Goal: Task Accomplishment & Management: Complete application form

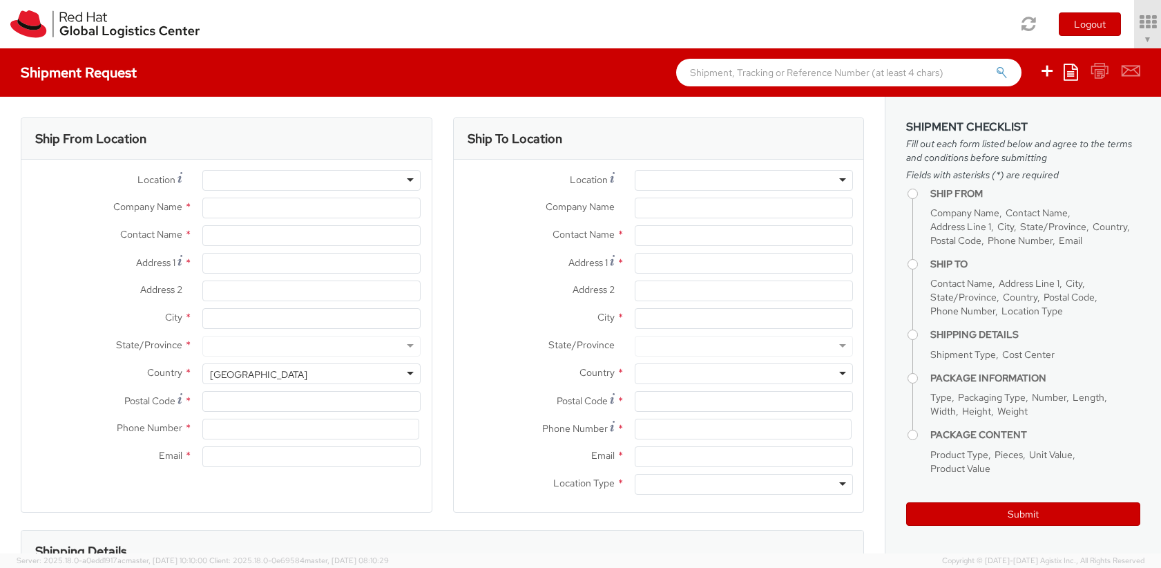
select select "700"
select select
click at [407, 182] on div at bounding box center [311, 180] width 218 height 21
type input "Red Hat Inc."
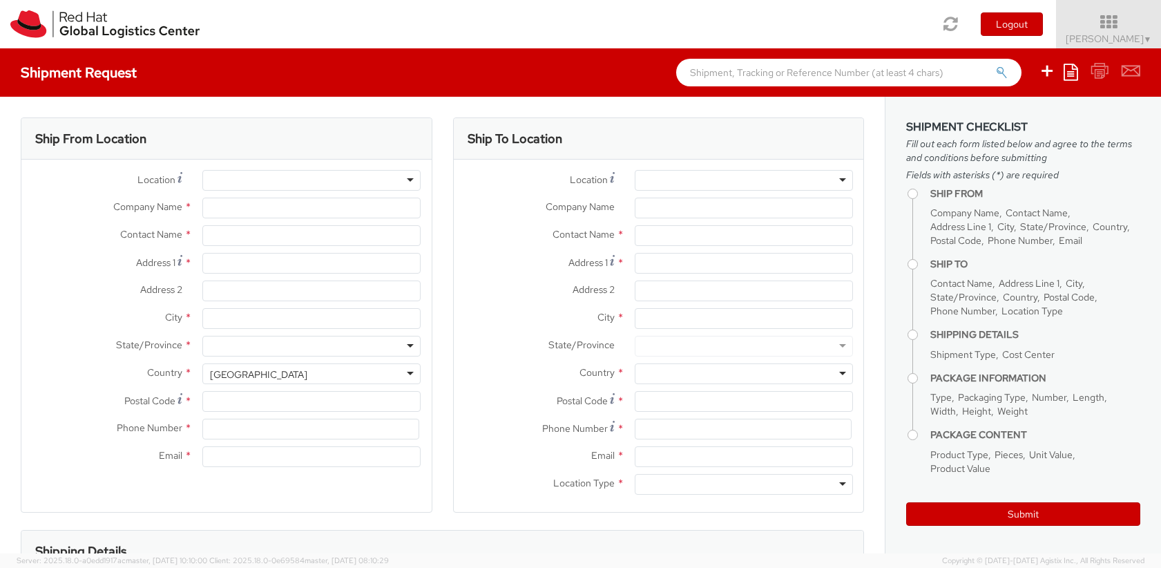
type input "Steve Dickson"
type input "900 Chelmsford St"
type input "LOWELL"
type input "01851"
type input "19783923148"
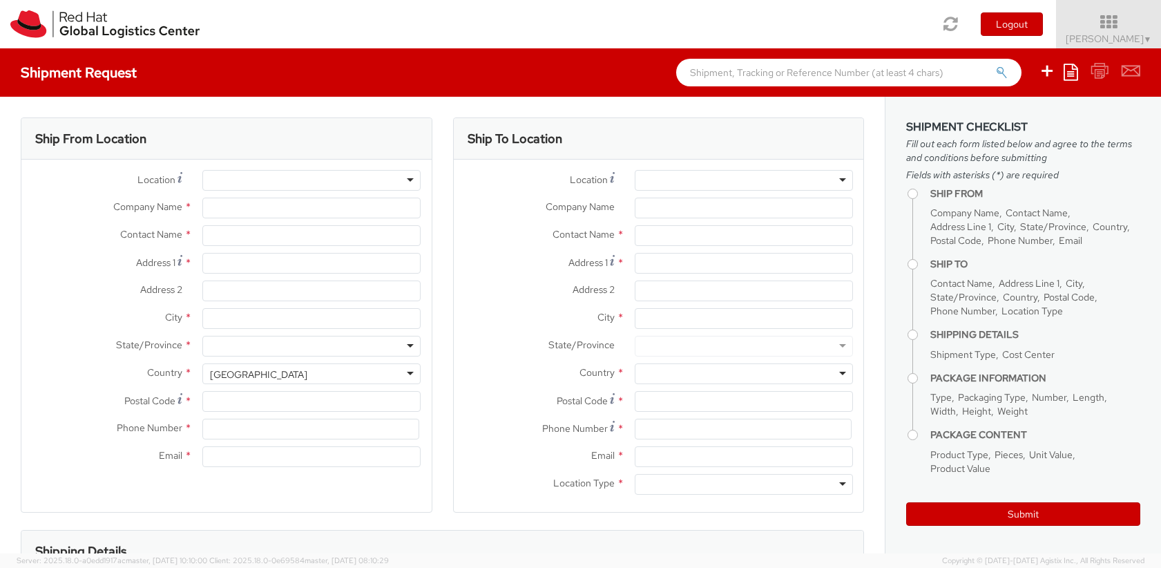
type input "steved@redhat.com"
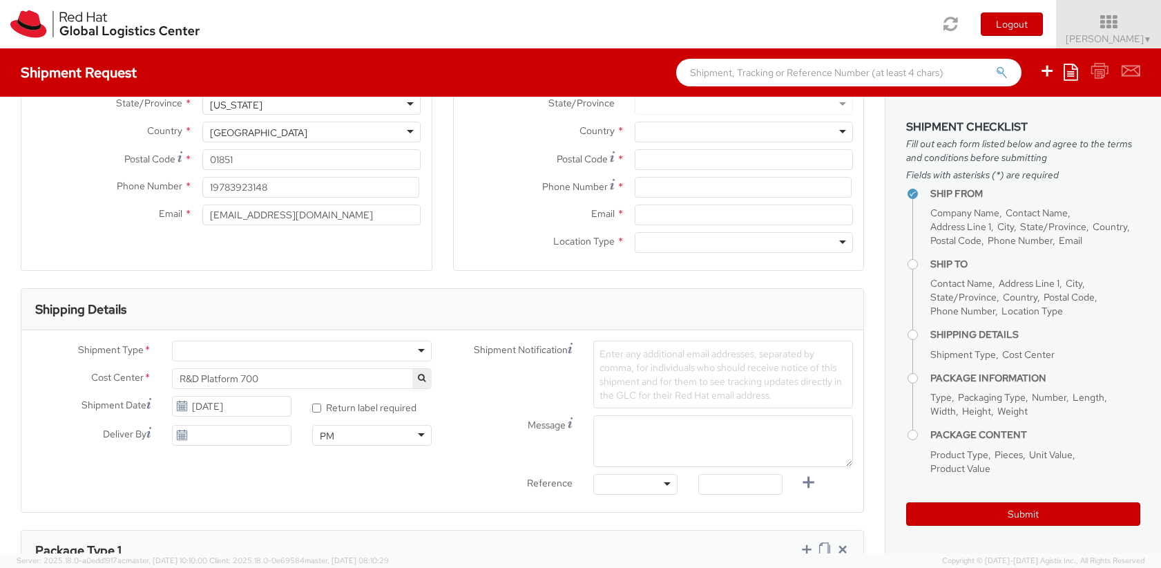
scroll to position [249, 0]
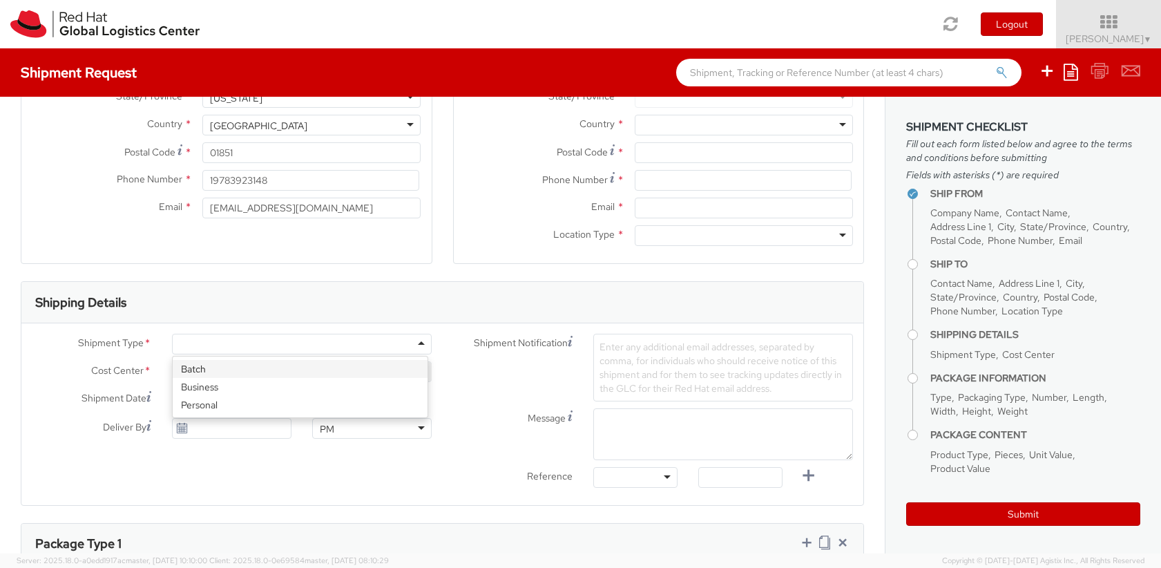
click at [420, 341] on div at bounding box center [302, 344] width 260 height 21
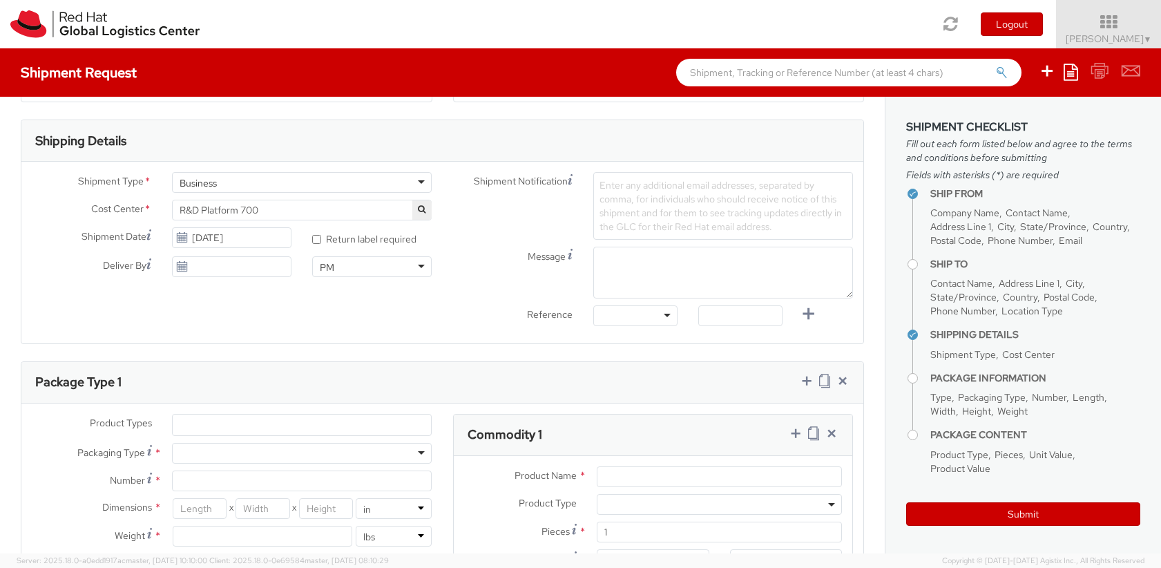
scroll to position [493, 0]
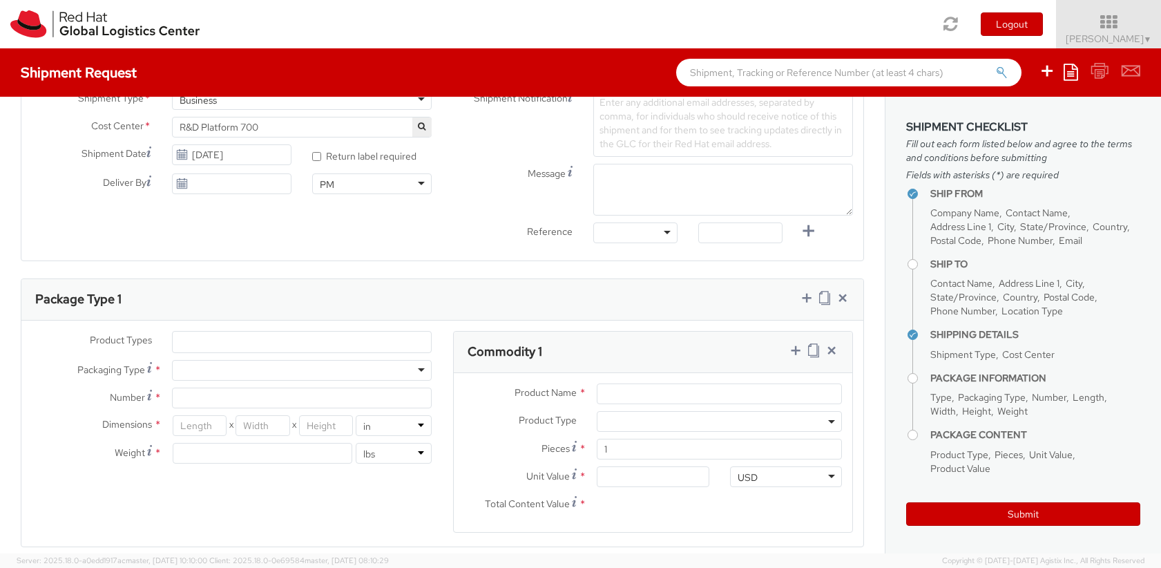
click at [413, 374] on div at bounding box center [302, 370] width 260 height 21
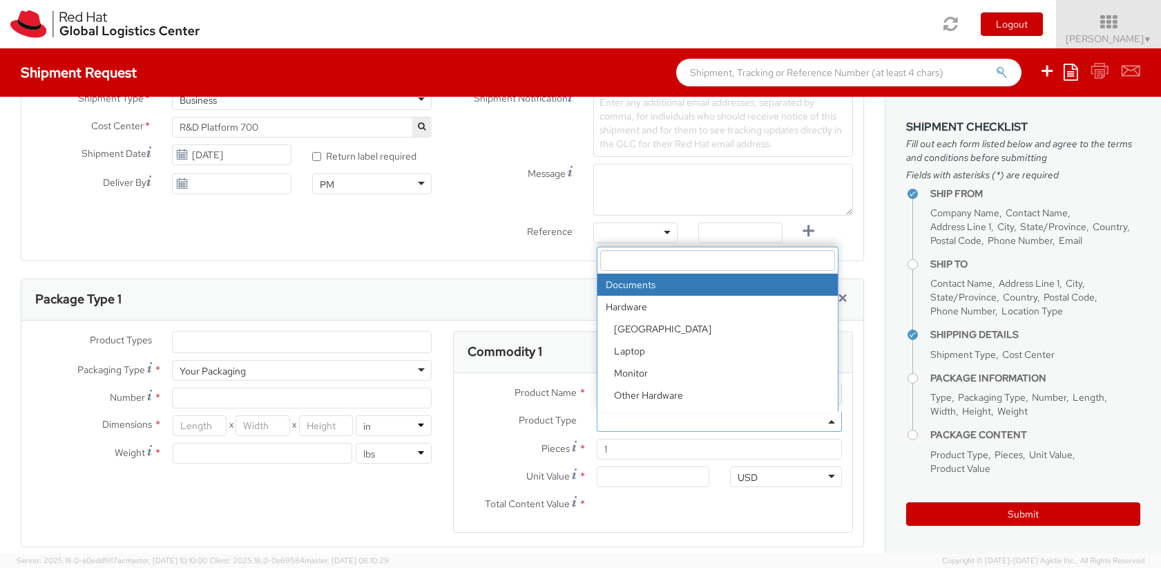
click at [831, 419] on span at bounding box center [832, 421] width 3 height 21
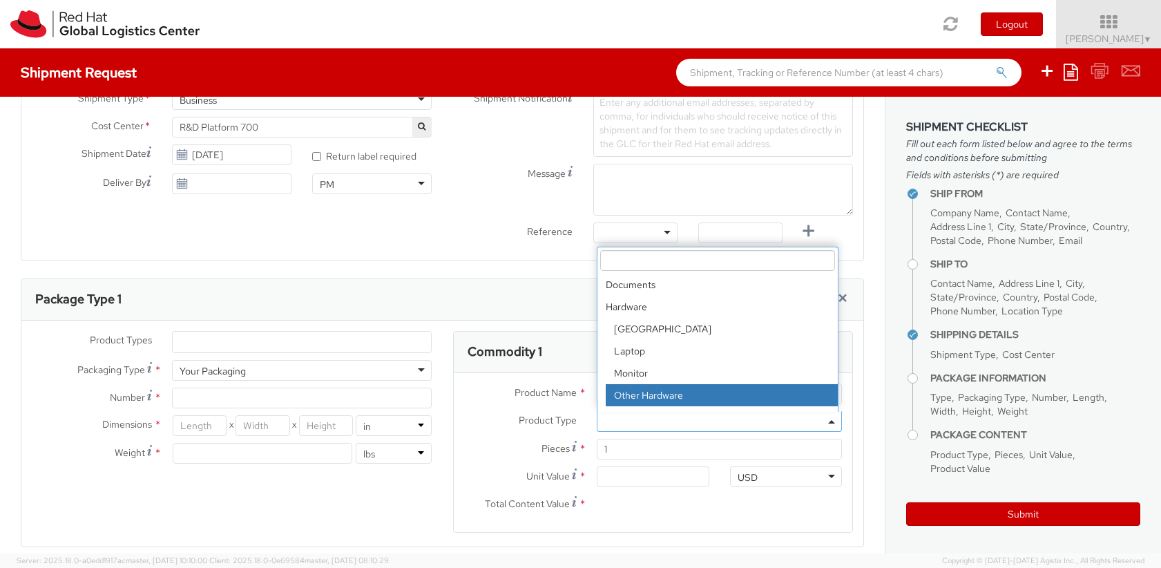
select select "HARD_OTHER"
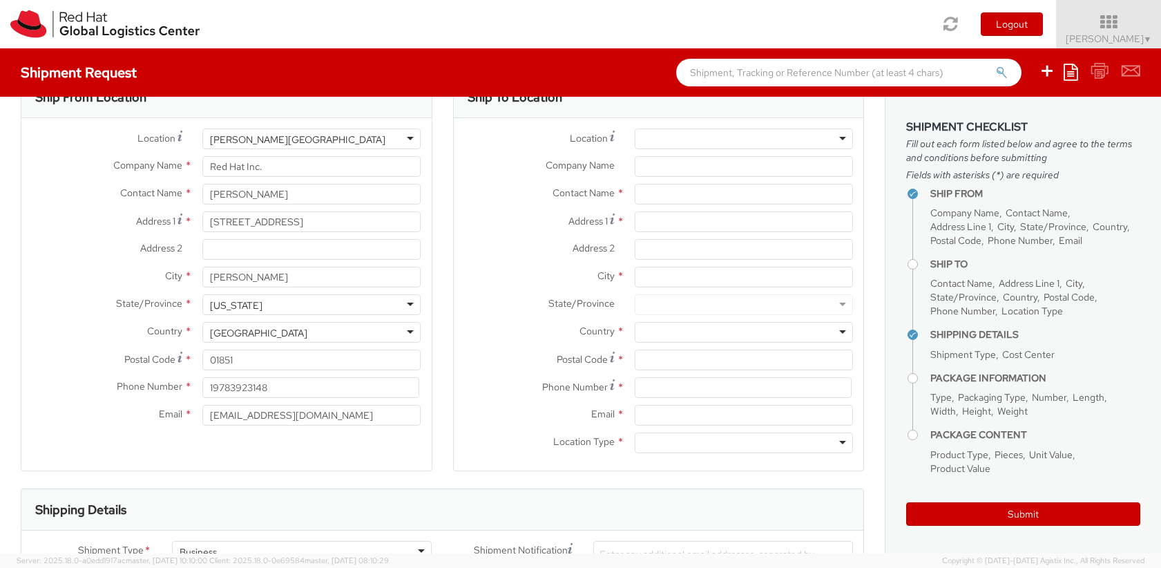
scroll to position [0, 0]
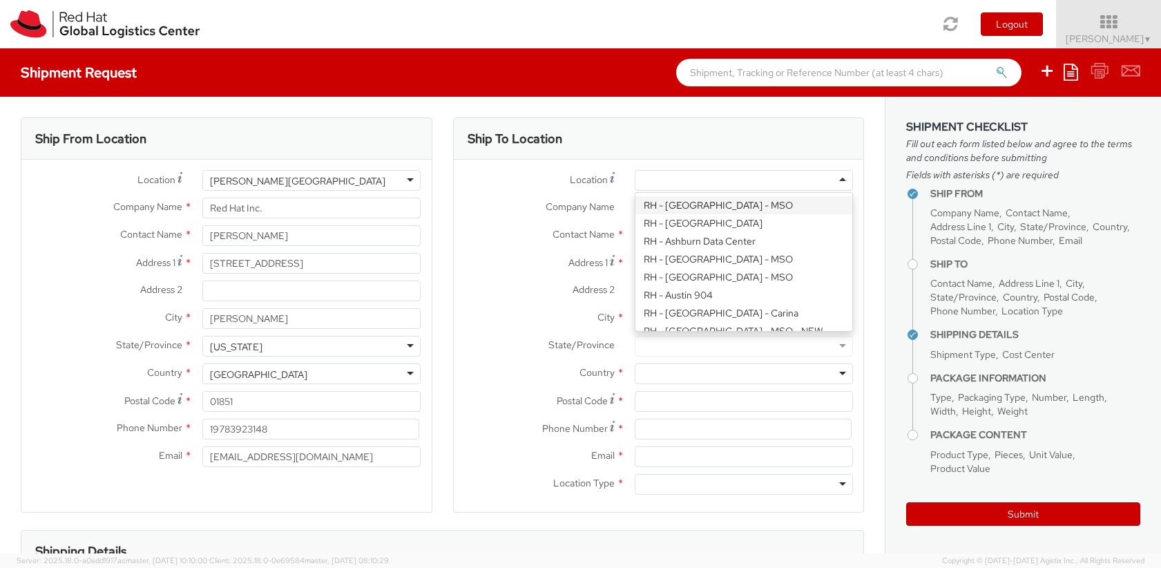
click at [828, 178] on div at bounding box center [744, 180] width 218 height 21
click at [703, 181] on div at bounding box center [744, 180] width 218 height 21
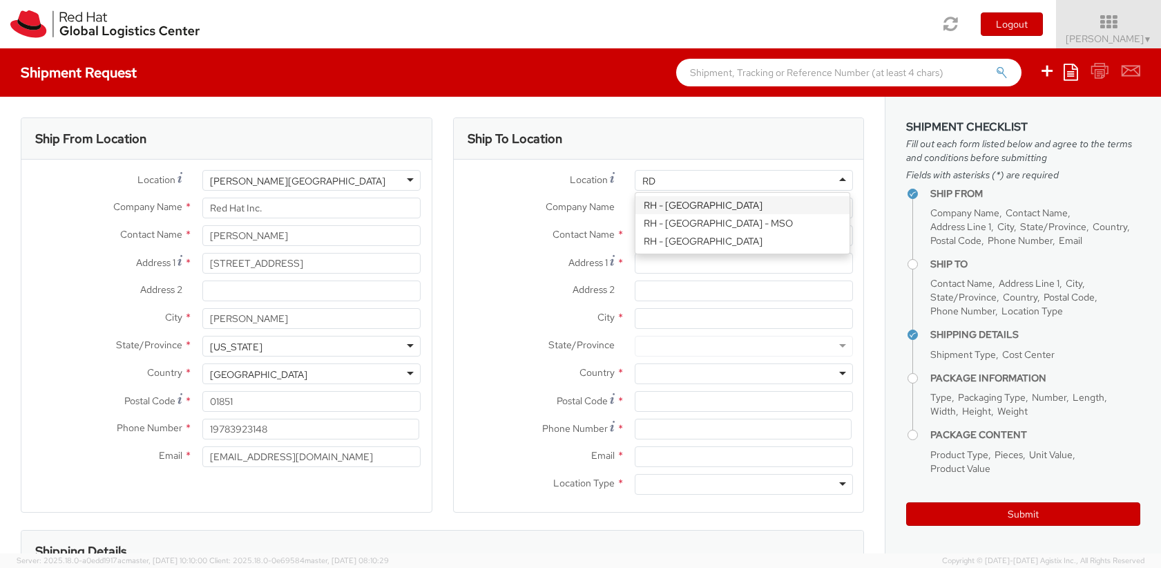
type input "R"
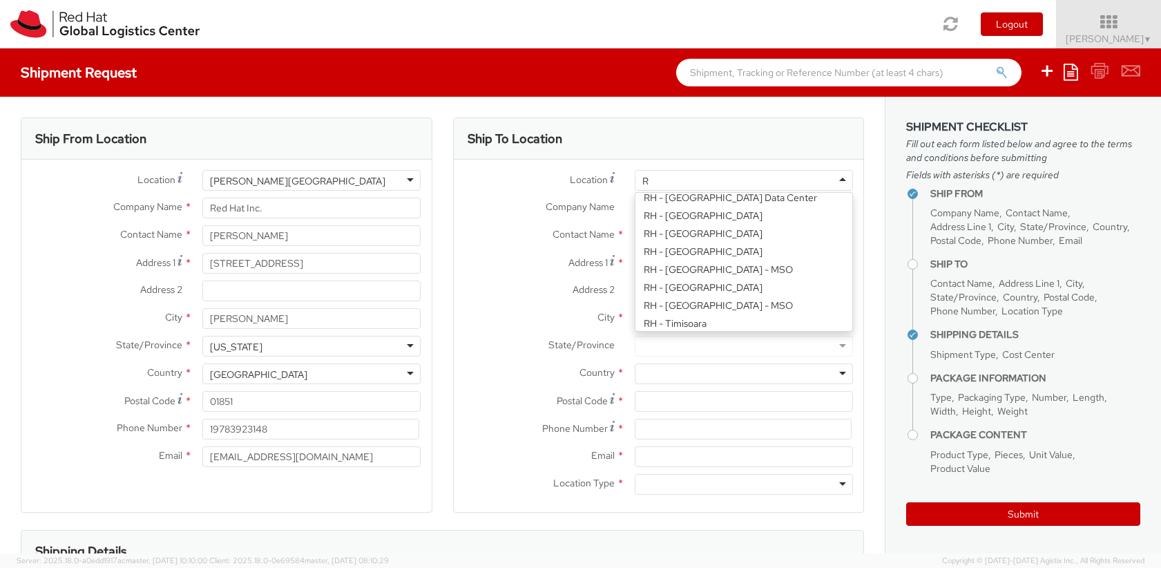
scroll to position [1584, 0]
type input "Ra"
type input "Red Hat, Inc."
type input "100 East Davie Street"
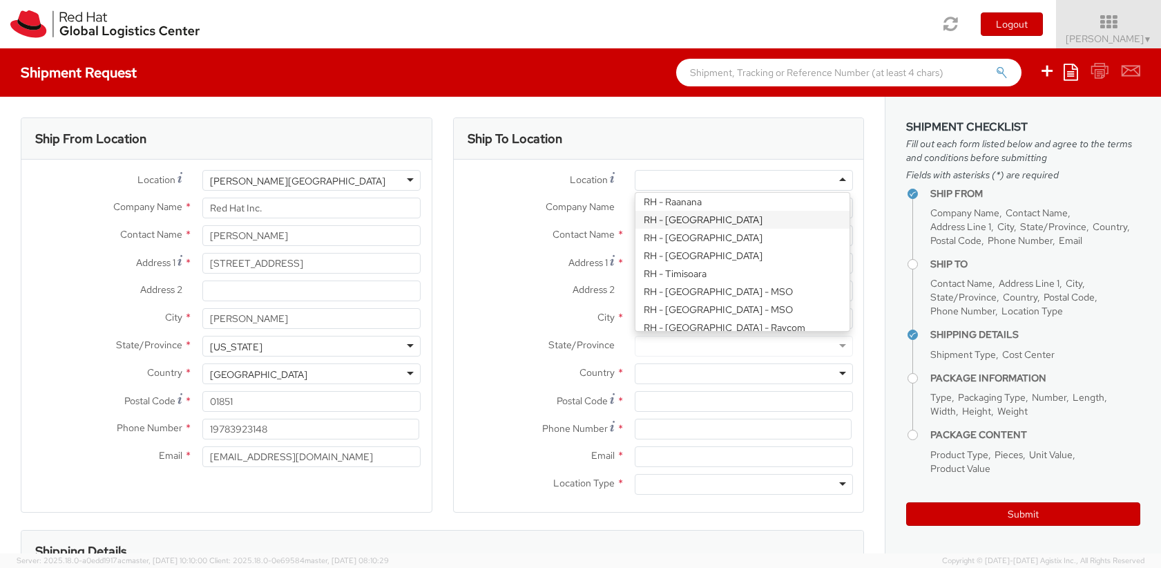
type input "RALEIGH"
type input "27601"
type input "919-754-4950"
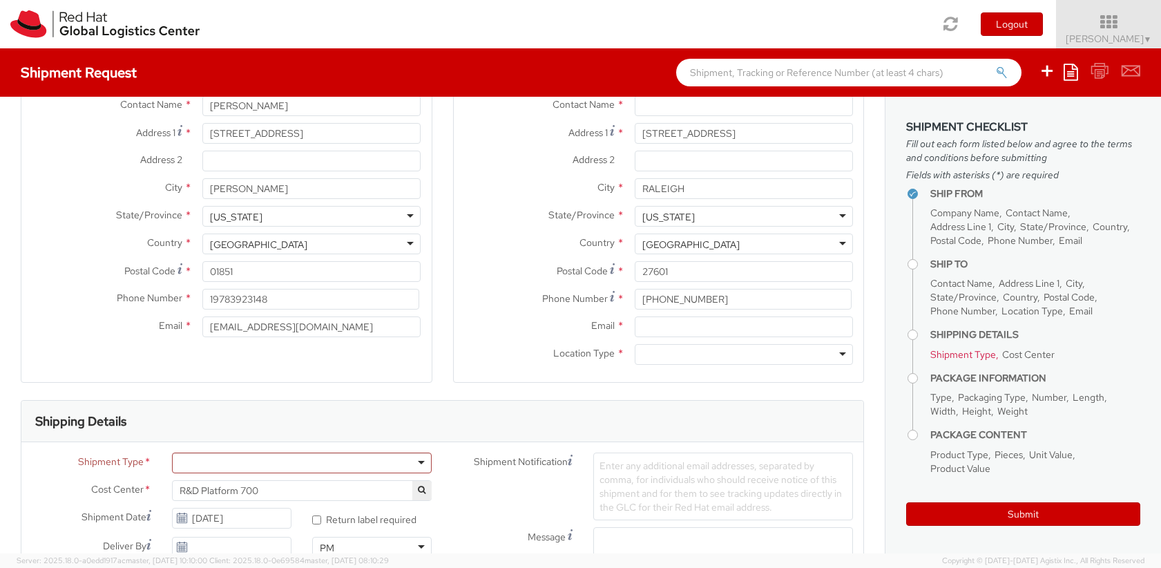
scroll to position [166, 0]
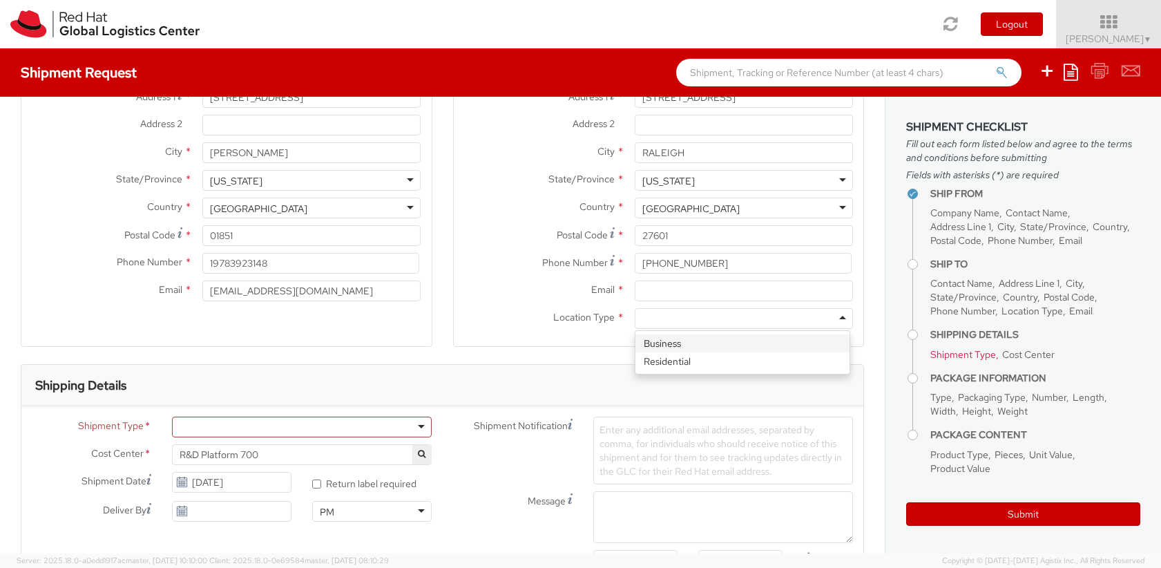
click at [832, 322] on div at bounding box center [744, 318] width 218 height 21
click at [717, 291] on input "Email *" at bounding box center [744, 290] width 218 height 21
click at [684, 298] on input "Email *" at bounding box center [744, 290] width 218 height 21
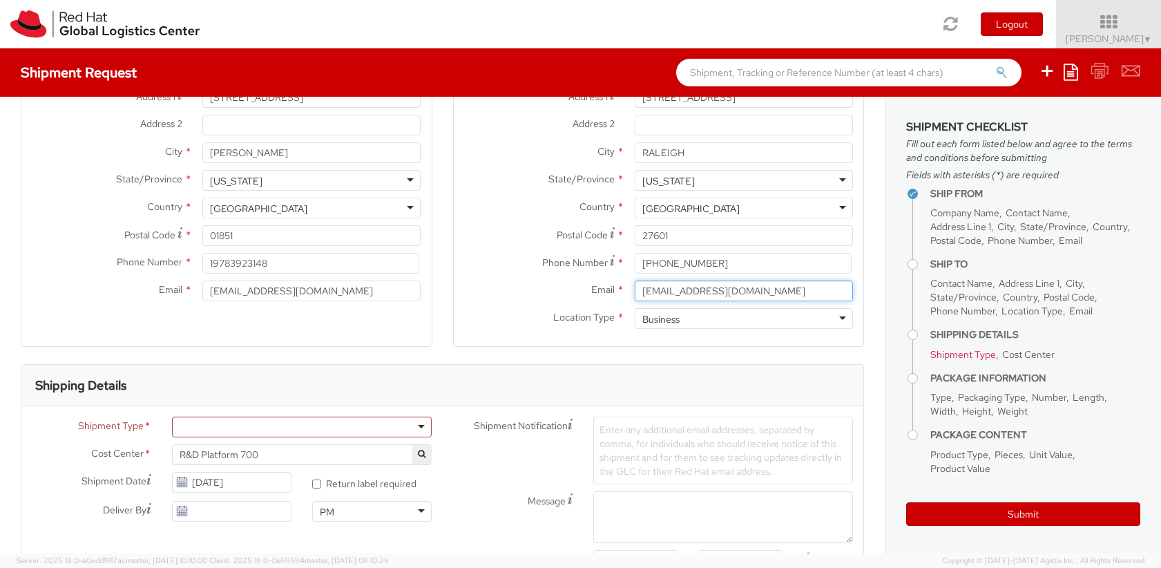
type input "steved@redhat.com"
click at [485, 317] on label "Location Type *" at bounding box center [539, 317] width 171 height 18
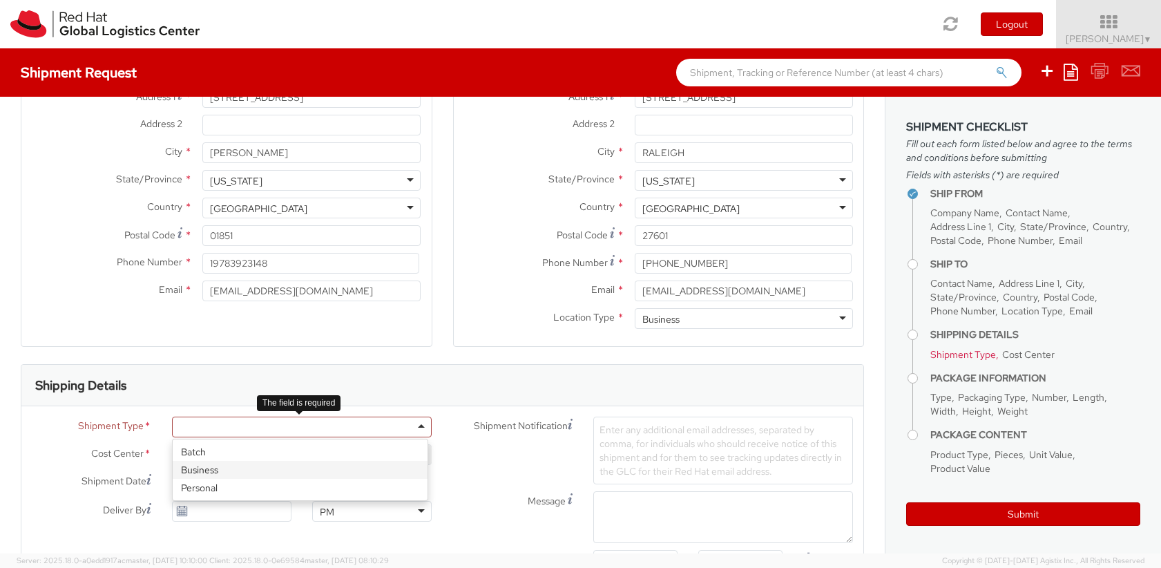
click at [419, 428] on div at bounding box center [302, 426] width 260 height 21
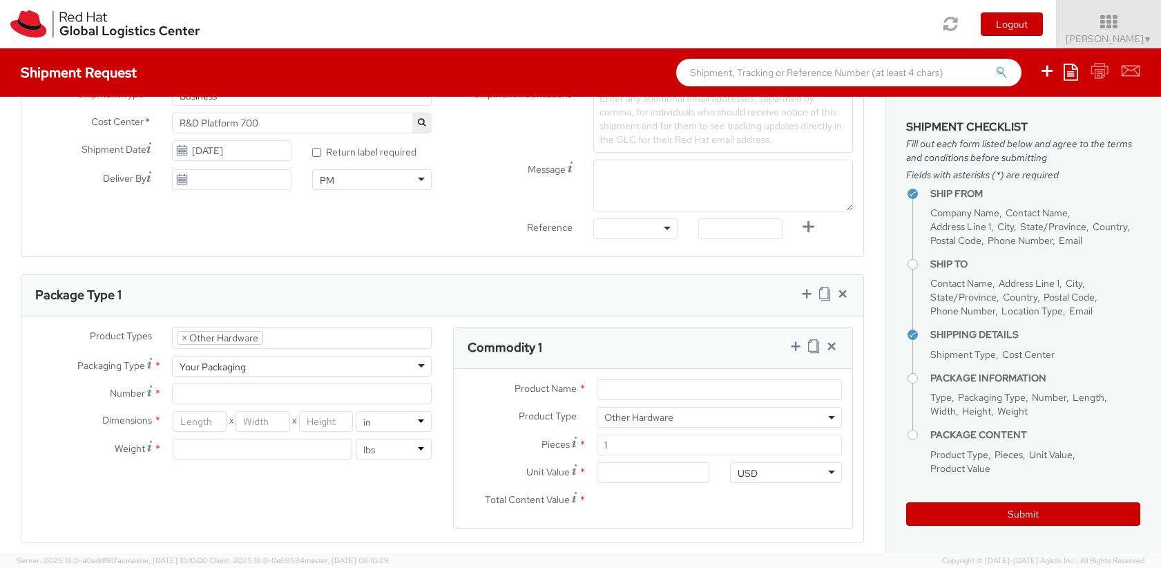
scroll to position [580, 0]
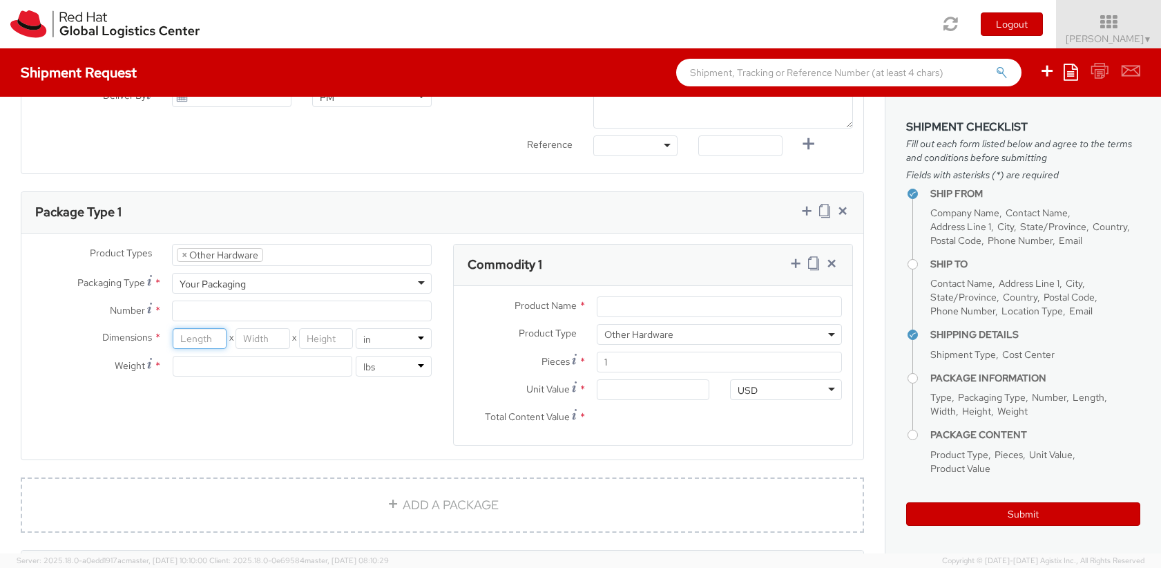
click at [211, 341] on input "number" at bounding box center [200, 338] width 54 height 21
type input "12"
click at [230, 370] on input "number" at bounding box center [262, 366] width 179 height 21
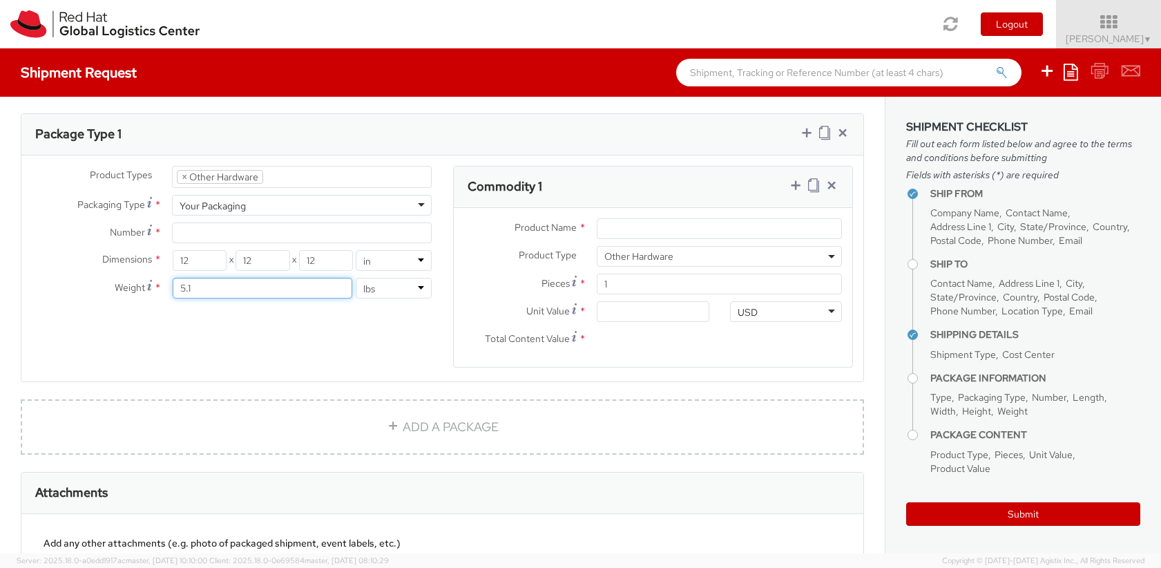
scroll to position [659, 0]
type input "5.1"
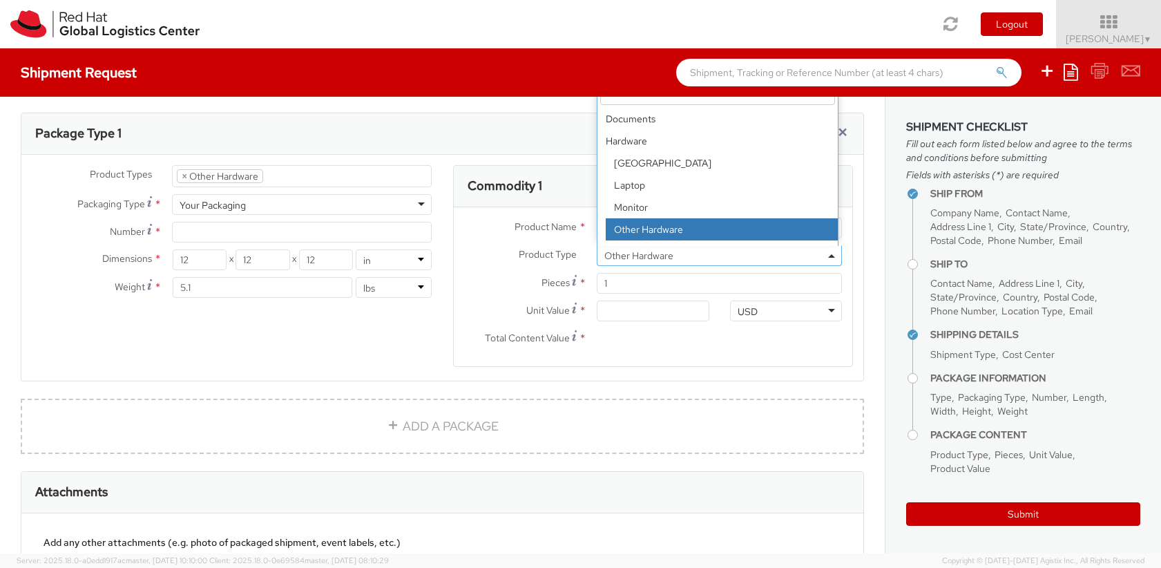
click at [818, 258] on span "Other Hardware" at bounding box center [719, 255] width 230 height 12
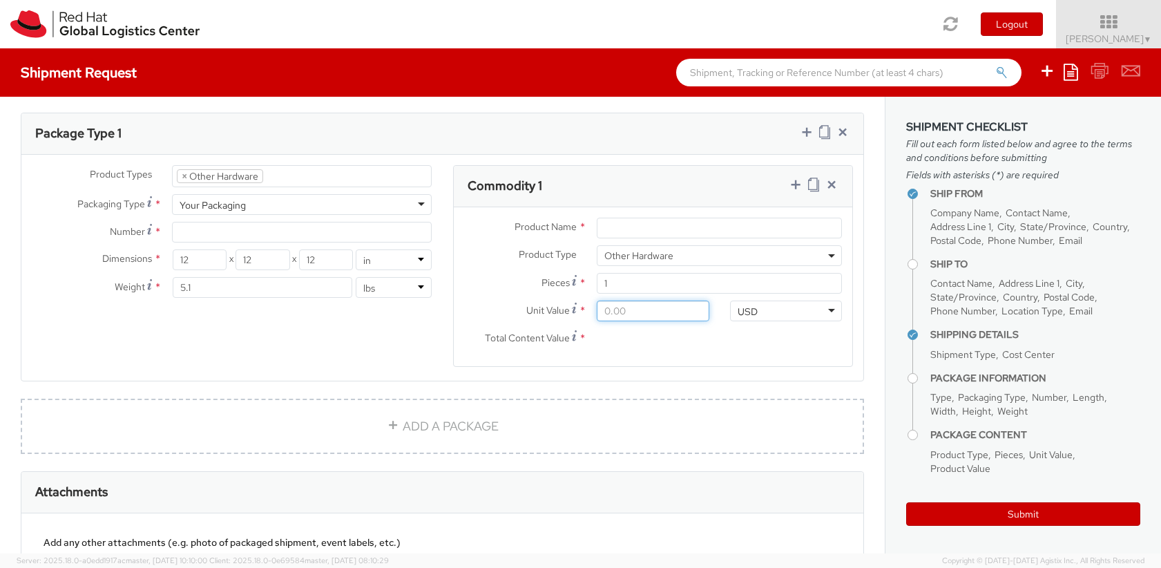
click at [642, 312] on input "Unit Value *" at bounding box center [653, 310] width 113 height 21
type input "1.00"
type input "10.00"
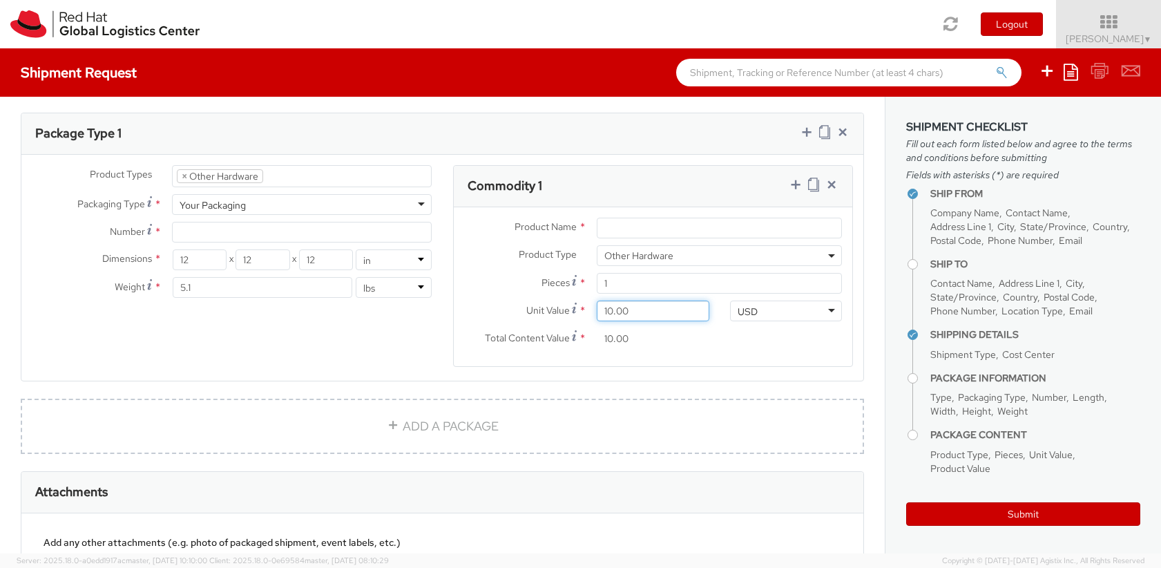
type input "100.00"
type input "1,000.00"
click at [552, 425] on link "ADD A PACKAGE" at bounding box center [442, 426] width 843 height 55
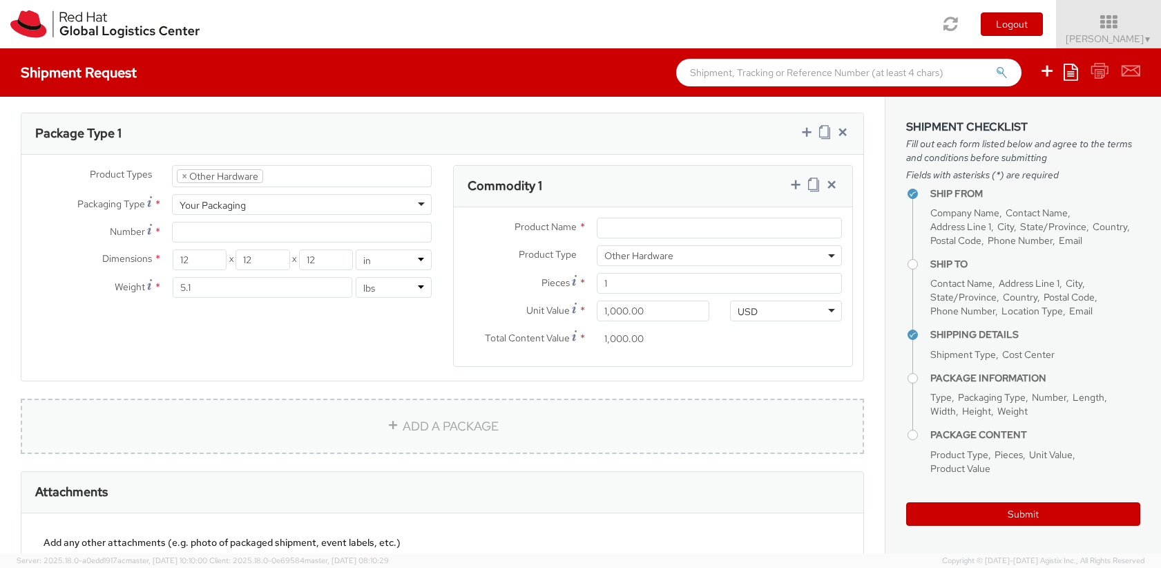
select select
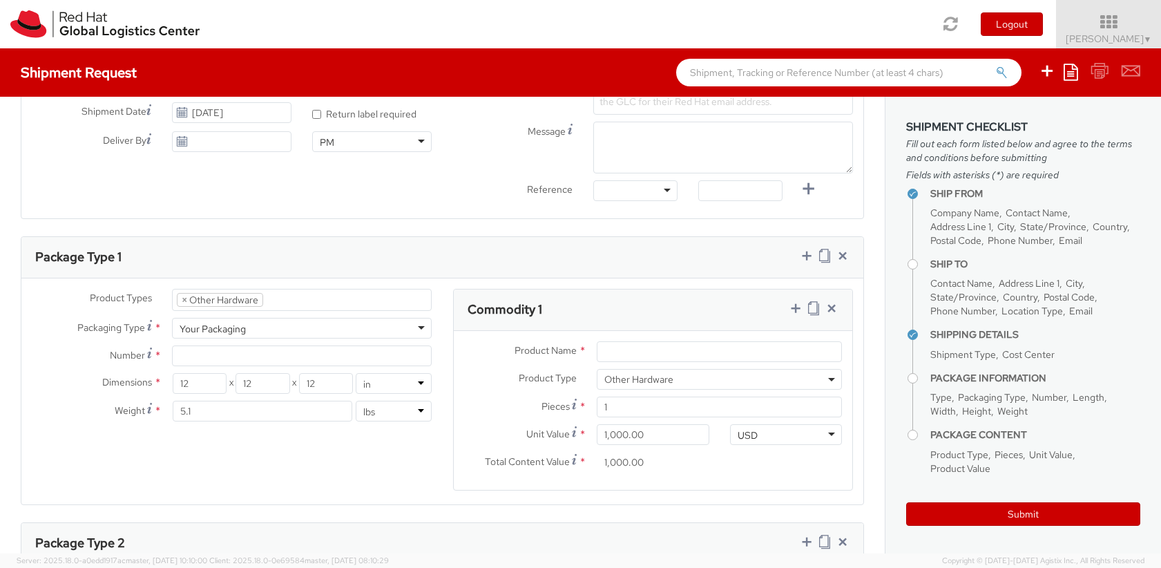
scroll to position [613, 0]
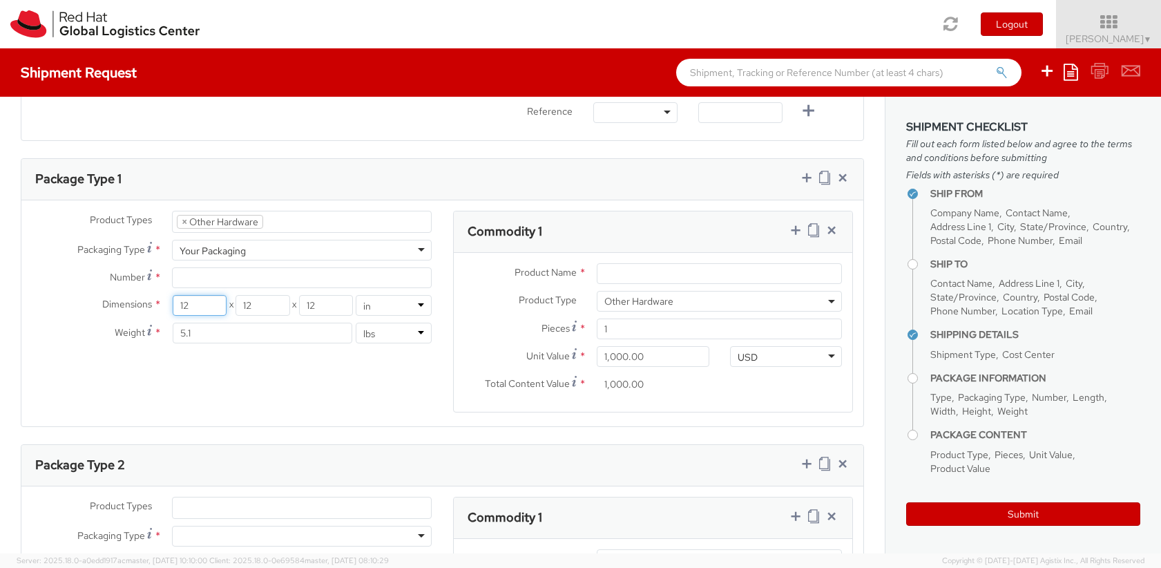
click at [204, 303] on input "12" at bounding box center [200, 305] width 54 height 21
click at [204, 303] on input "117" at bounding box center [200, 305] width 54 height 21
type input "1"
type input "17"
type input "5"
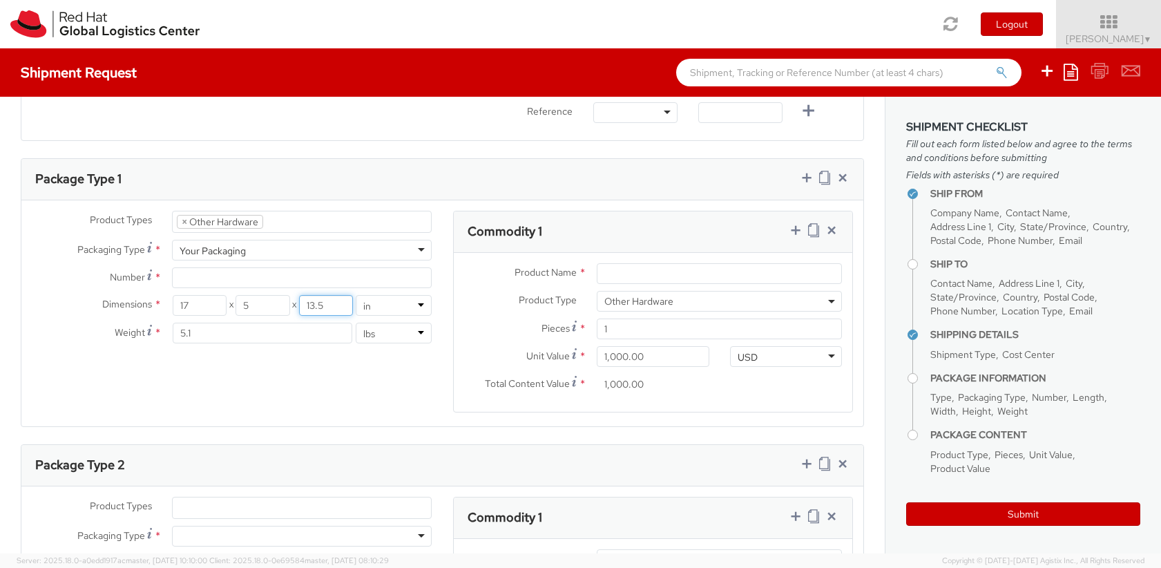
type input "13.5"
click at [199, 334] on input "5.1" at bounding box center [262, 333] width 179 height 21
type input "5"
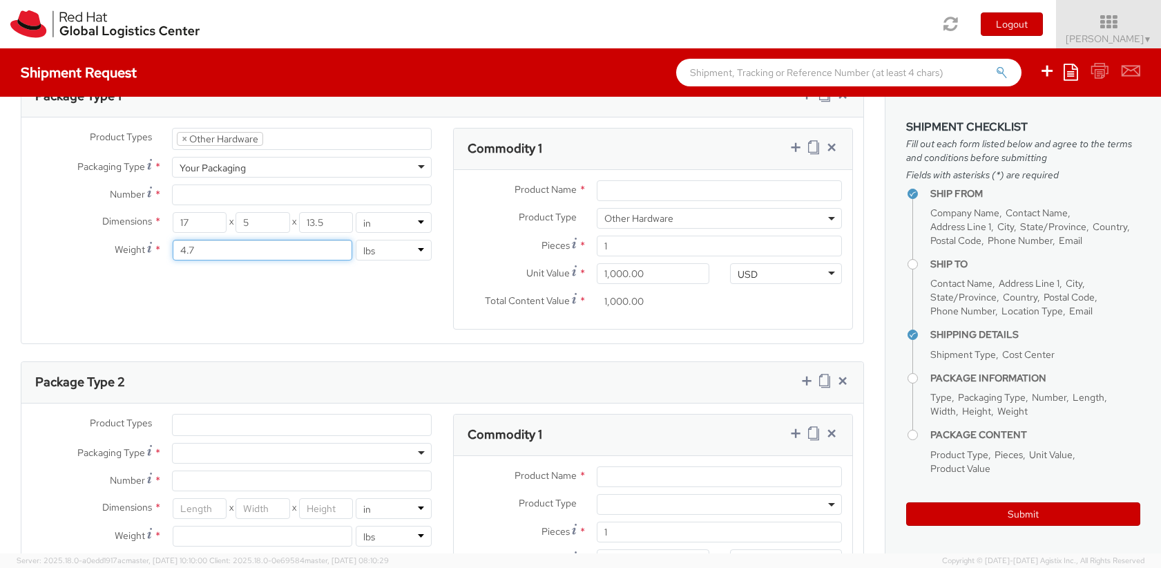
scroll to position [779, 0]
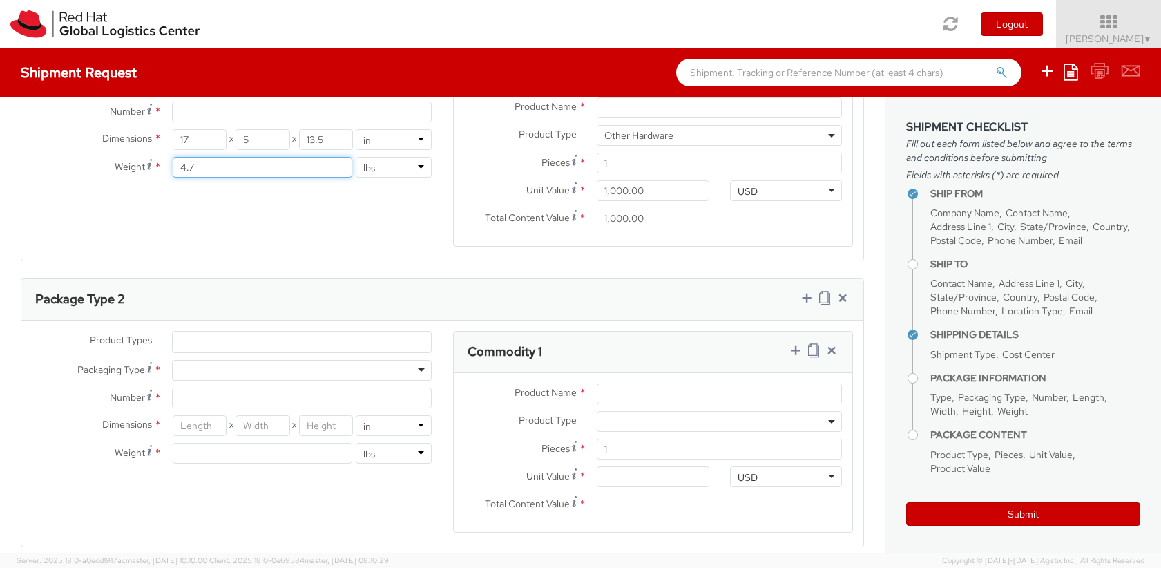
type input "4.7"
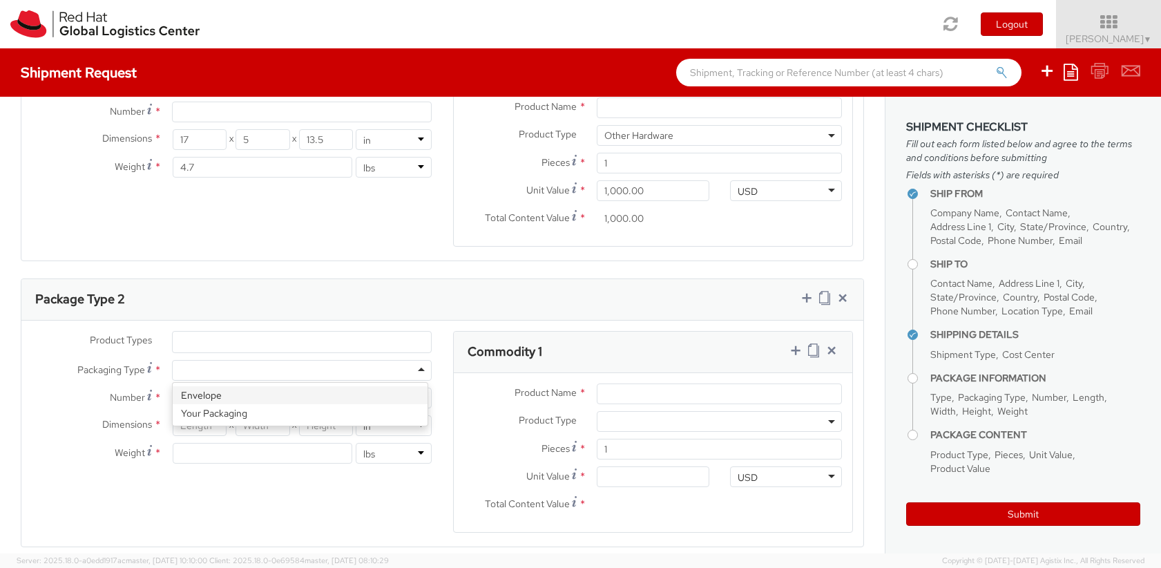
click at [415, 365] on div at bounding box center [302, 370] width 260 height 21
click at [253, 394] on input "Number *" at bounding box center [302, 397] width 260 height 21
type input "1"
click at [207, 429] on input "number" at bounding box center [200, 425] width 54 height 21
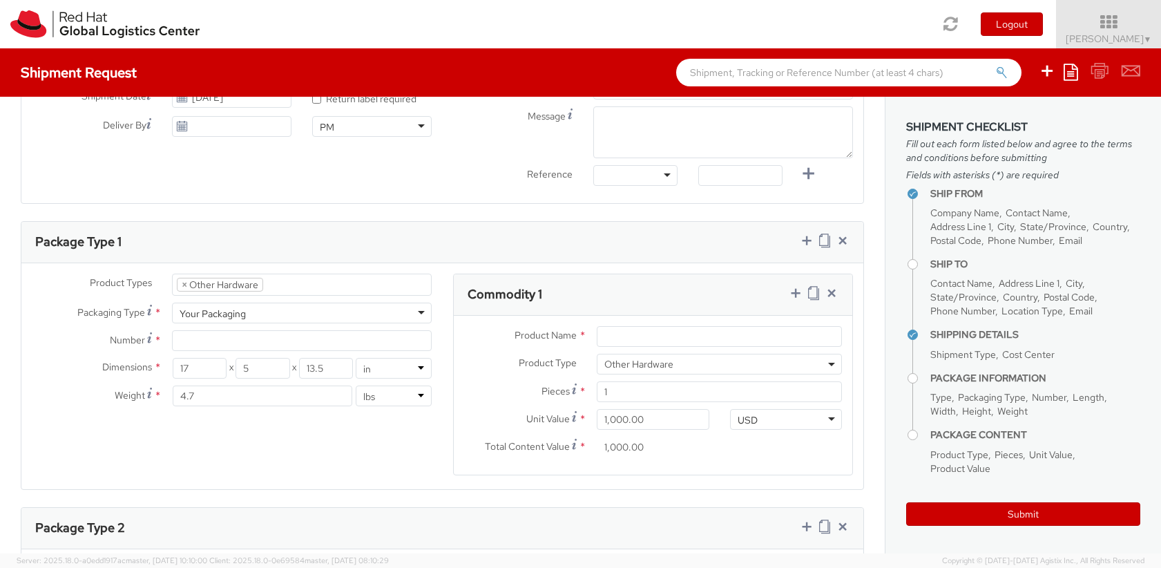
scroll to position [580, 0]
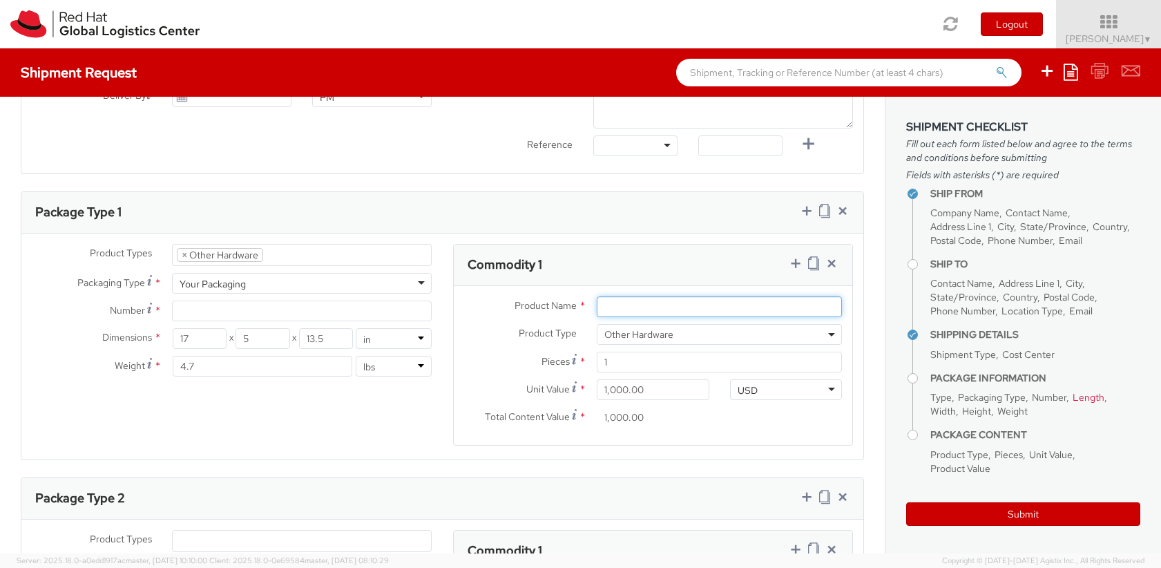
click at [644, 304] on input "Product Name *" at bounding box center [719, 306] width 245 height 21
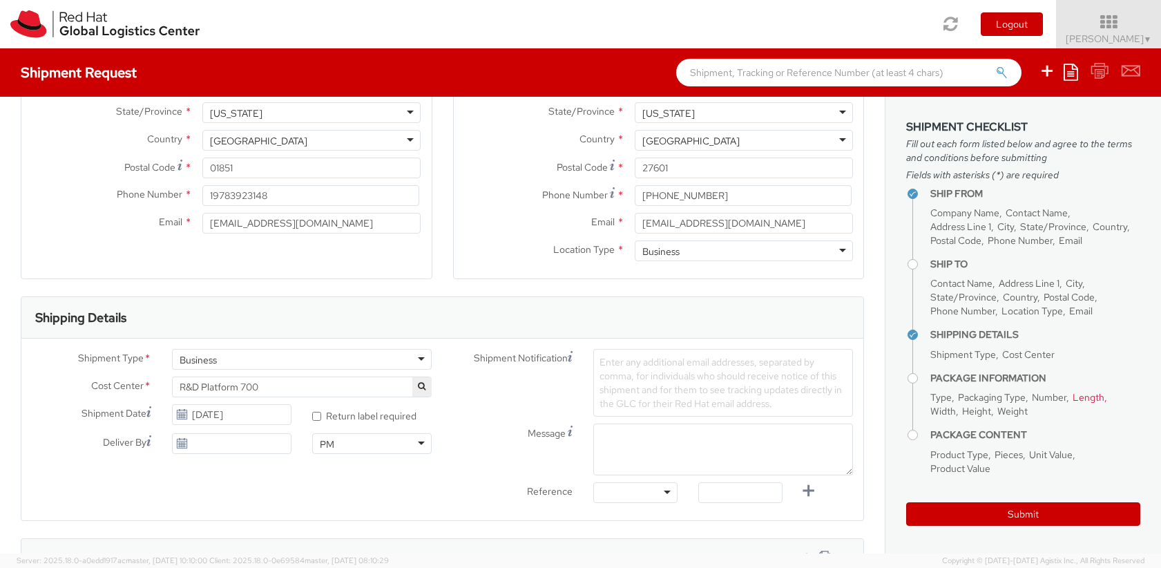
scroll to position [249, 0]
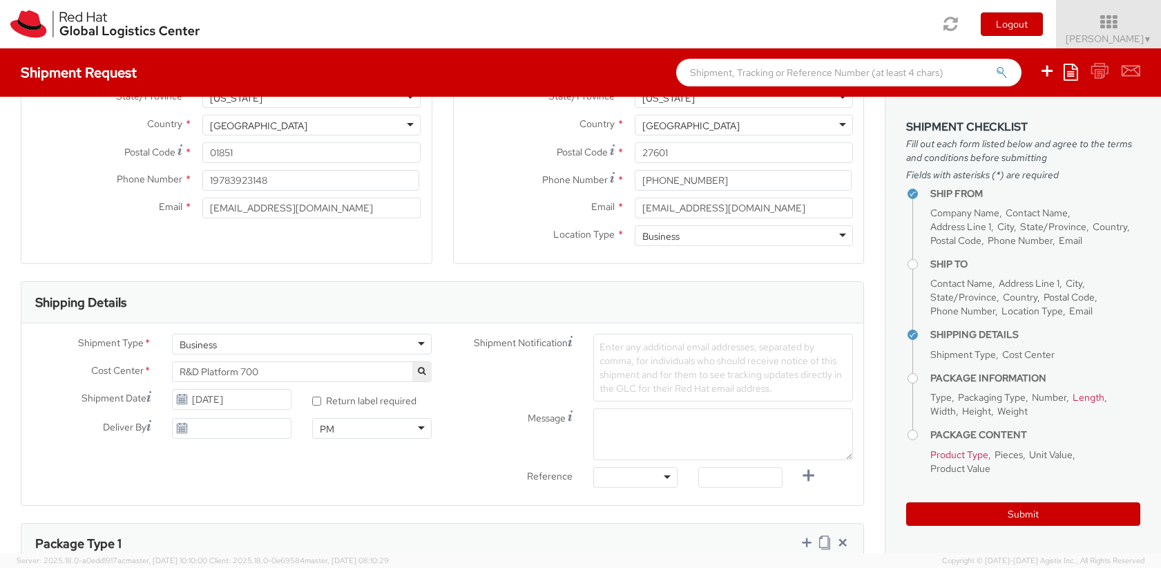
click at [180, 403] on use at bounding box center [182, 399] width 10 height 10
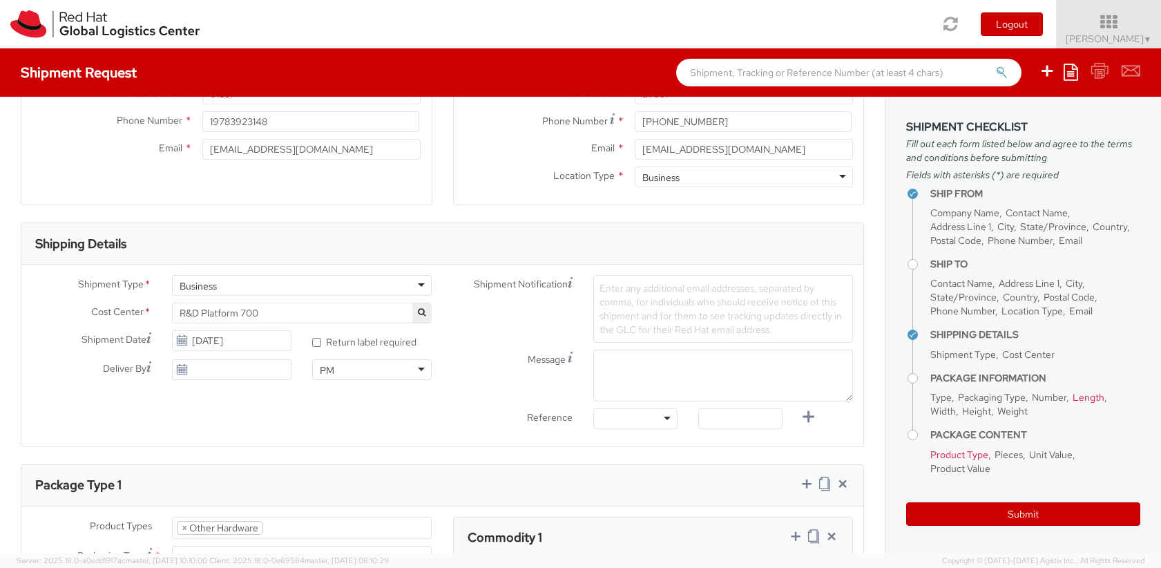
scroll to position [332, 0]
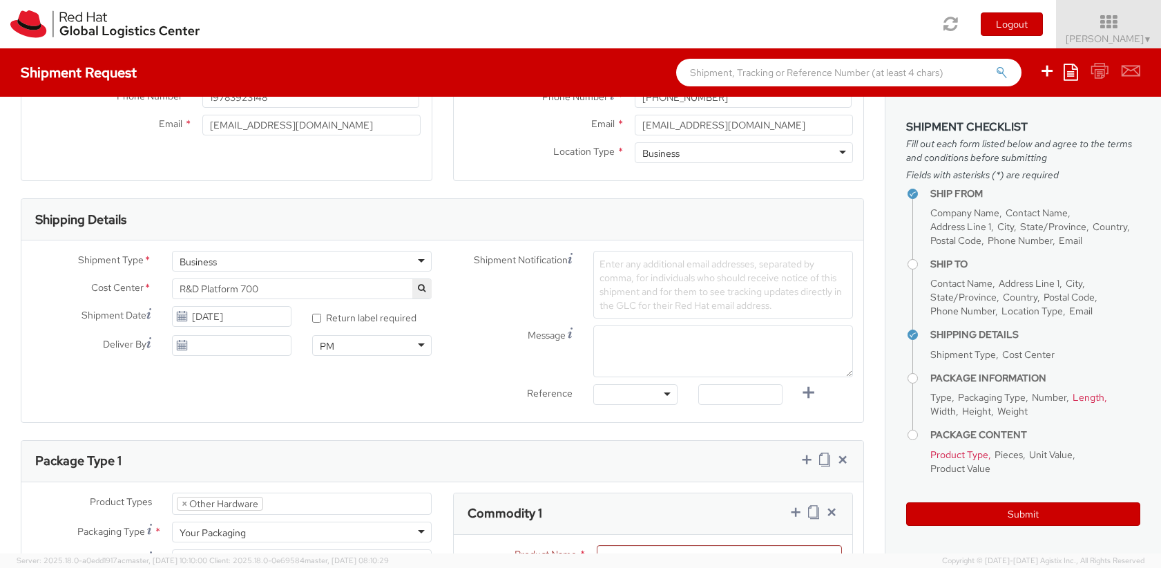
click at [183, 317] on icon at bounding box center [182, 316] width 12 height 11
click at [249, 318] on input "09/04/2025" at bounding box center [231, 316] width 119 height 21
click at [247, 226] on div "Shipping Details" at bounding box center [442, 219] width 842 height 41
click at [180, 347] on icon at bounding box center [182, 345] width 12 height 11
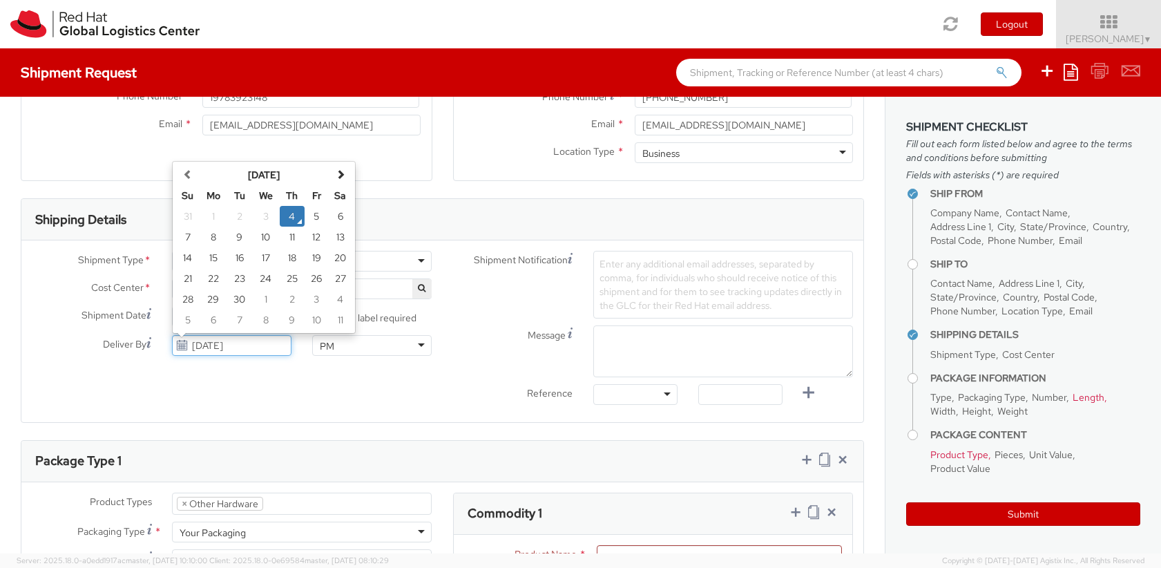
click at [218, 355] on input "09/04/2025" at bounding box center [231, 345] width 119 height 21
click at [288, 260] on td "18" at bounding box center [292, 257] width 25 height 21
type input "09/18/2025"
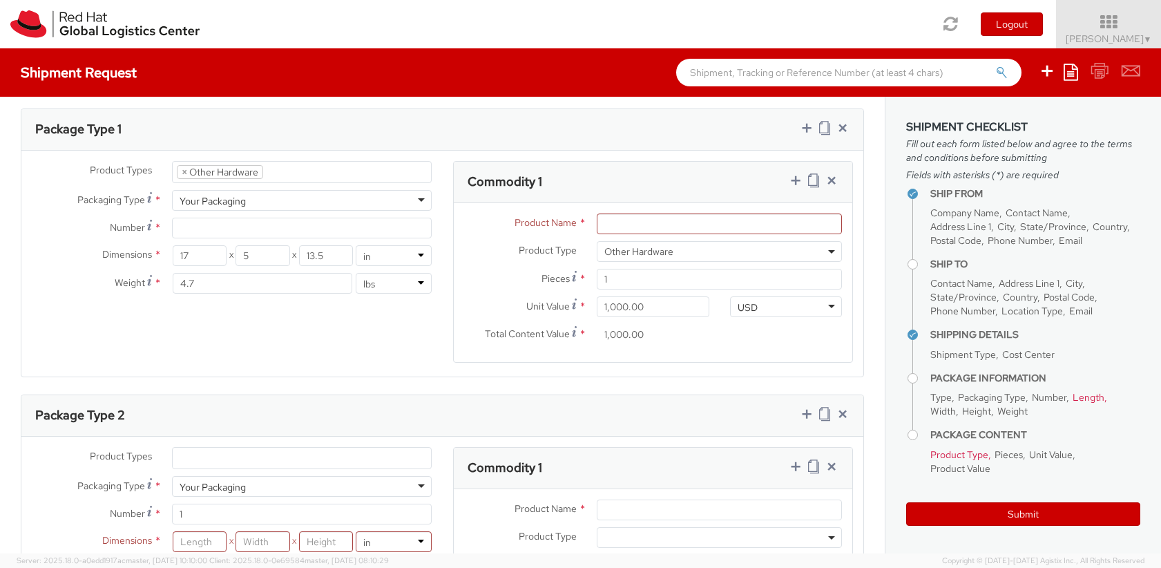
scroll to position [580, 0]
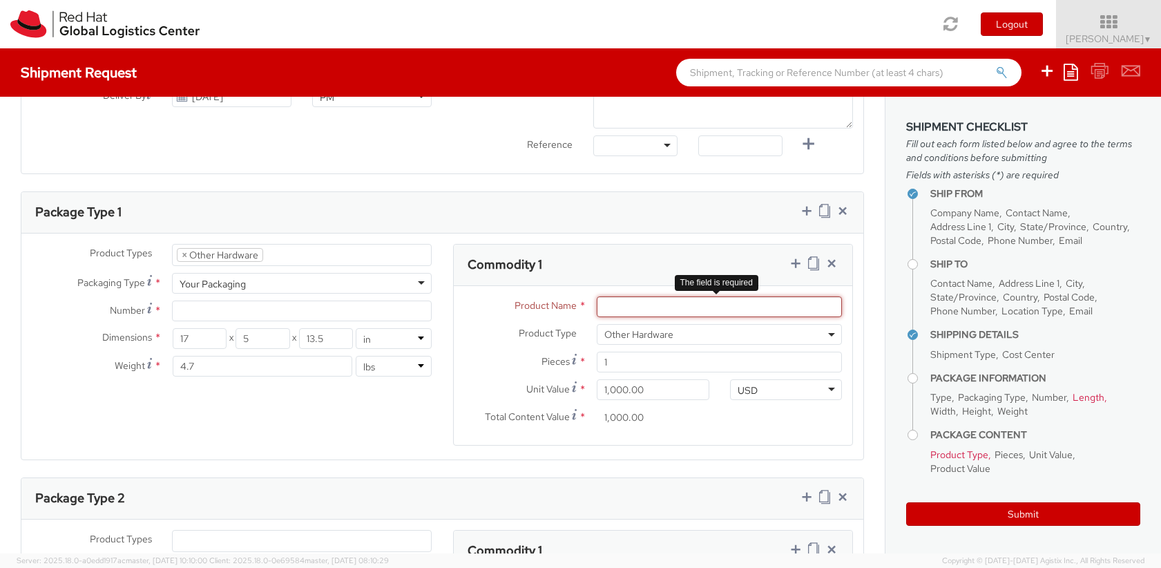
click at [632, 310] on input "Product Name *" at bounding box center [719, 306] width 245 height 21
click at [579, 305] on span "*" at bounding box center [583, 305] width 8 height 15
click at [597, 305] on input "Product Name *" at bounding box center [719, 306] width 245 height 21
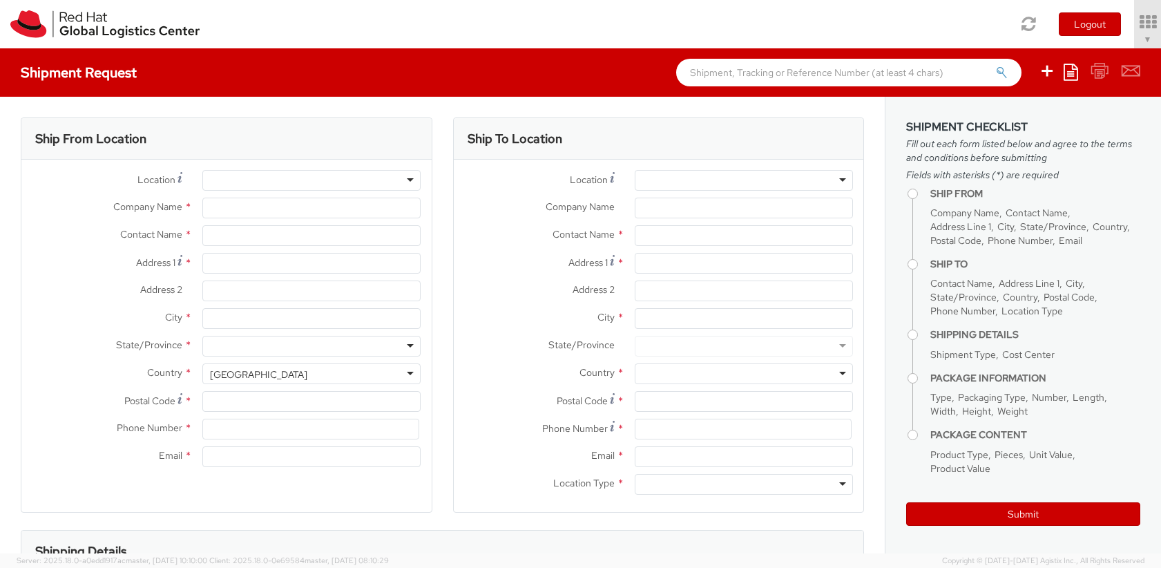
select select "700"
select select
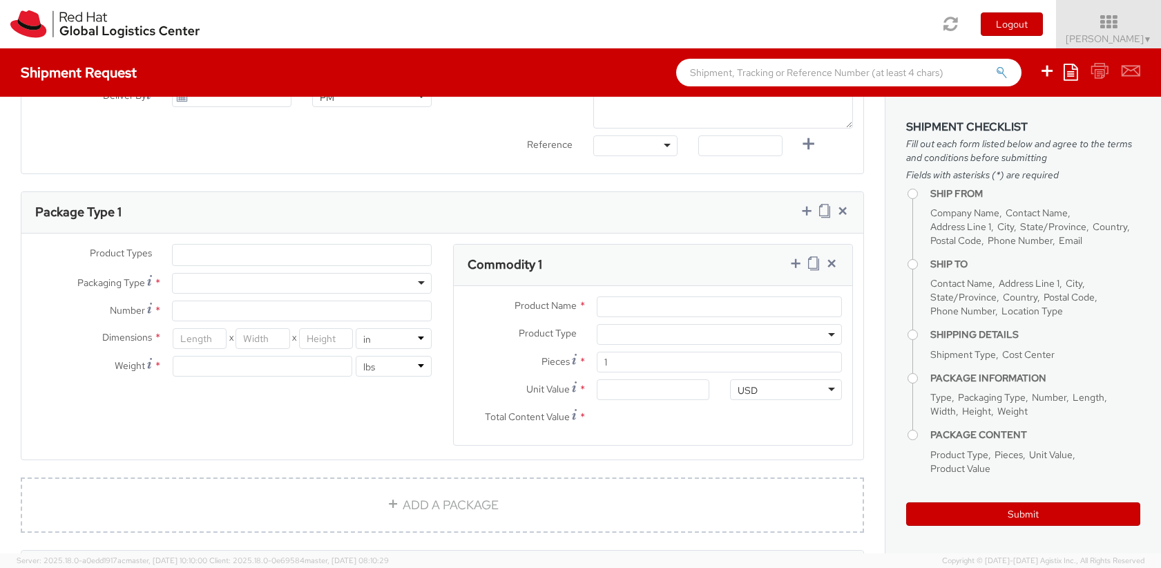
type input "Red Hat Inc."
type input "Steve Dickson"
type input "900 Chelmsford St"
type input "LOWELL"
type input "01851"
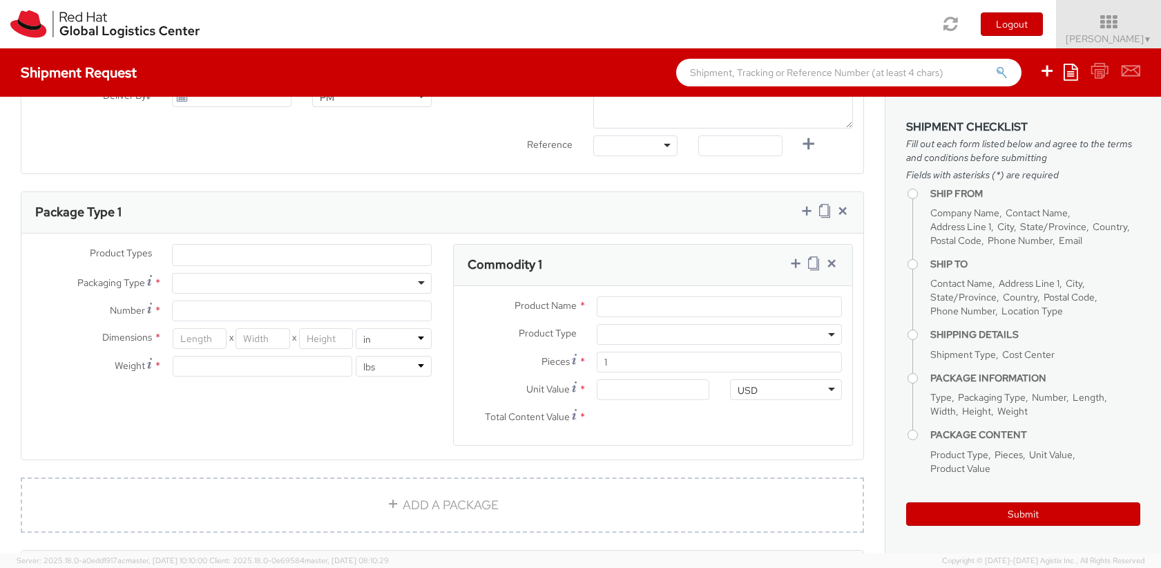
type input "19783923148"
type input "steved@redhat.com"
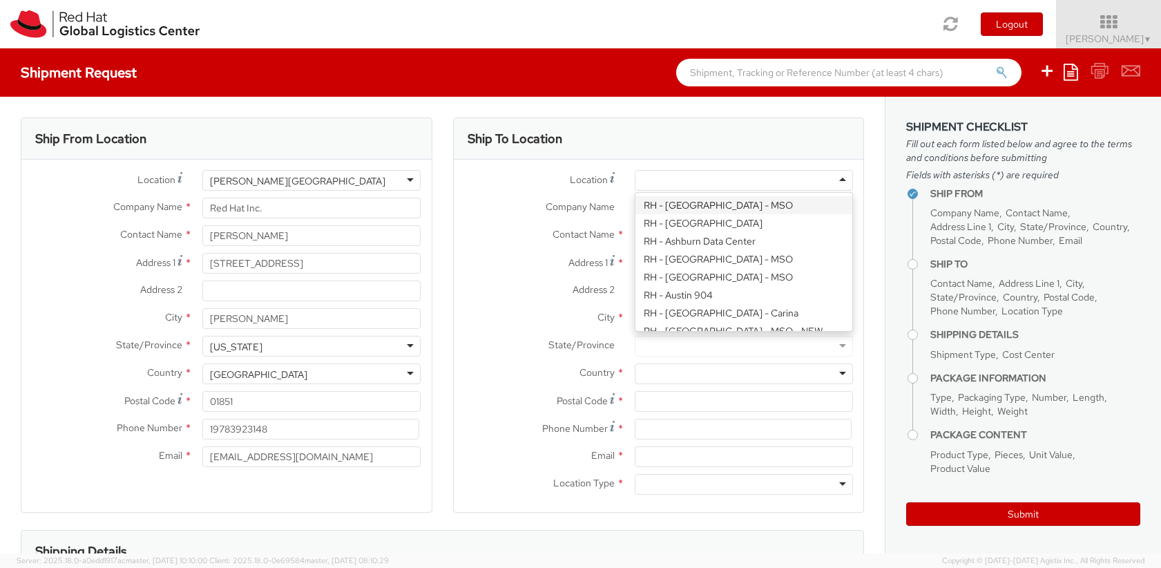
click at [830, 181] on div at bounding box center [744, 180] width 218 height 21
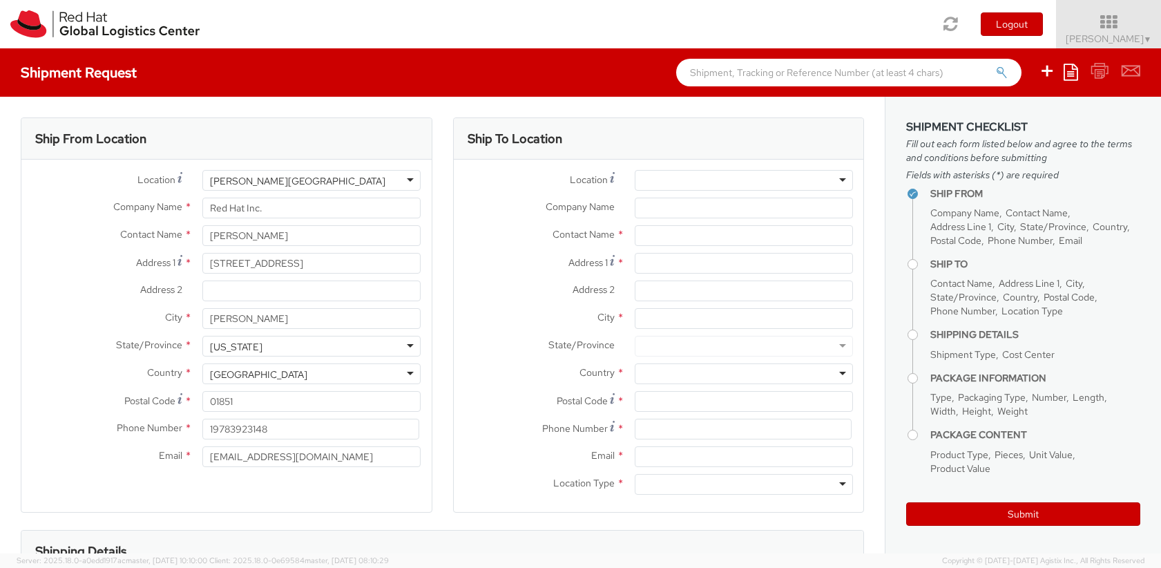
click at [762, 191] on div "Location * RH - Amsterdam - MSO RH - Amsterdam Data Center RH - Ashburn Data Ce…" at bounding box center [659, 184] width 410 height 28
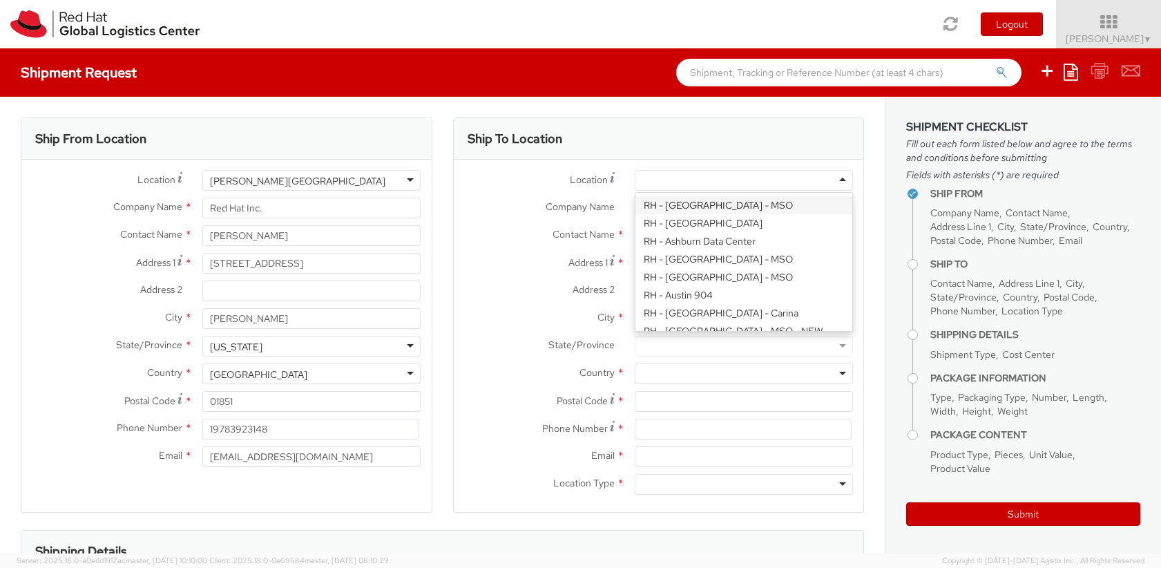
click at [745, 180] on div at bounding box center [744, 180] width 218 height 21
type input "ral"
type input "Red Hat, Inc."
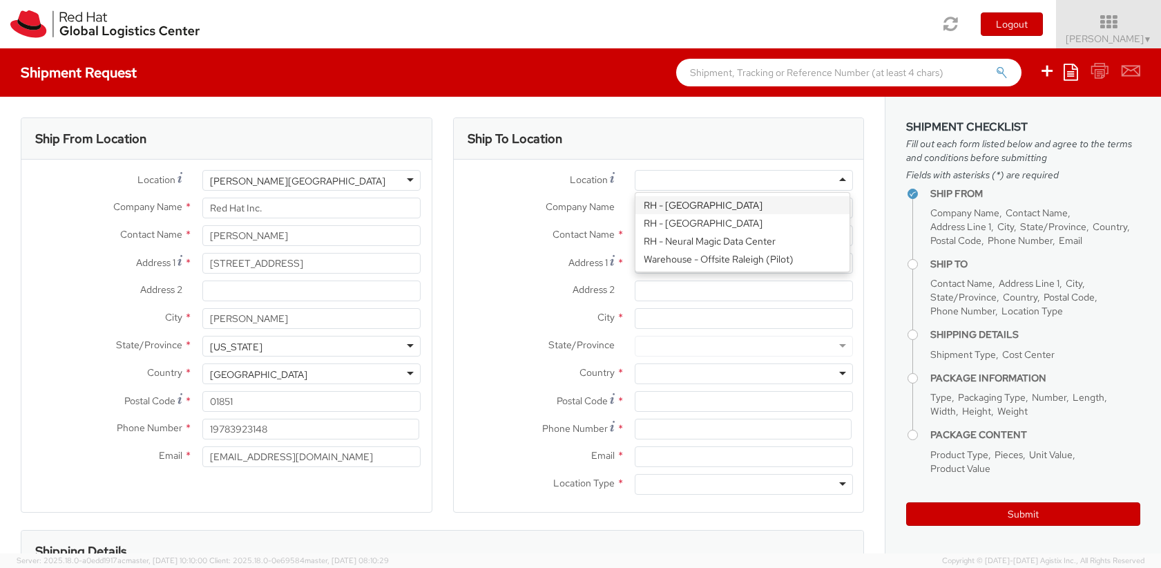
type input "100 East Davie Street"
type input "RALEIGH"
type input "27601"
type input "919-754-4950"
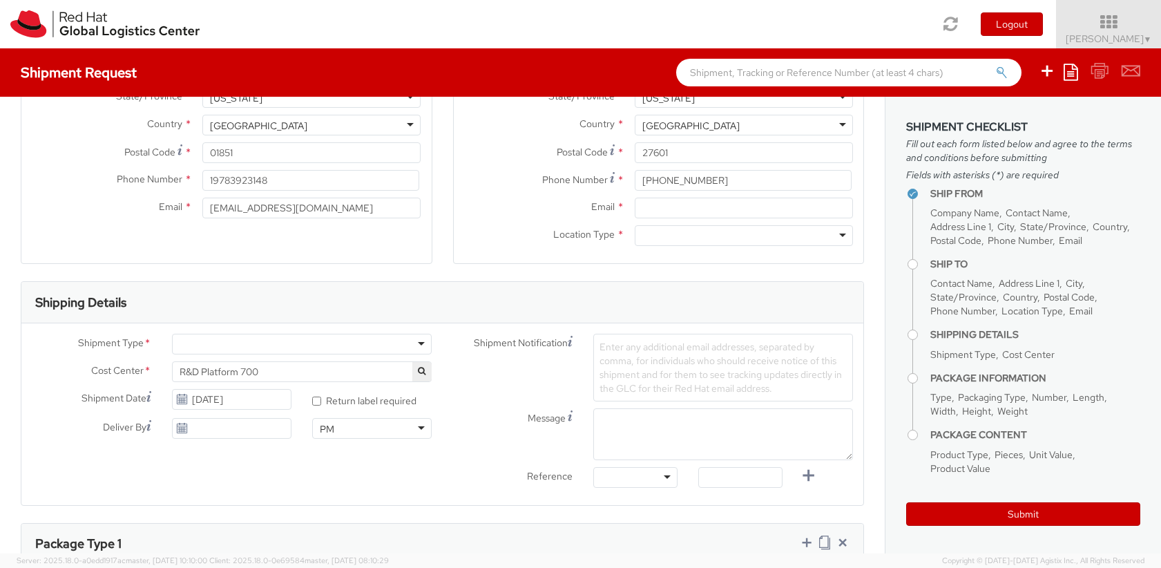
scroll to position [332, 0]
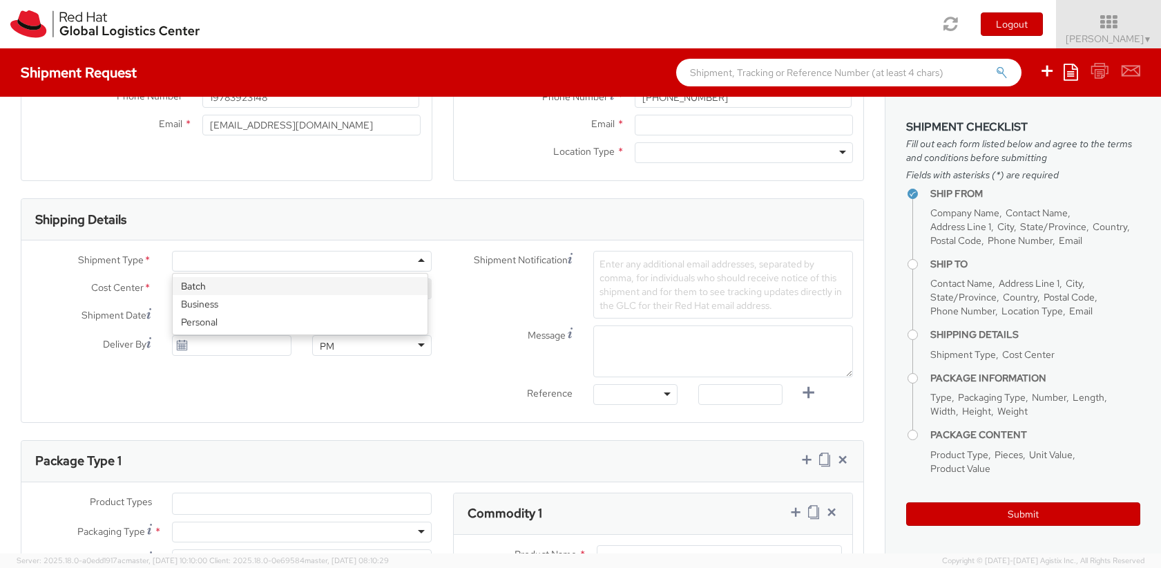
click at [421, 260] on div at bounding box center [302, 261] width 260 height 21
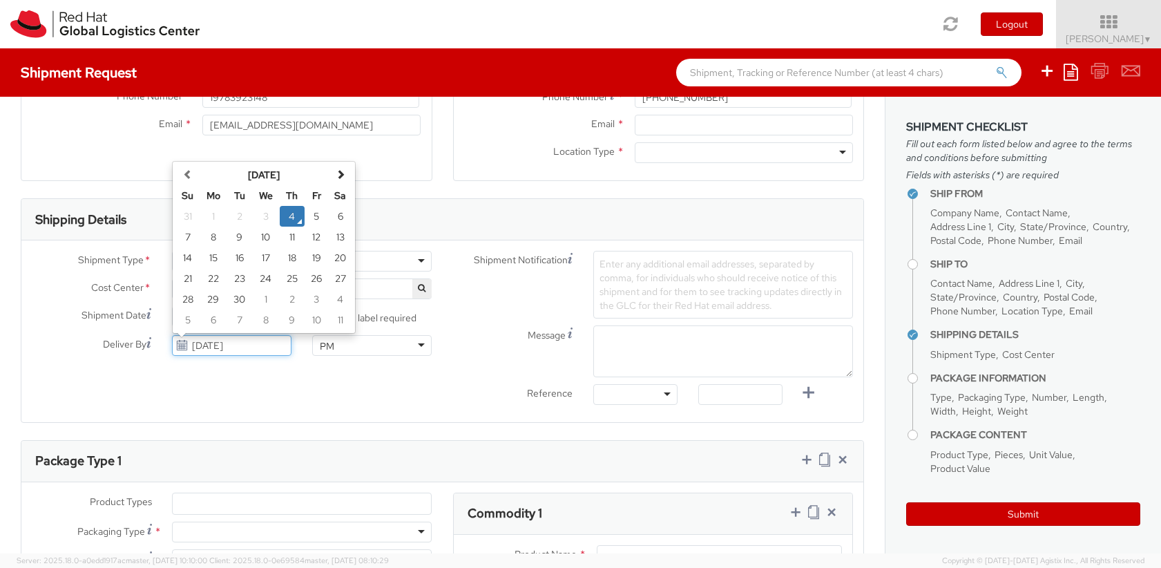
click at [210, 350] on input "09/04/2025" at bounding box center [231, 345] width 119 height 21
click at [288, 259] on td "18" at bounding box center [292, 257] width 25 height 21
type input "09/18/2025"
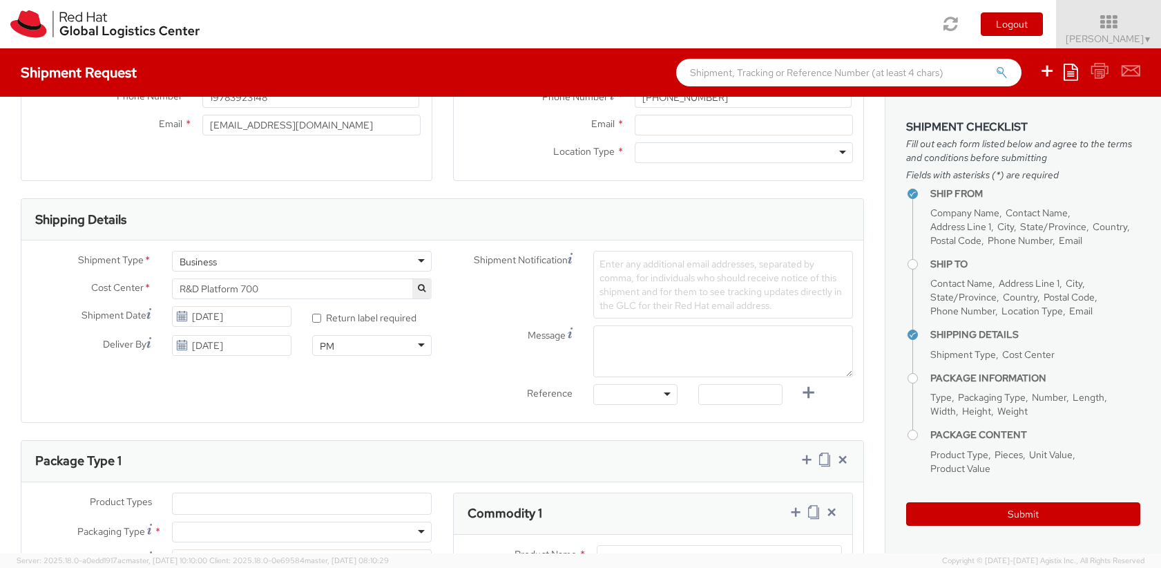
click at [640, 285] on span "Enter any additional email addresses, separated by comma, for individuals who s…" at bounding box center [721, 285] width 242 height 54
click at [655, 367] on div "Shipment Notification Enter any additional email addresses, separated by comma,…" at bounding box center [653, 331] width 421 height 161
click at [466, 366] on div "Message" at bounding box center [653, 351] width 421 height 52
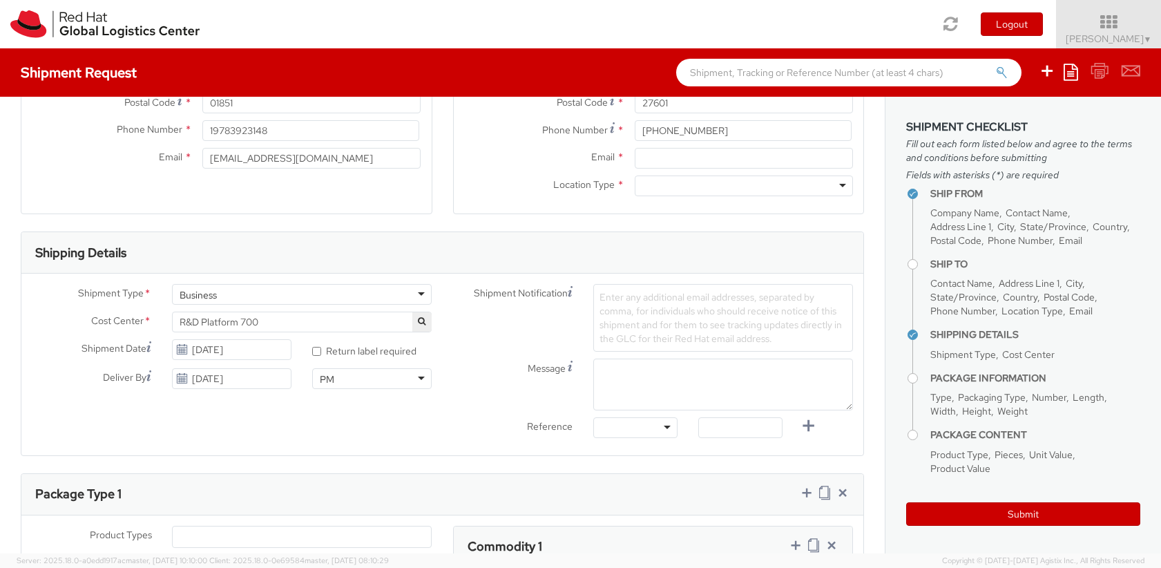
scroll to position [327, 0]
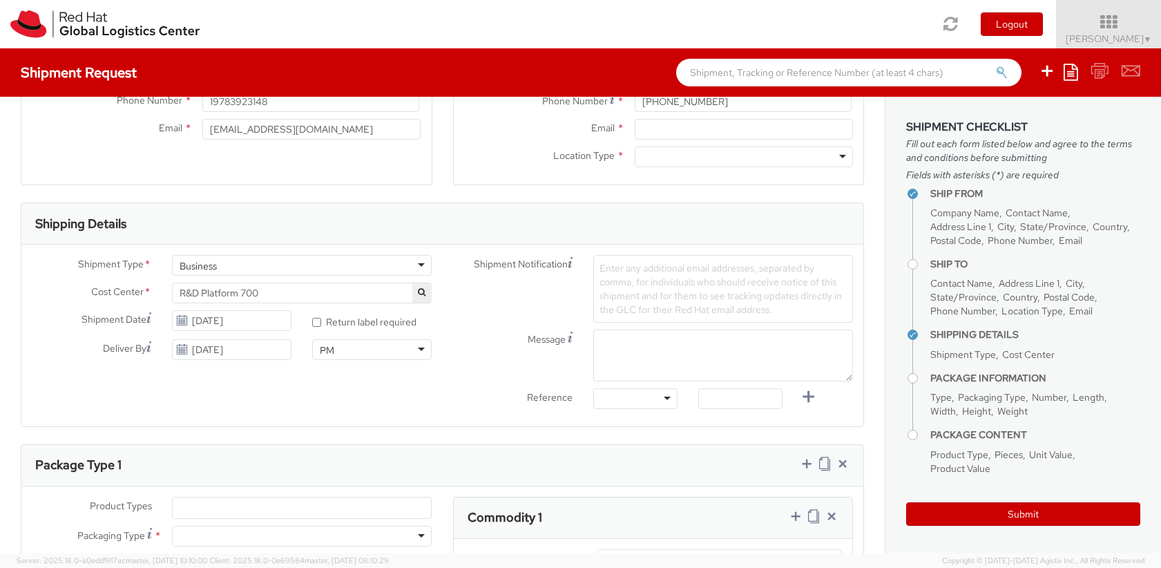
click at [636, 277] on span "Enter any additional email addresses, separated by comma, for individuals who s…" at bounding box center [721, 289] width 242 height 54
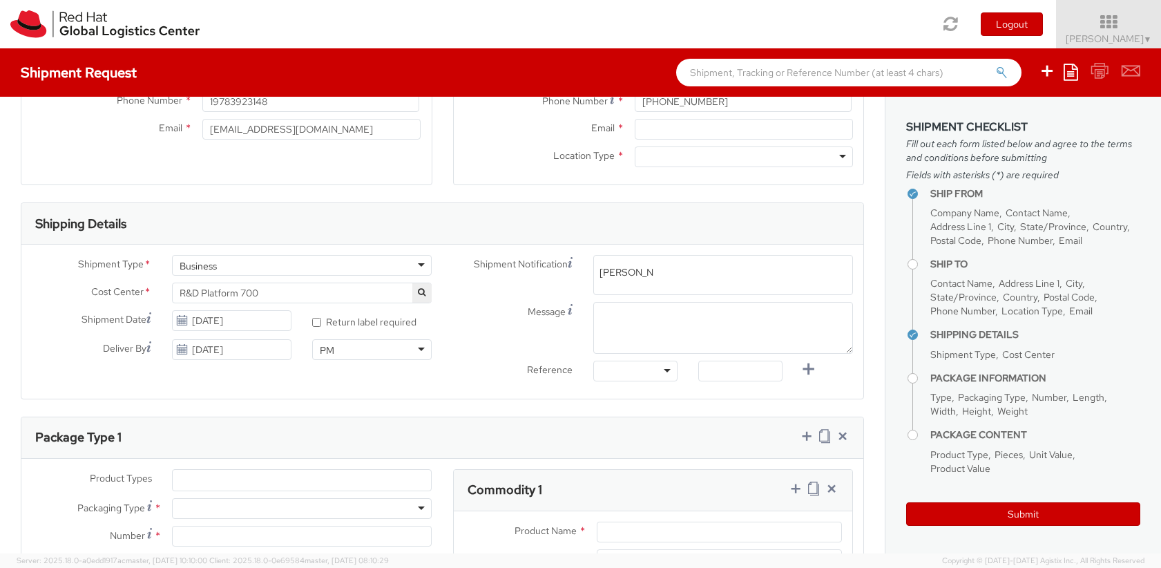
type input "Scott May"
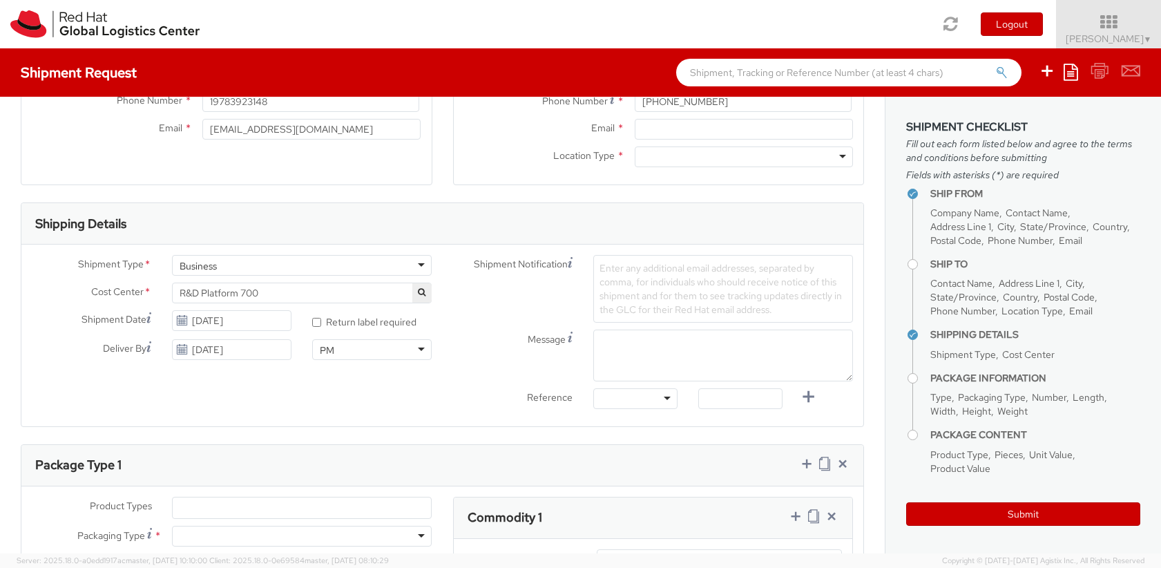
click at [626, 264] on span "Enter any additional email addresses, separated by comma, for individuals who s…" at bounding box center [721, 289] width 242 height 54
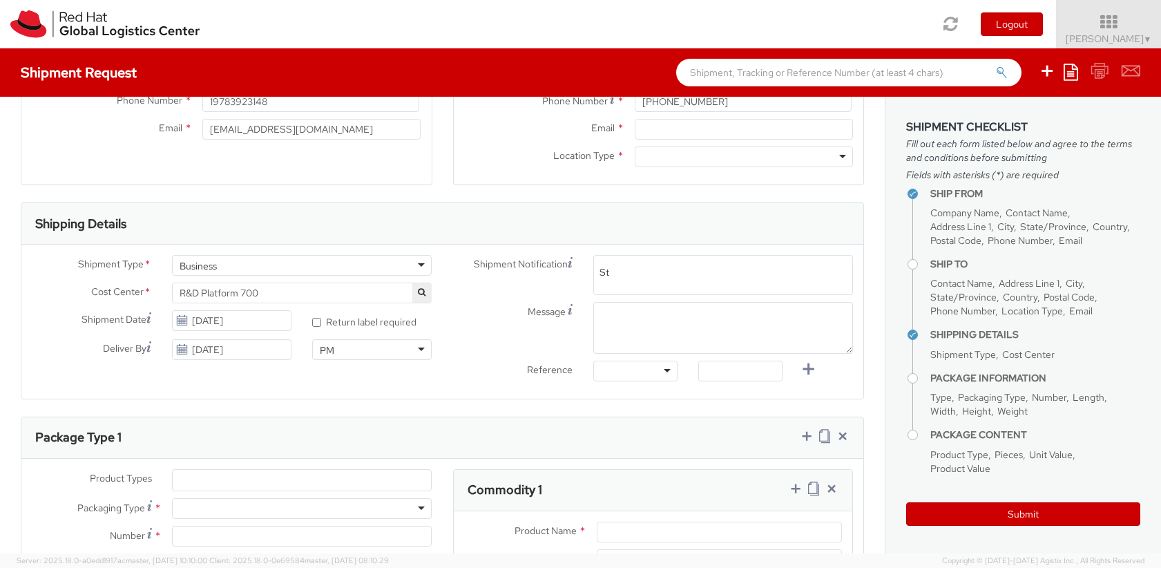
type input "S"
type input "Scott Mayhew"
type input "s"
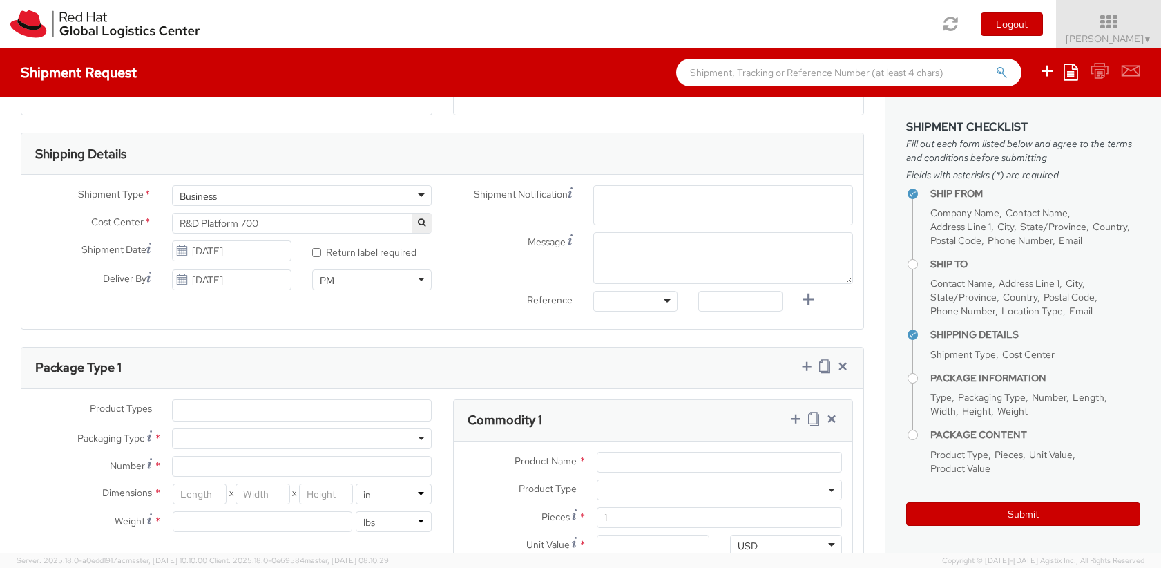
scroll to position [410, 0]
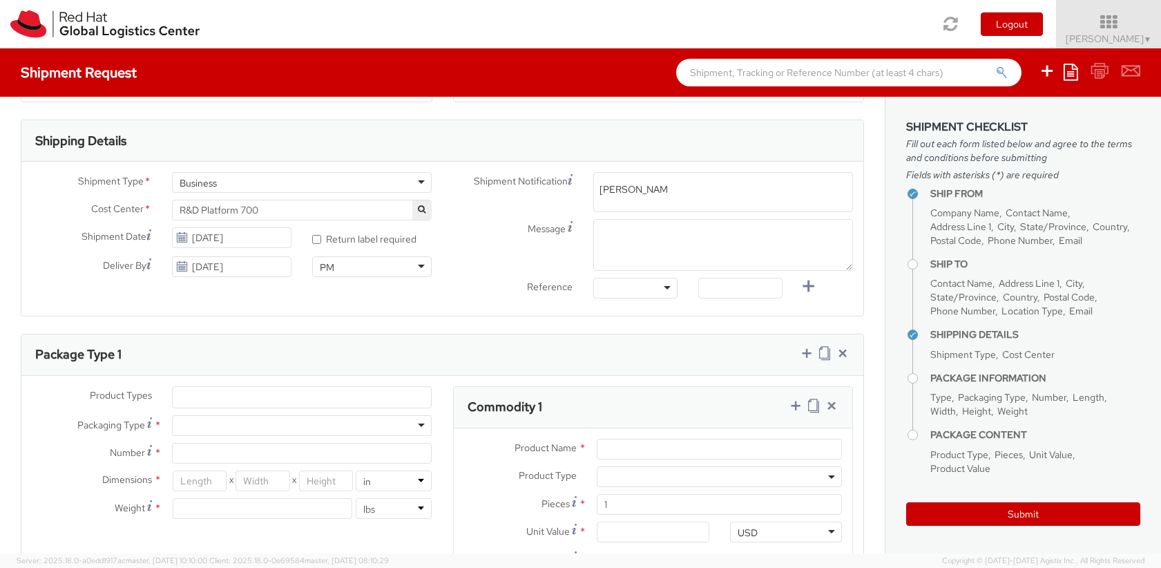
type input "Scott Mayhew"
type input "s"
type input "Scott Mayhew"
type input "s"
type input "Scott Mayhew smayhew@redhat.com"
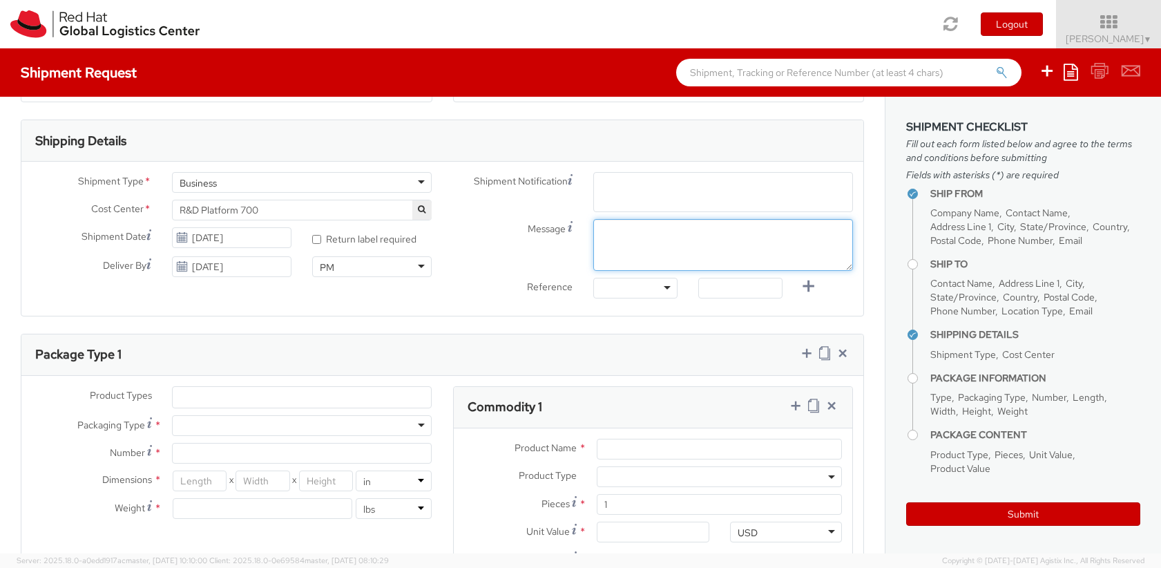
click at [629, 240] on textarea "Message" at bounding box center [723, 245] width 260 height 52
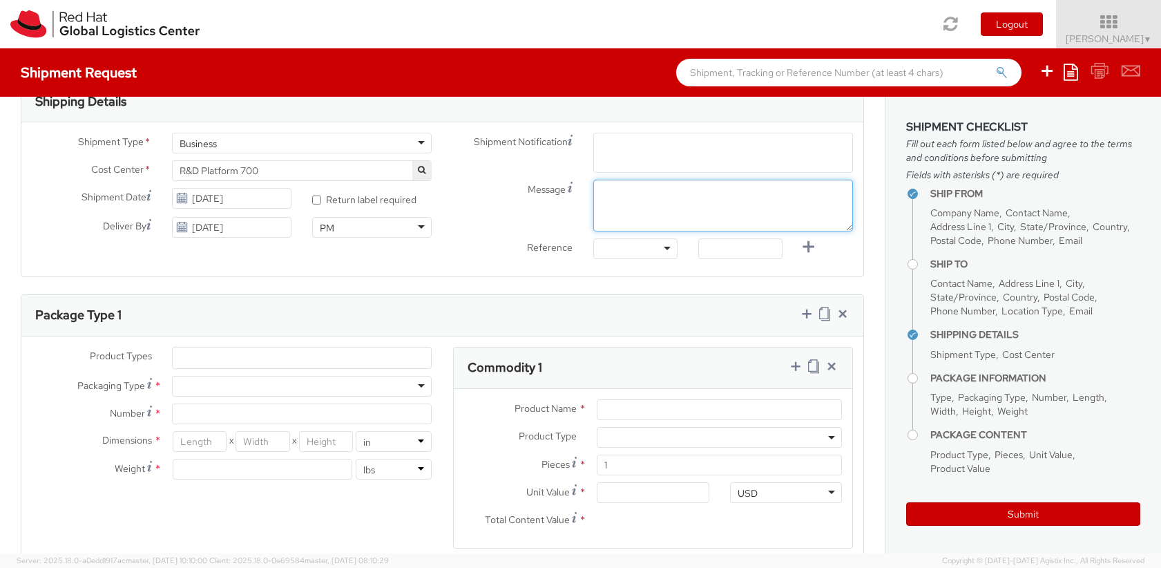
scroll to position [414, 0]
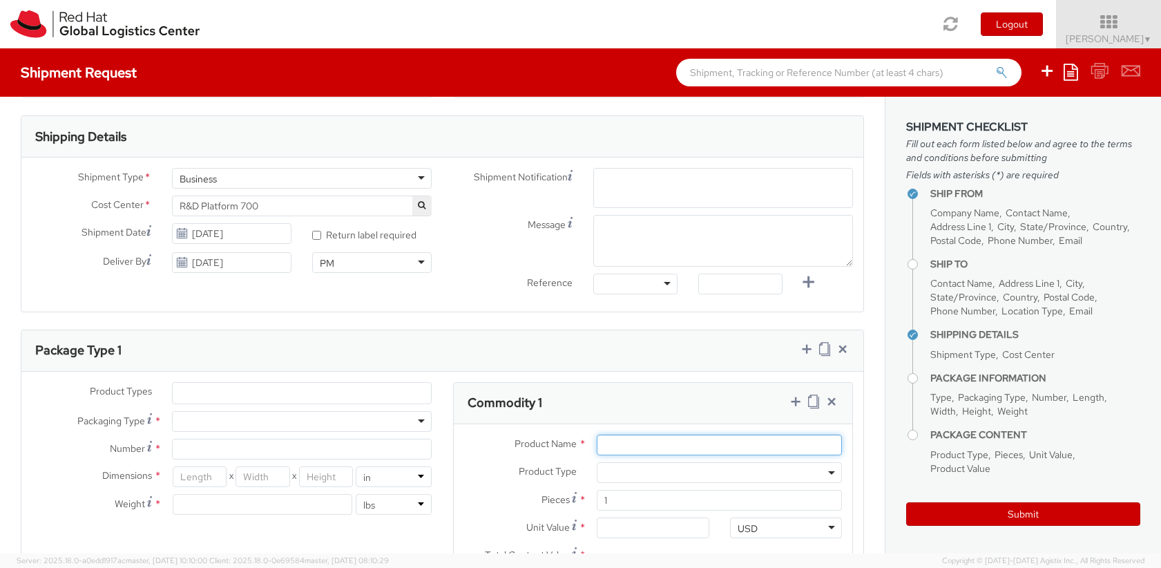
click at [656, 452] on input "Product Name *" at bounding box center [719, 444] width 245 height 21
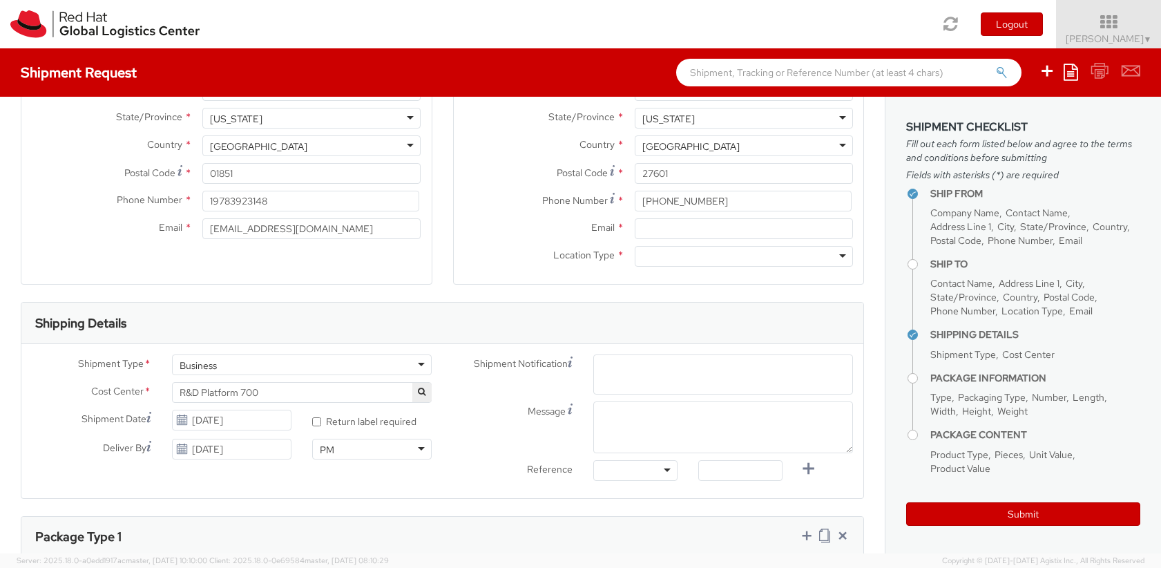
scroll to position [249, 0]
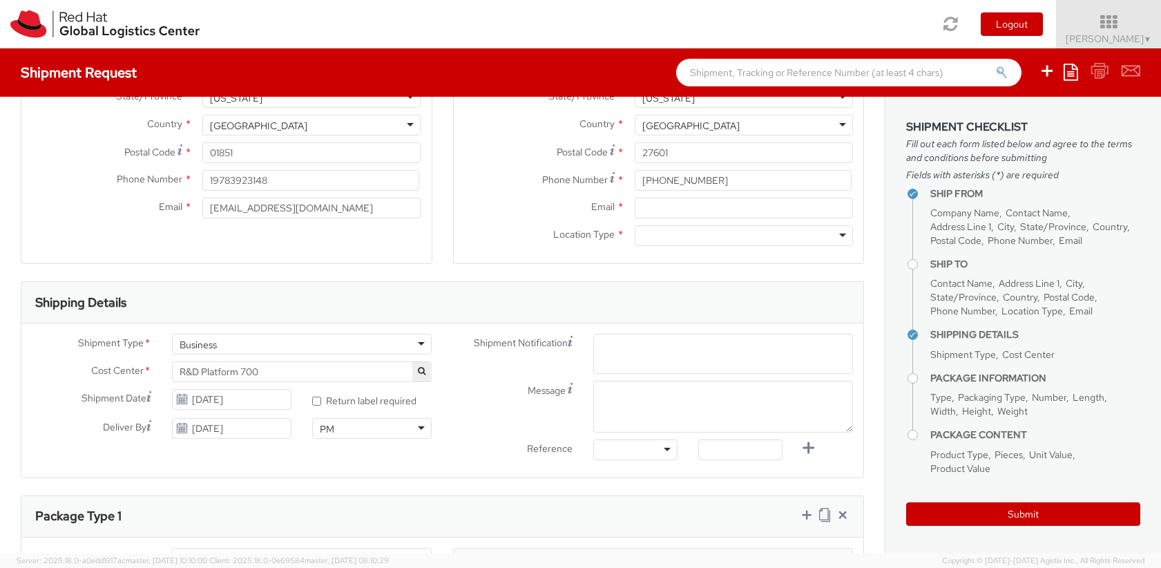
click at [650, 363] on span "Enter any additional email addresses, separated by comma, for individuals who s…" at bounding box center [723, 370] width 247 height 55
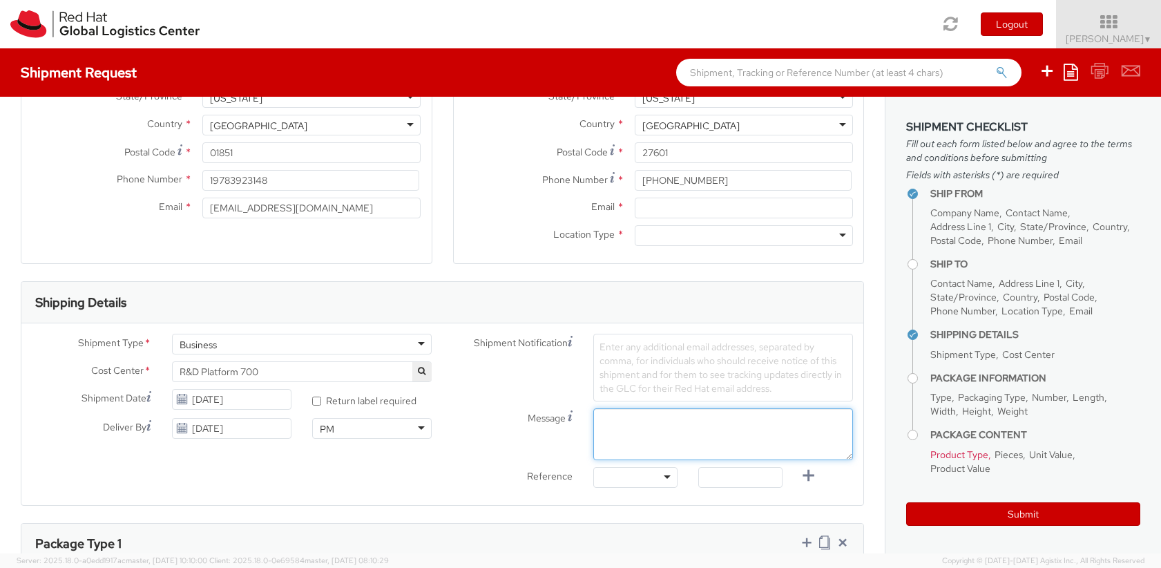
click at [646, 406] on div "Shipment Notification Enter any additional email addresses, separated by comma,…" at bounding box center [653, 414] width 421 height 161
drag, startPoint x: 537, startPoint y: 365, endPoint x: 548, endPoint y: 356, distance: 14.2
click at [541, 363] on div "Shipment Notification Enter any additional email addresses, separated by comma,…" at bounding box center [653, 368] width 421 height 68
click at [515, 338] on span "Shipment Notification" at bounding box center [521, 343] width 94 height 15
click at [646, 370] on span "Enter any additional email addresses, separated by comma, for individuals who s…" at bounding box center [721, 368] width 242 height 54
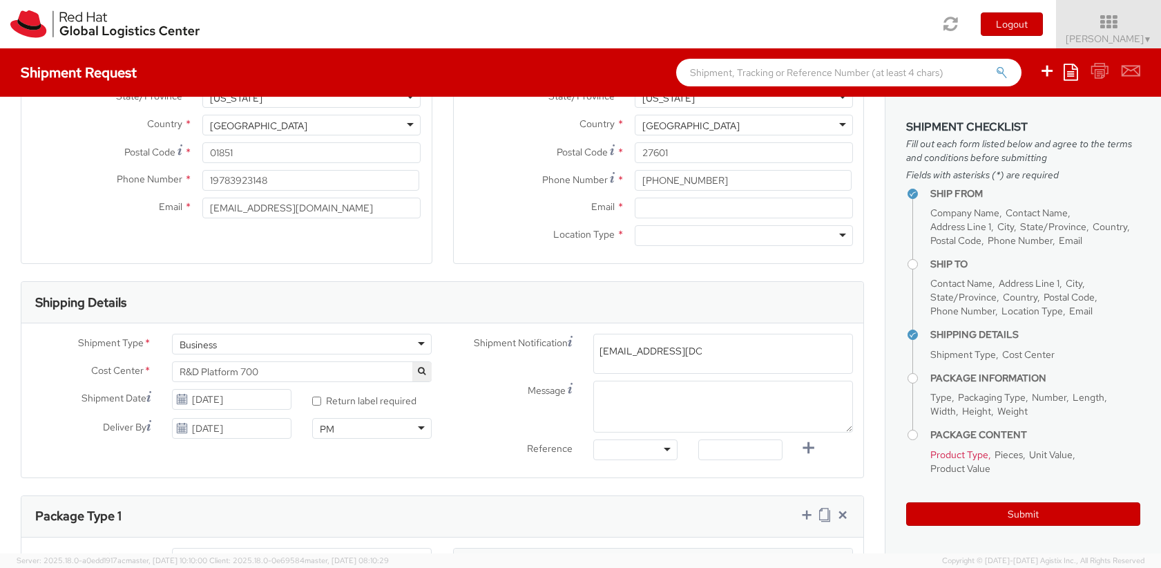
type input "smayhew@redhat.com"
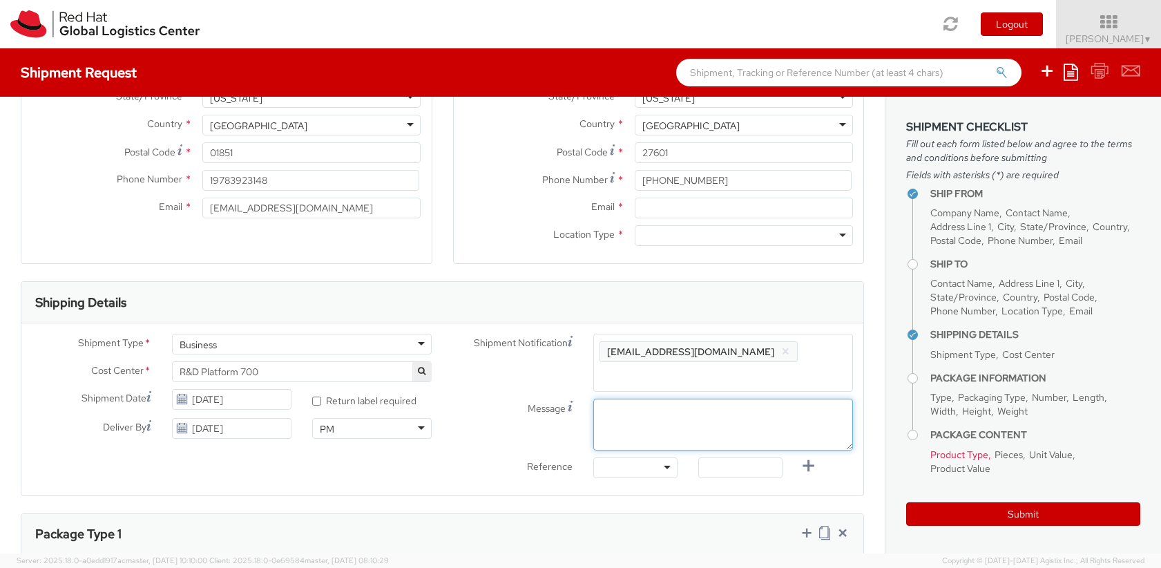
click at [622, 418] on textarea "Message" at bounding box center [723, 425] width 260 height 52
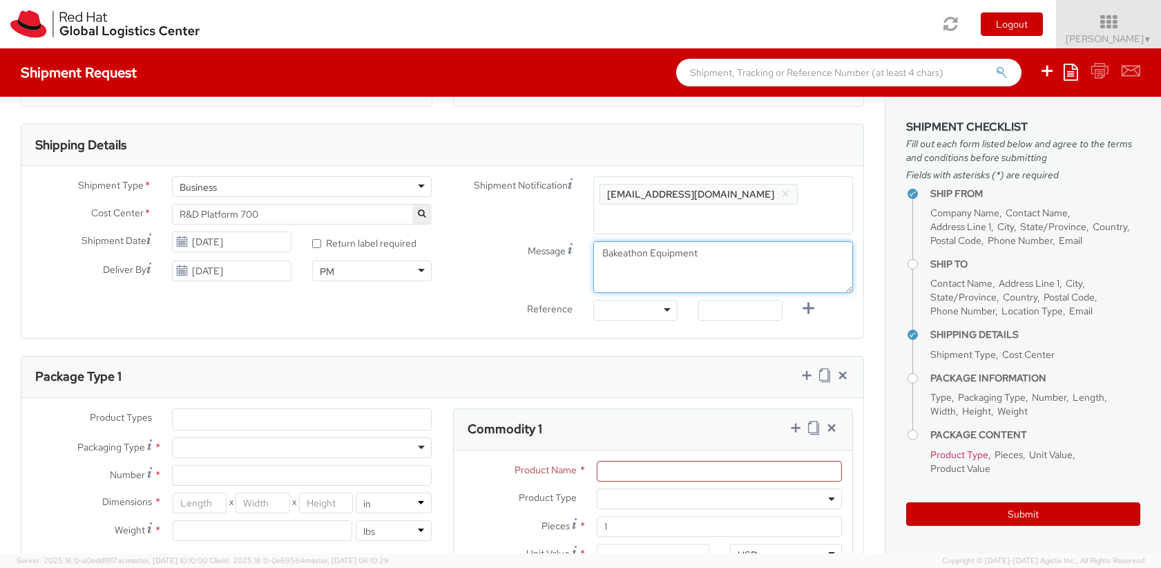
scroll to position [414, 0]
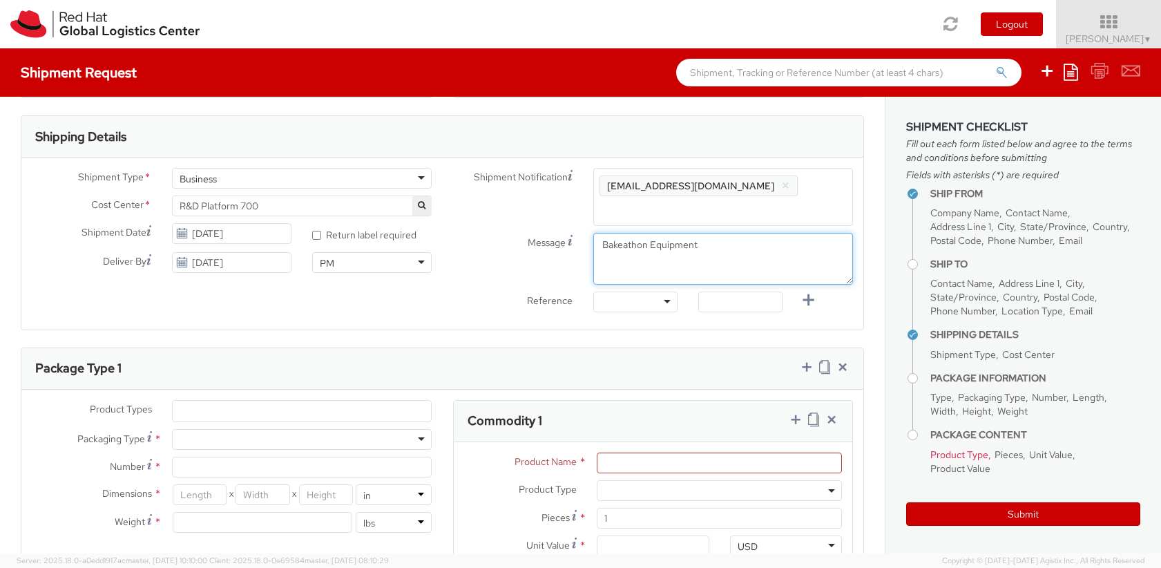
type textarea "Bakeathon Equipment"
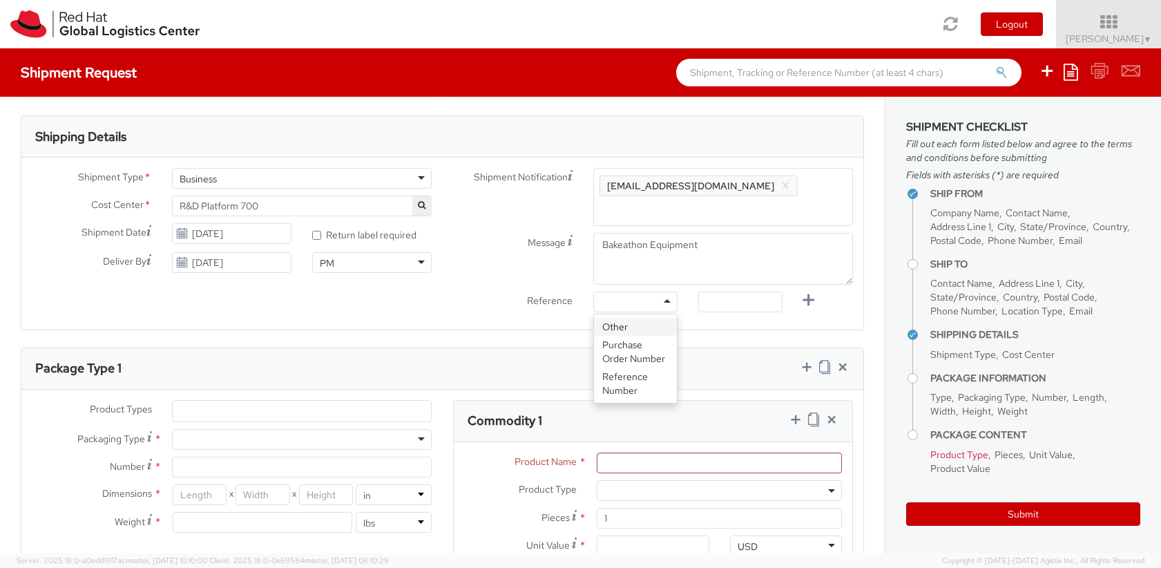
click at [659, 302] on div at bounding box center [635, 301] width 84 height 21
click at [664, 302] on div at bounding box center [635, 301] width 84 height 21
click at [443, 298] on label "Reference" at bounding box center [513, 299] width 140 height 16
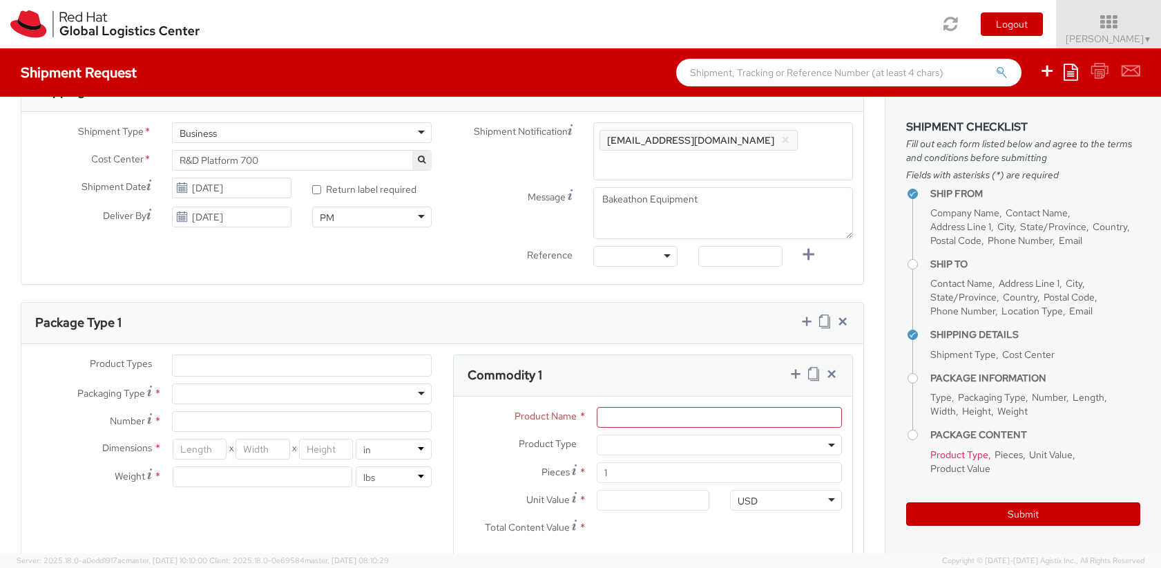
scroll to position [497, 0]
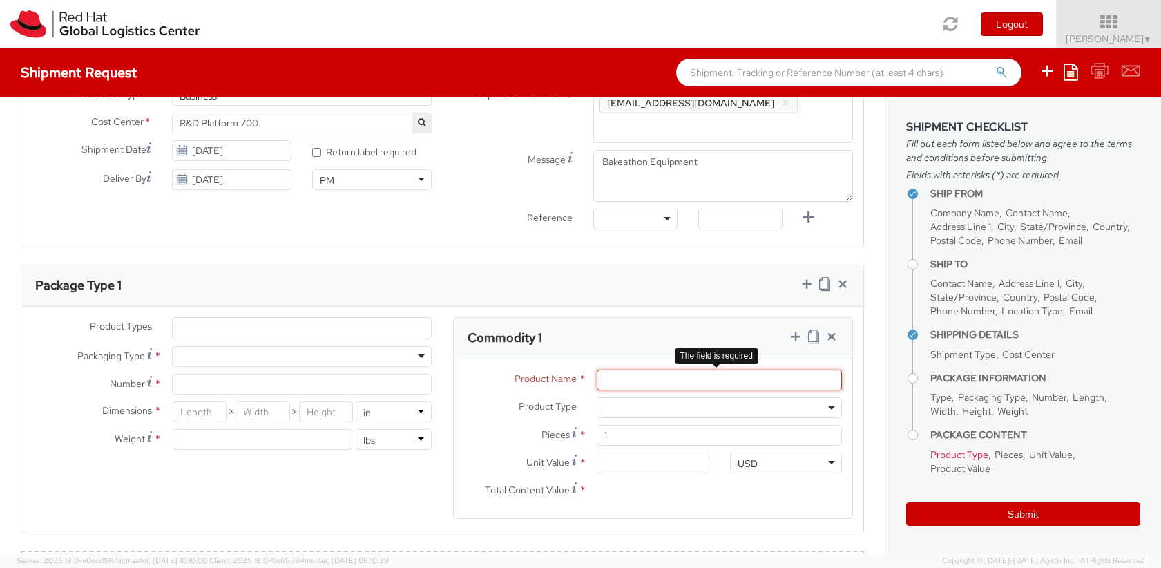
click at [629, 378] on input "Product Name *" at bounding box center [719, 380] width 245 height 21
click at [625, 380] on input "Product Name *" at bounding box center [719, 380] width 245 height 21
click at [622, 464] on input "Unit Value *" at bounding box center [653, 462] width 113 height 21
type input "6.00"
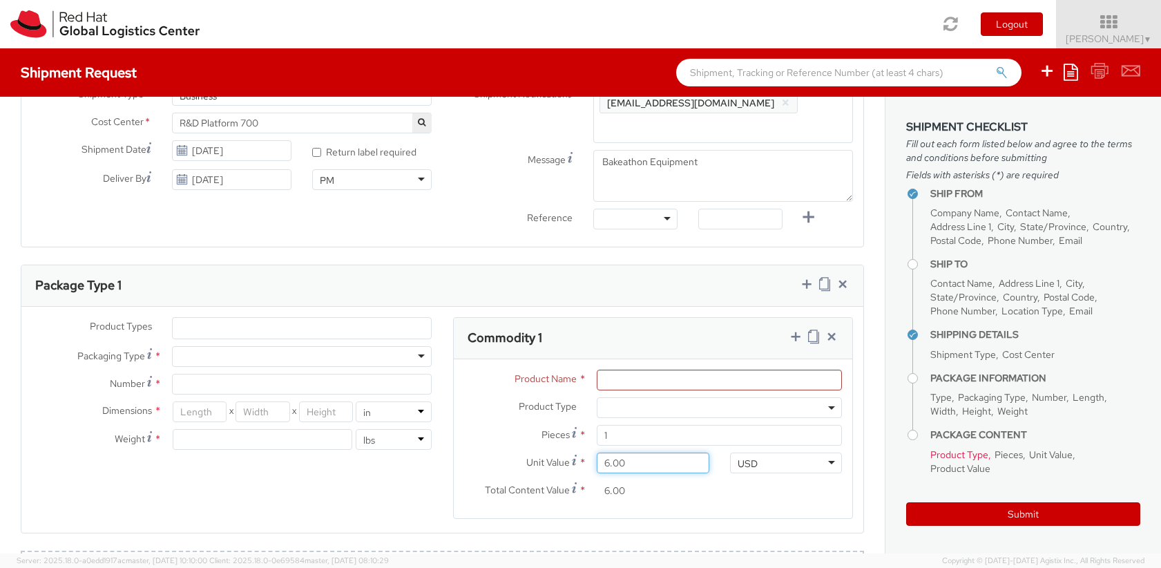
type input "60.00"
type input "600.00"
click at [629, 382] on input "Product Name *" at bounding box center [719, 380] width 245 height 21
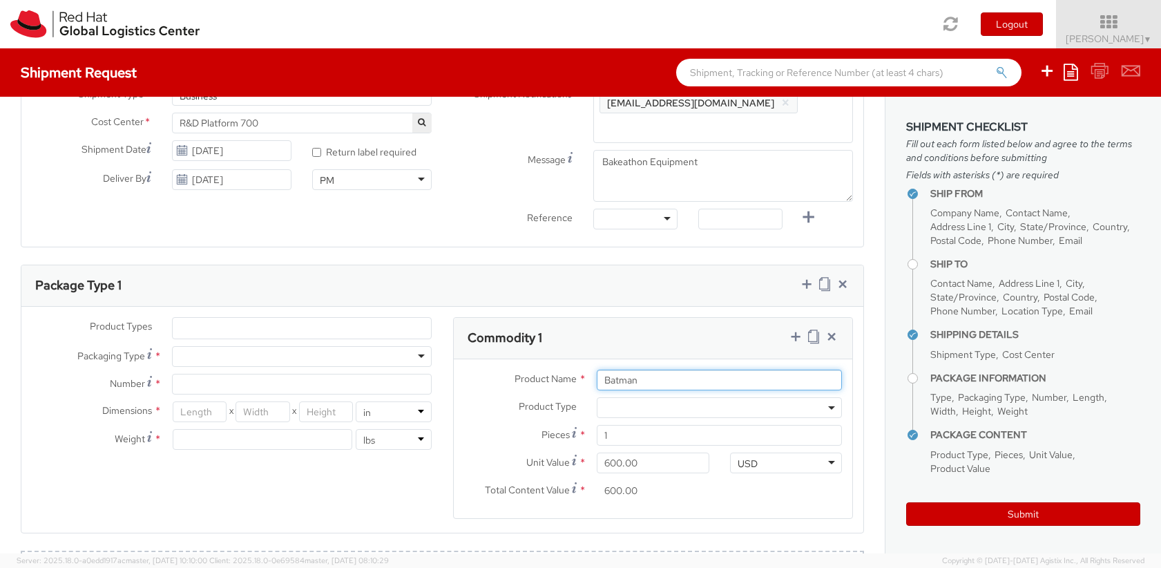
type input "Batman"
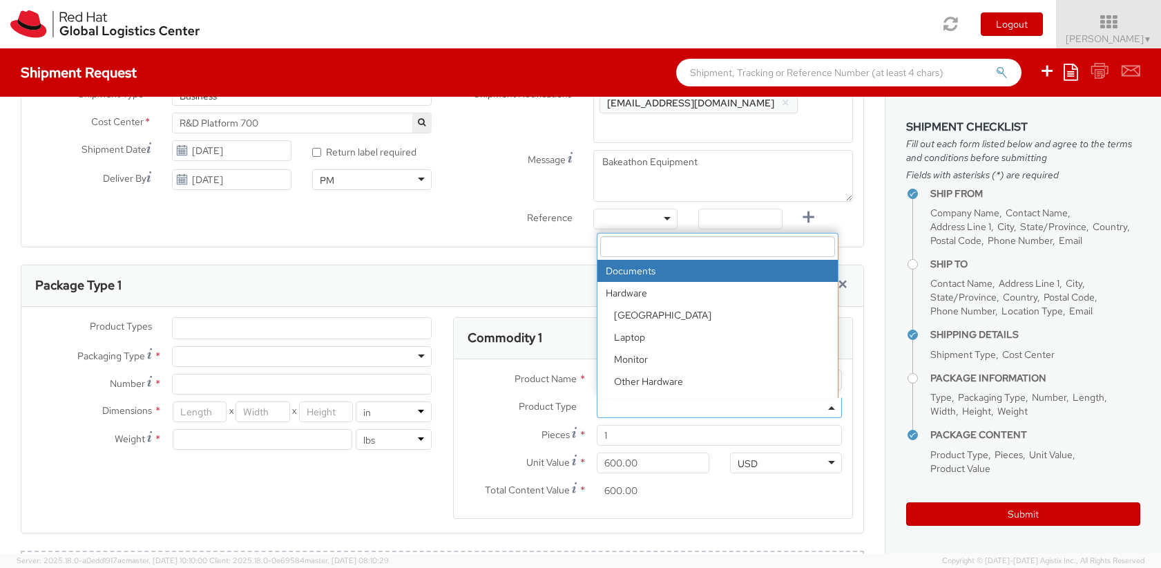
click at [828, 406] on span at bounding box center [719, 407] width 245 height 21
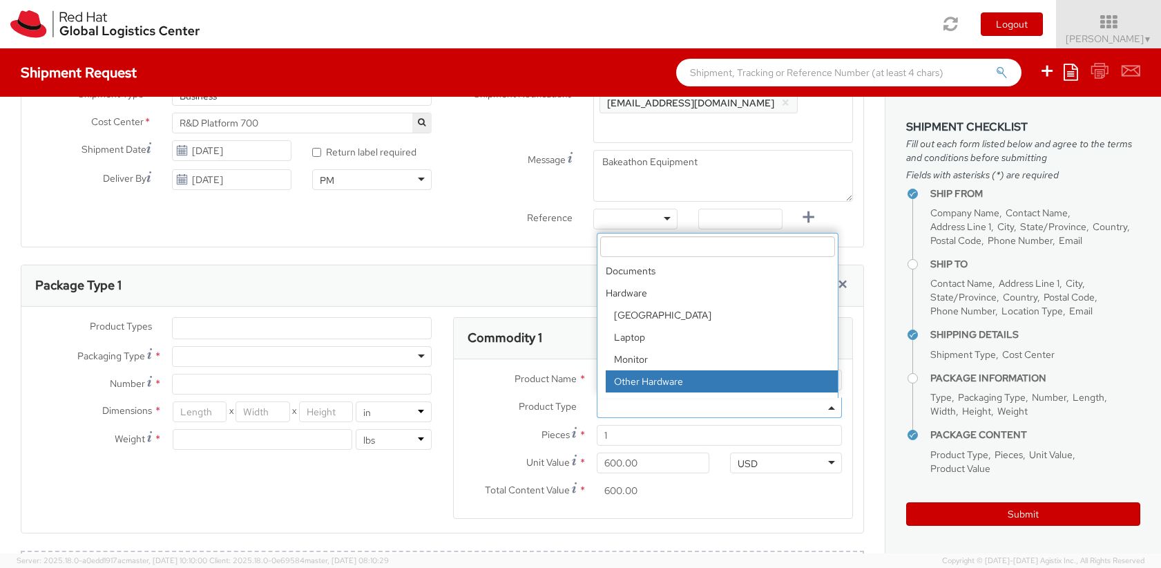
select select "HARD_OTHER"
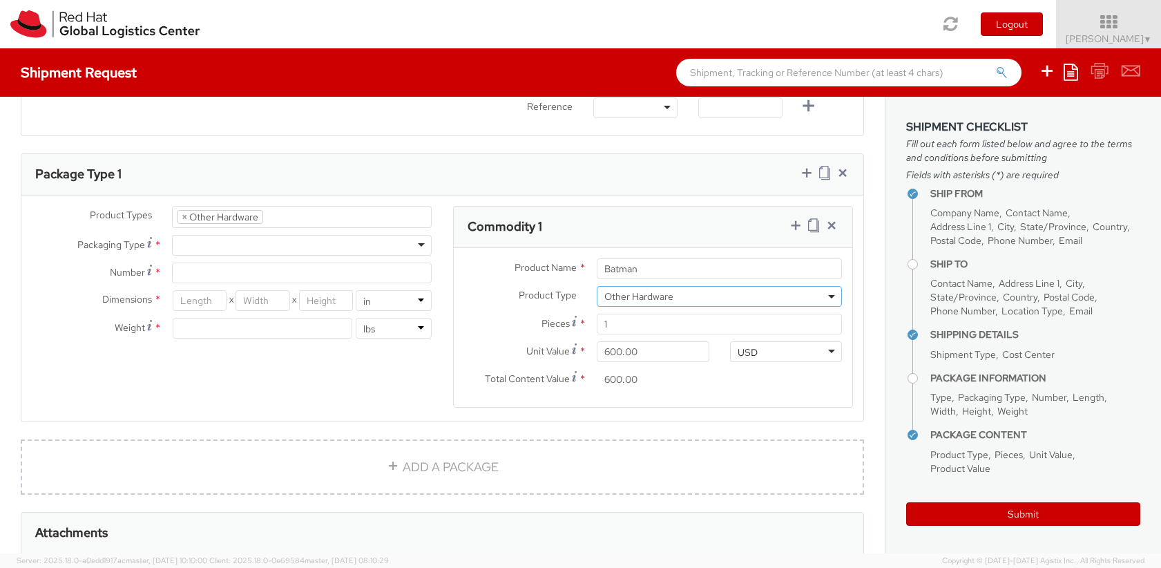
scroll to position [580, 0]
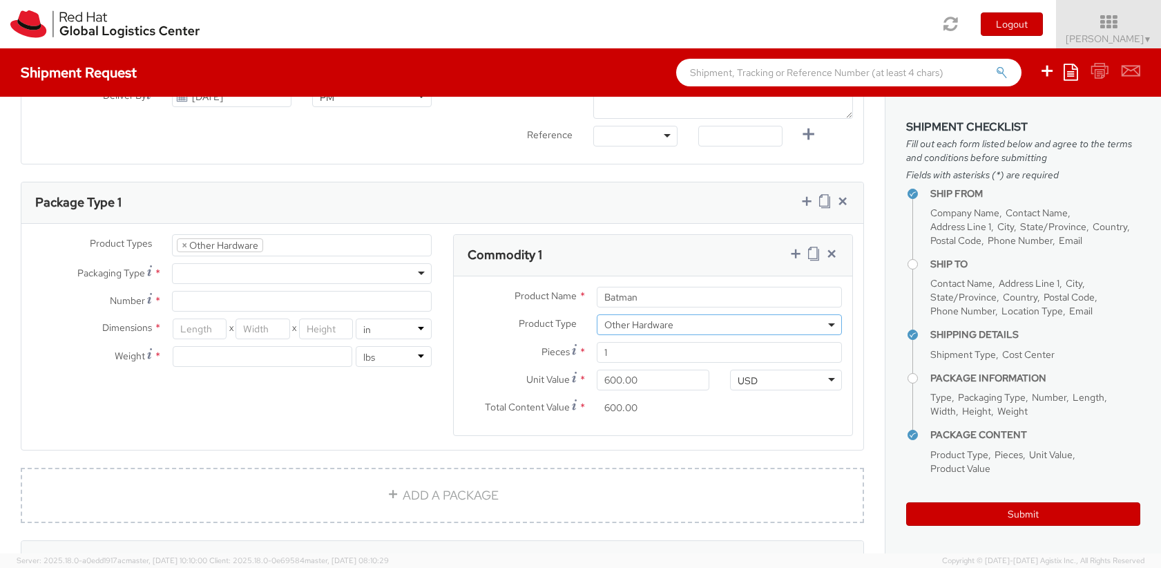
click at [420, 273] on div at bounding box center [302, 273] width 260 height 21
click at [278, 309] on input "Number *" at bounding box center [302, 301] width 260 height 21
type input "1"
drag, startPoint x: 204, startPoint y: 331, endPoint x: 204, endPoint y: 323, distance: 7.6
click at [204, 331] on input "number" at bounding box center [200, 328] width 54 height 21
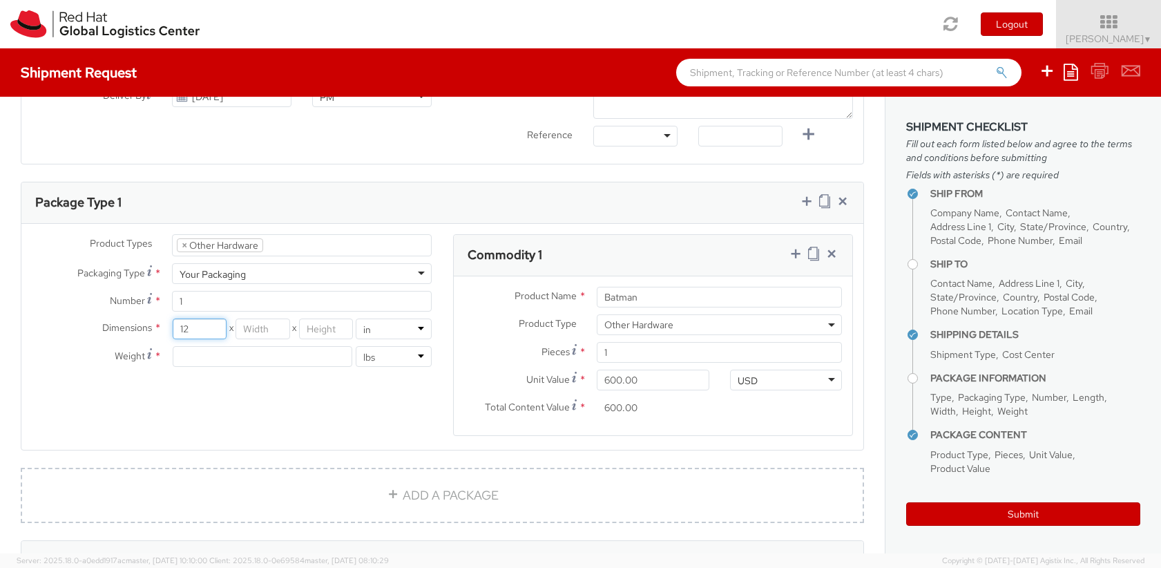
type input "12"
click at [220, 360] on input "number" at bounding box center [262, 356] width 179 height 21
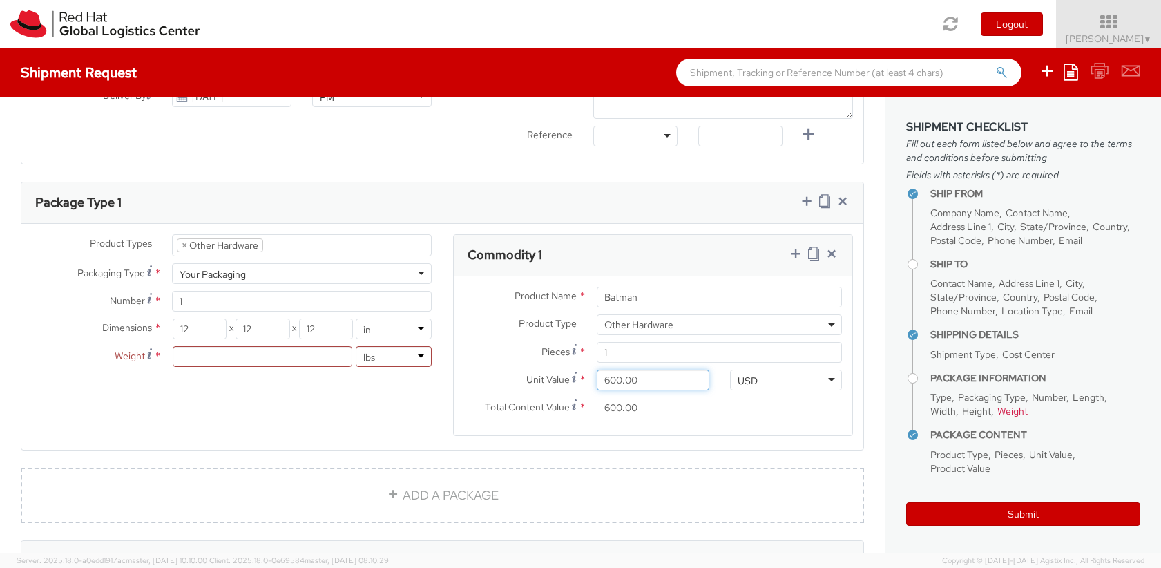
click at [604, 377] on input "600.00" at bounding box center [653, 380] width 113 height 21
type input "0.00"
type input "1.00"
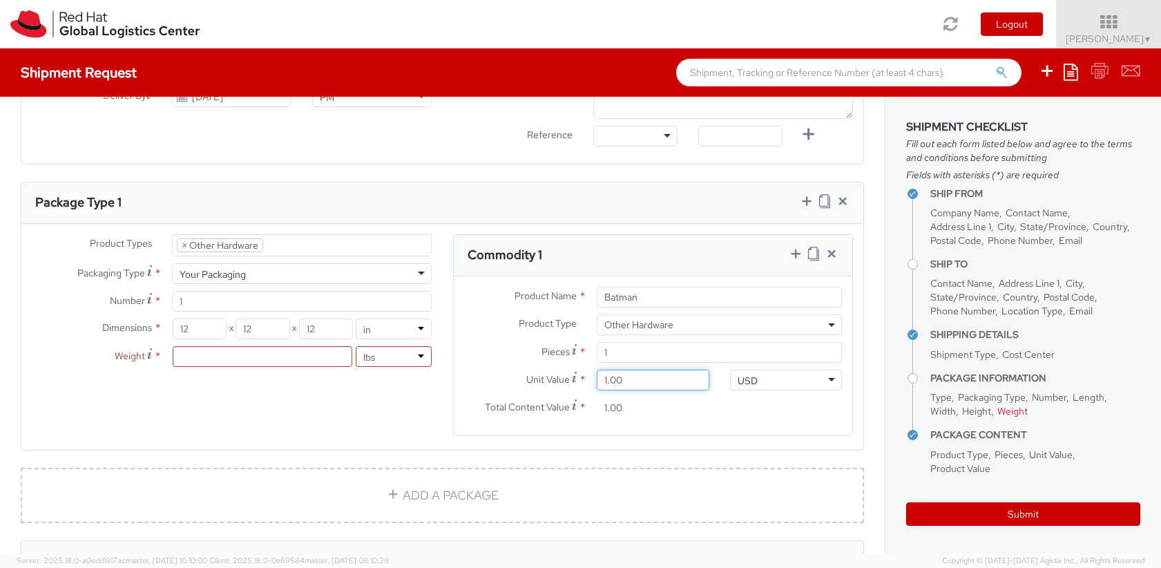
type input "10.00"
type input "100.00"
type input "1,000.00"
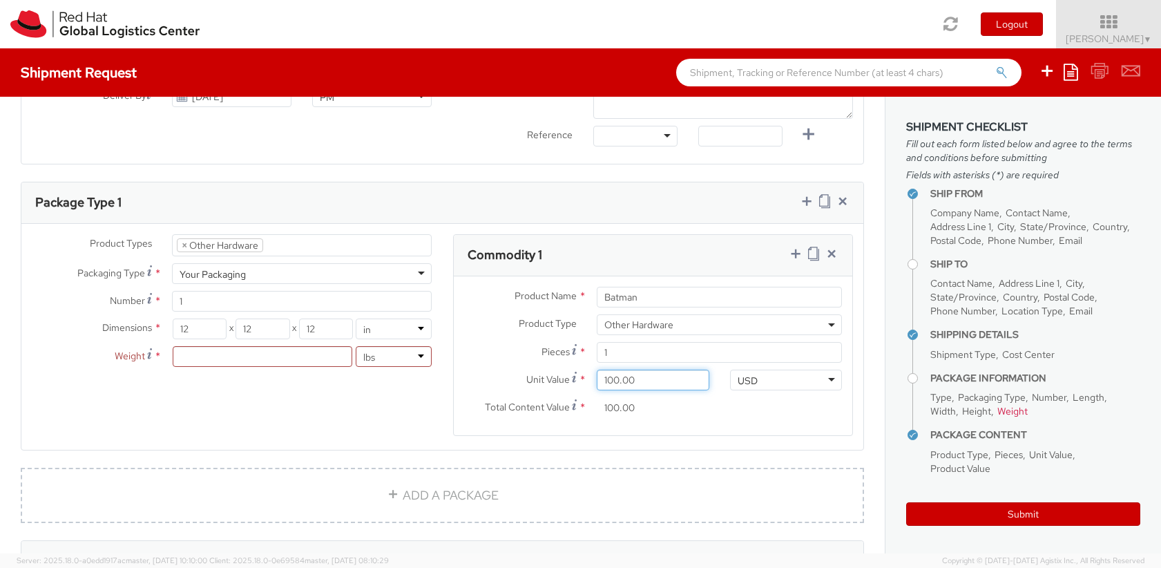
type input "1,000.00"
click at [248, 363] on input "number" at bounding box center [262, 356] width 179 height 21
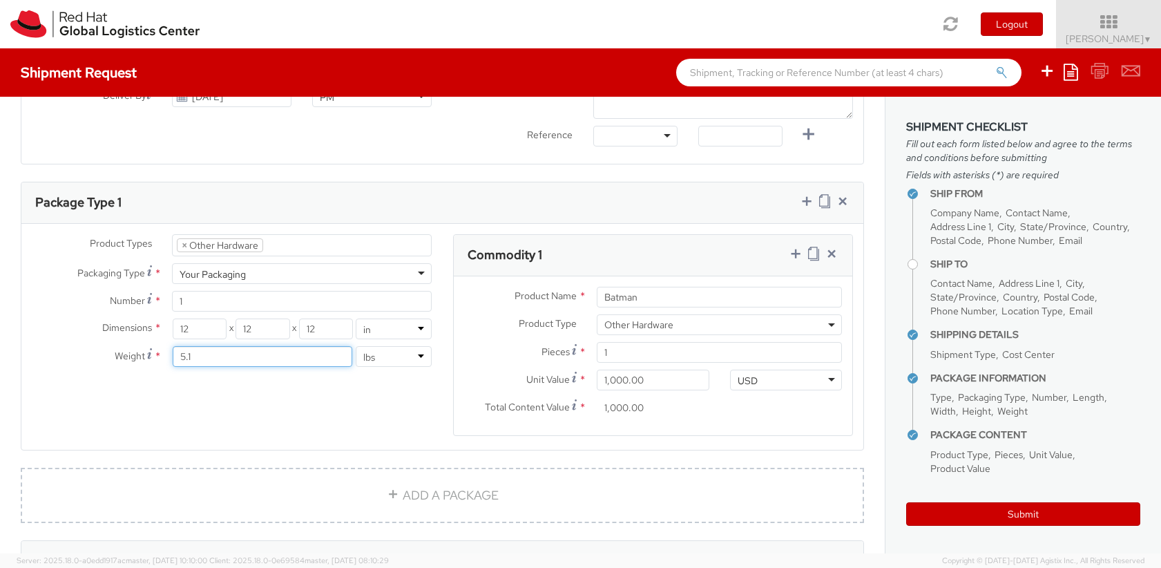
type input "5.1"
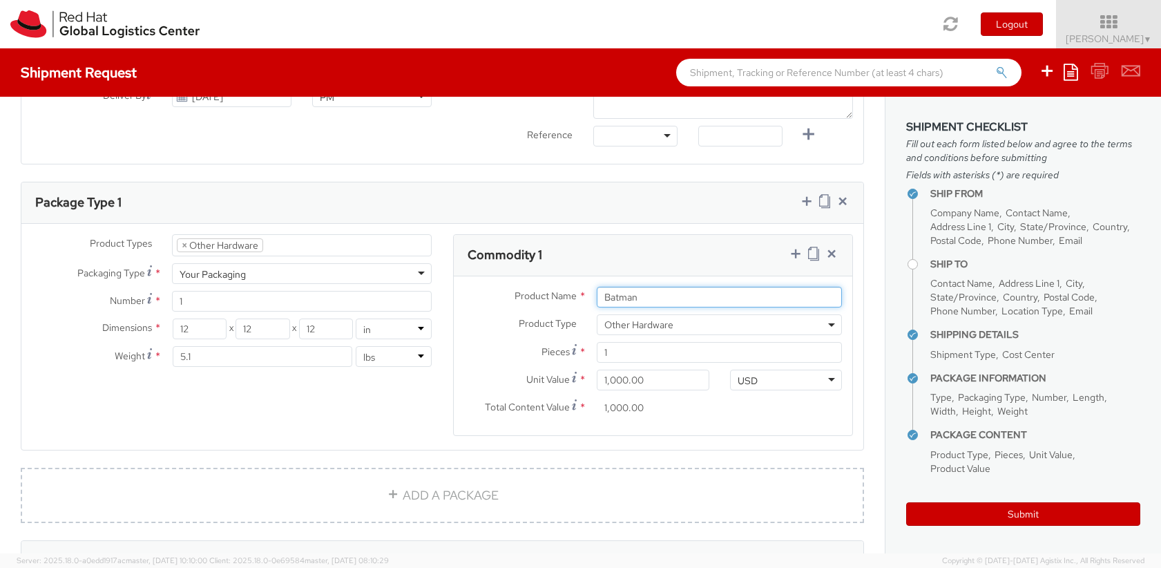
click at [632, 298] on input "Batman" at bounding box center [719, 297] width 245 height 21
type input "B"
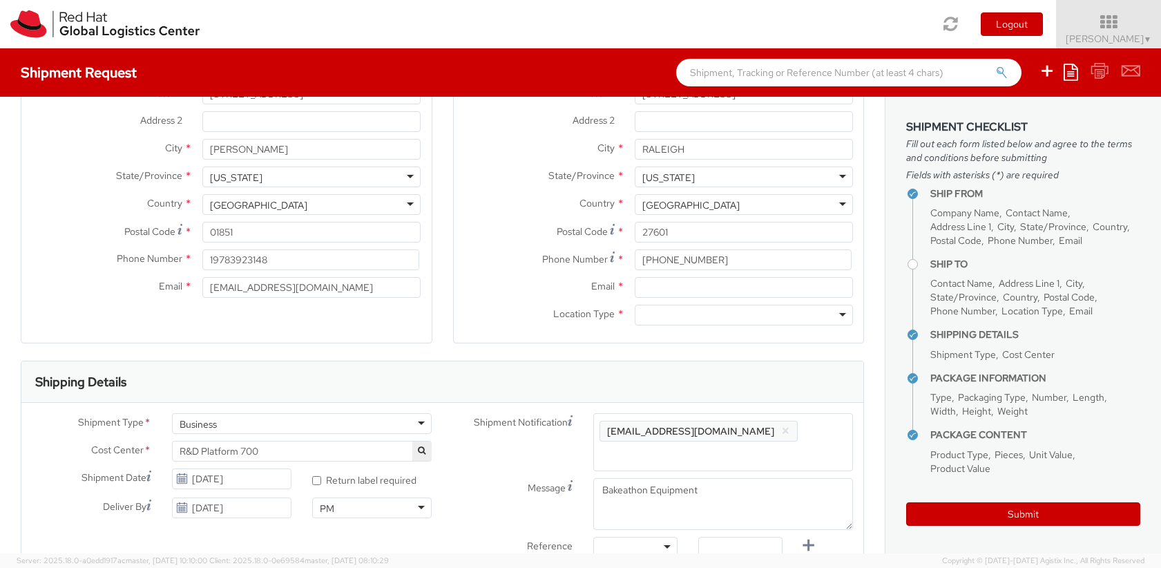
scroll to position [166, 0]
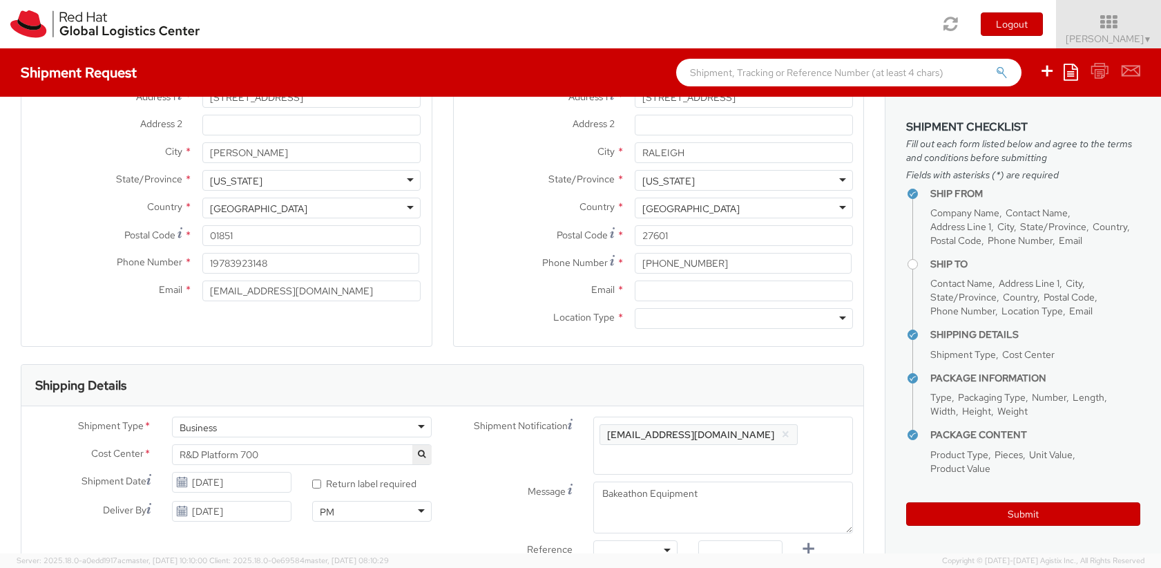
type input "Bakeathon"
click at [642, 293] on input "Email *" at bounding box center [744, 290] width 218 height 21
type input "s"
type input "smayhew@redhat.com"
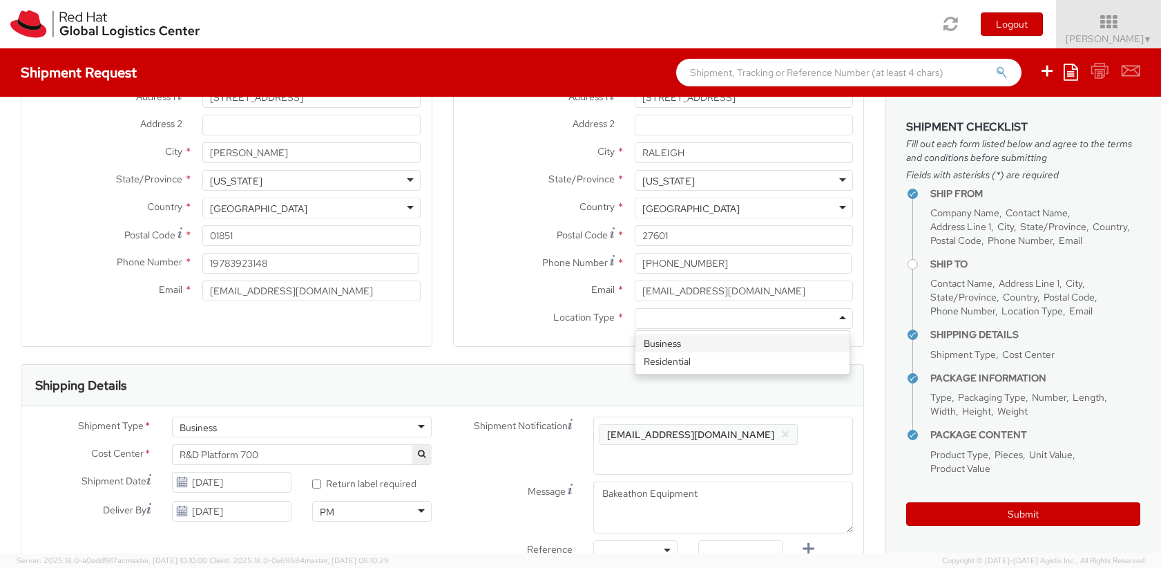
click at [831, 320] on div at bounding box center [744, 318] width 218 height 21
click at [781, 439] on button "×" at bounding box center [785, 434] width 9 height 17
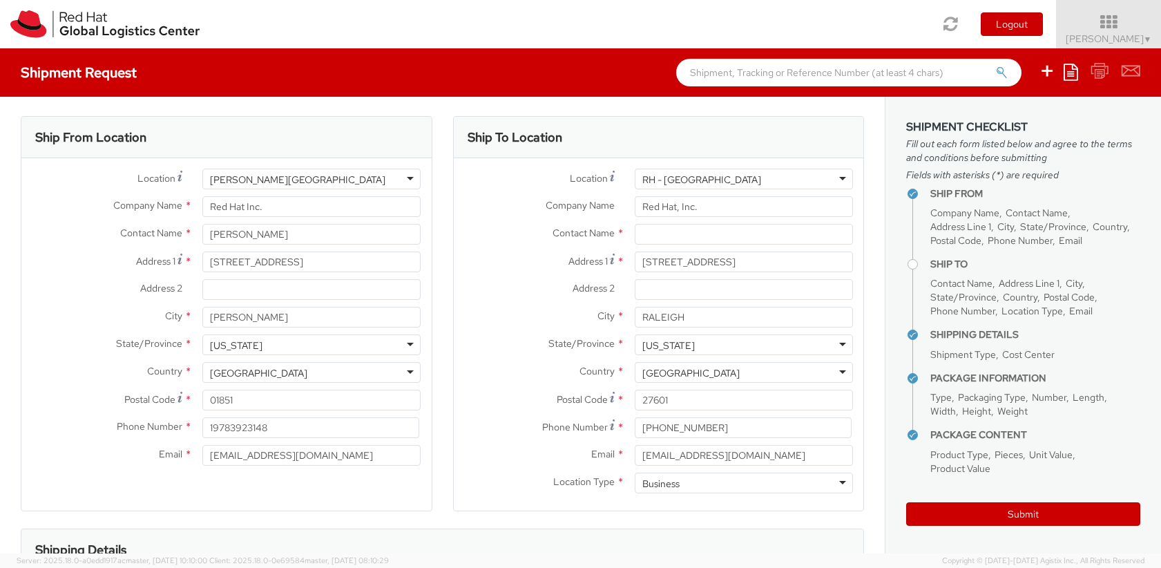
scroll to position [0, 0]
type input "steved@redhat.com"
click at [697, 236] on input "text" at bounding box center [744, 235] width 218 height 21
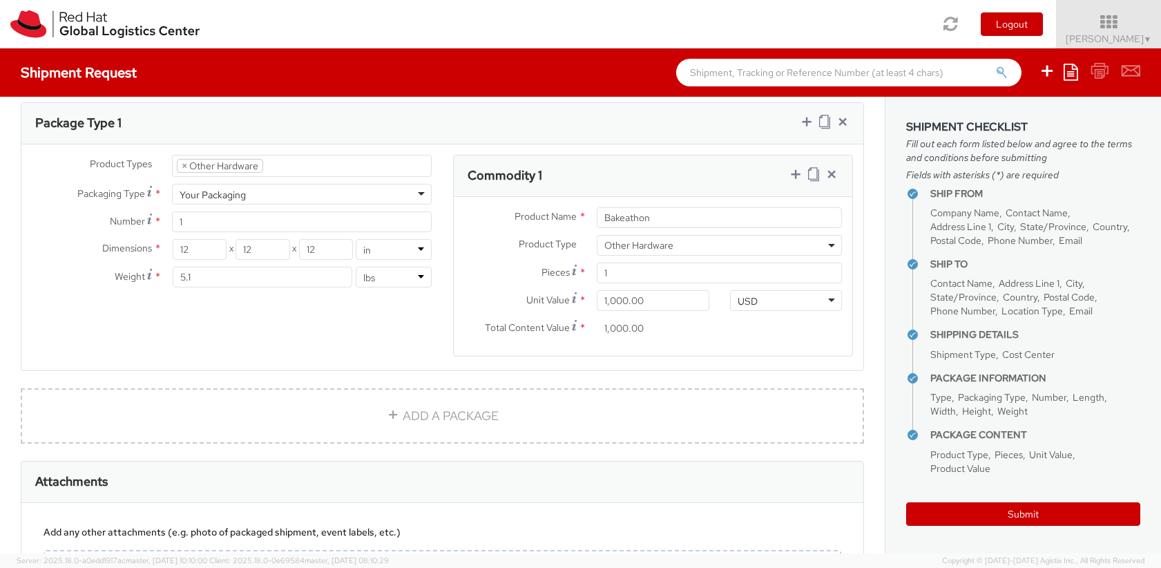
scroll to position [746, 0]
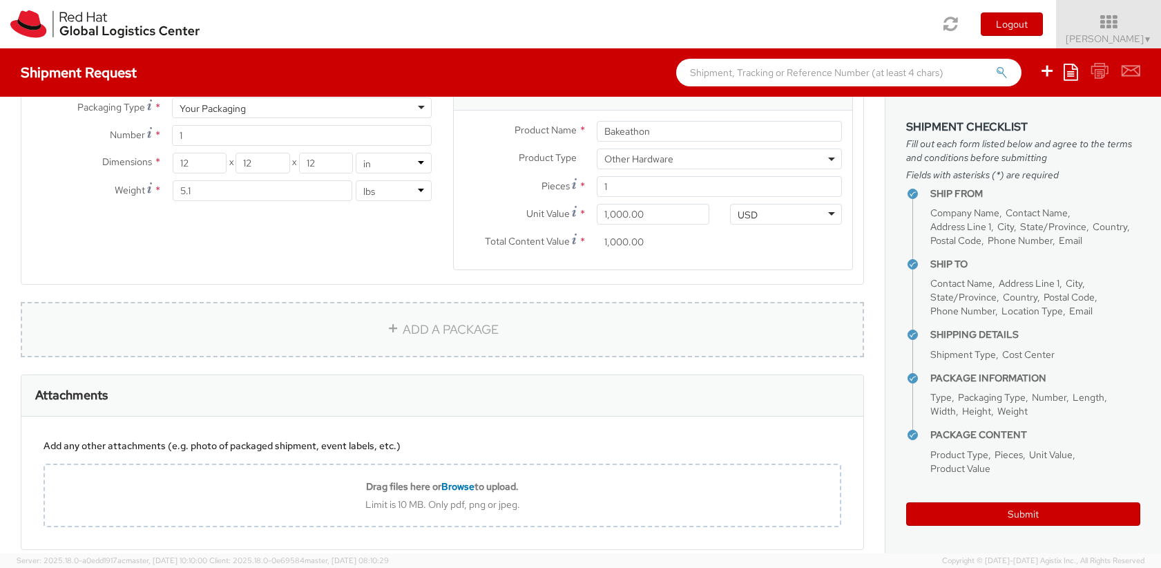
type input "Scott Mayhew"
click at [426, 308] on link "ADD A PACKAGE" at bounding box center [442, 329] width 843 height 55
select select
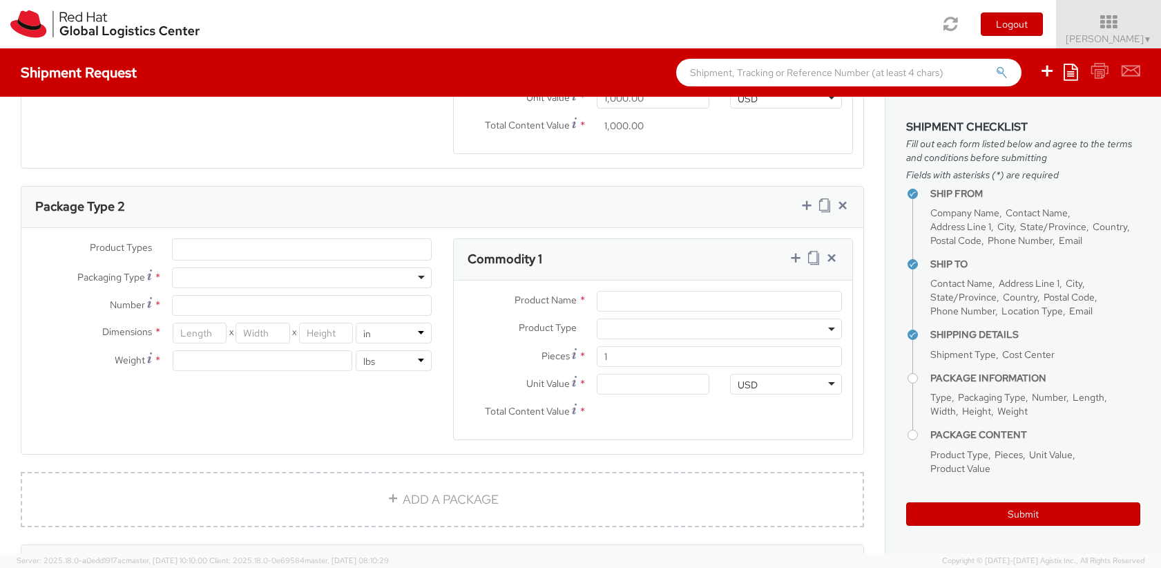
scroll to position [912, 0]
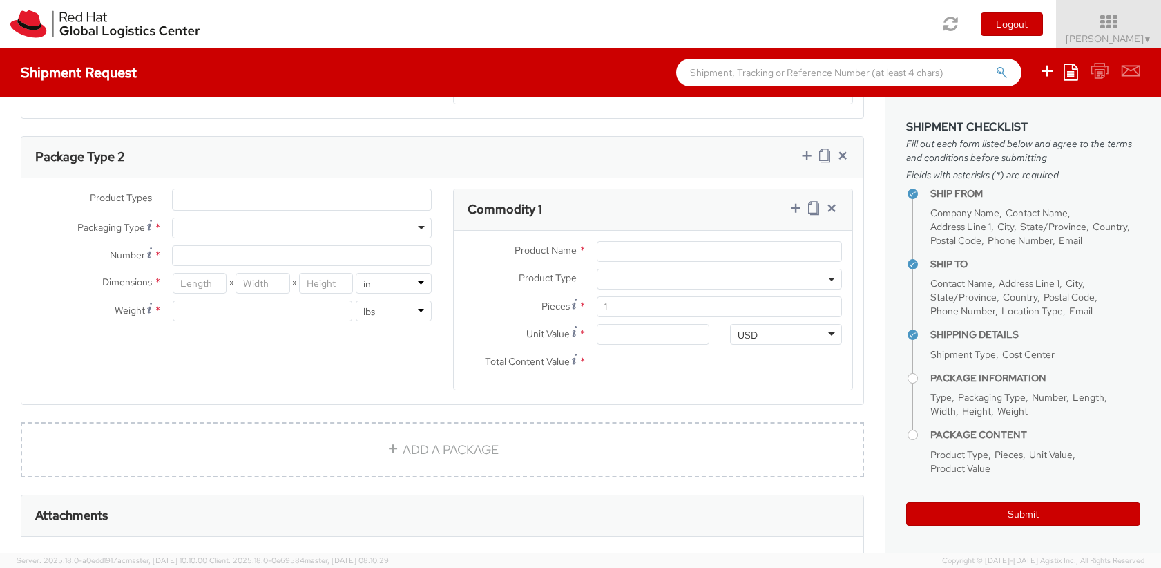
click at [236, 189] on ul at bounding box center [302, 199] width 258 height 21
click at [244, 189] on ul at bounding box center [302, 199] width 258 height 21
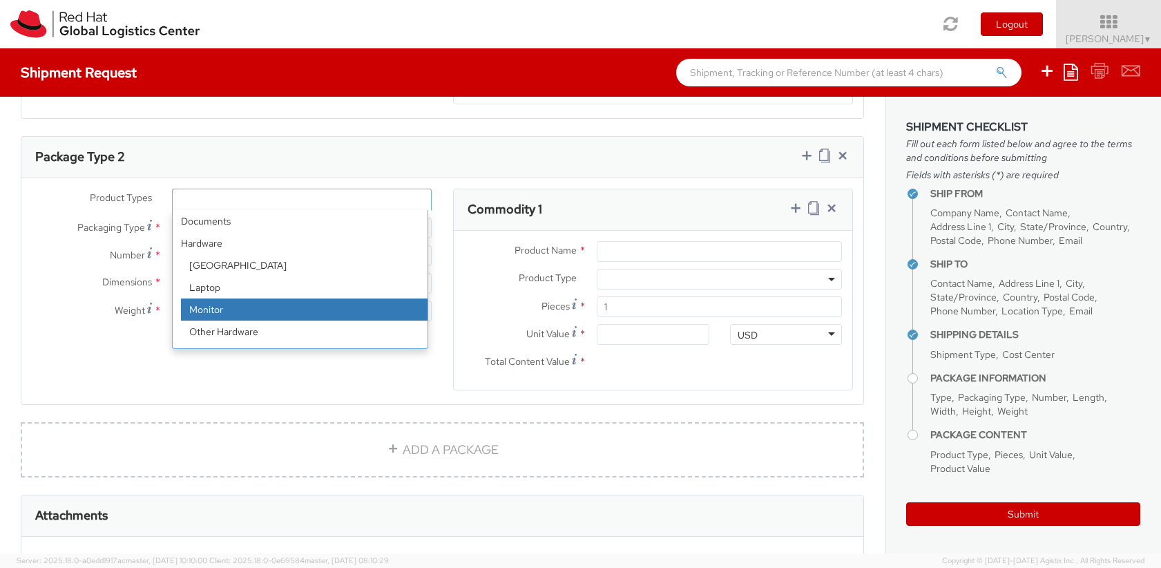
select select "MONITOR"
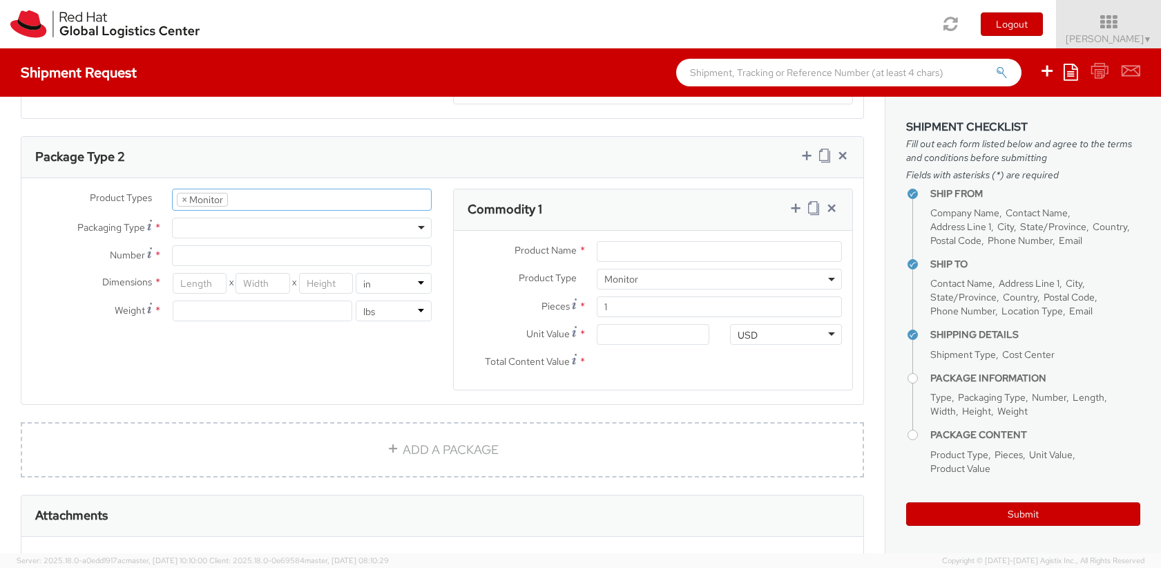
scroll to position [52, 0]
click at [416, 218] on div at bounding box center [302, 228] width 260 height 21
click at [276, 245] on input "Number *" at bounding box center [302, 255] width 260 height 21
type input "1"
click at [215, 273] on input "number" at bounding box center [200, 283] width 54 height 21
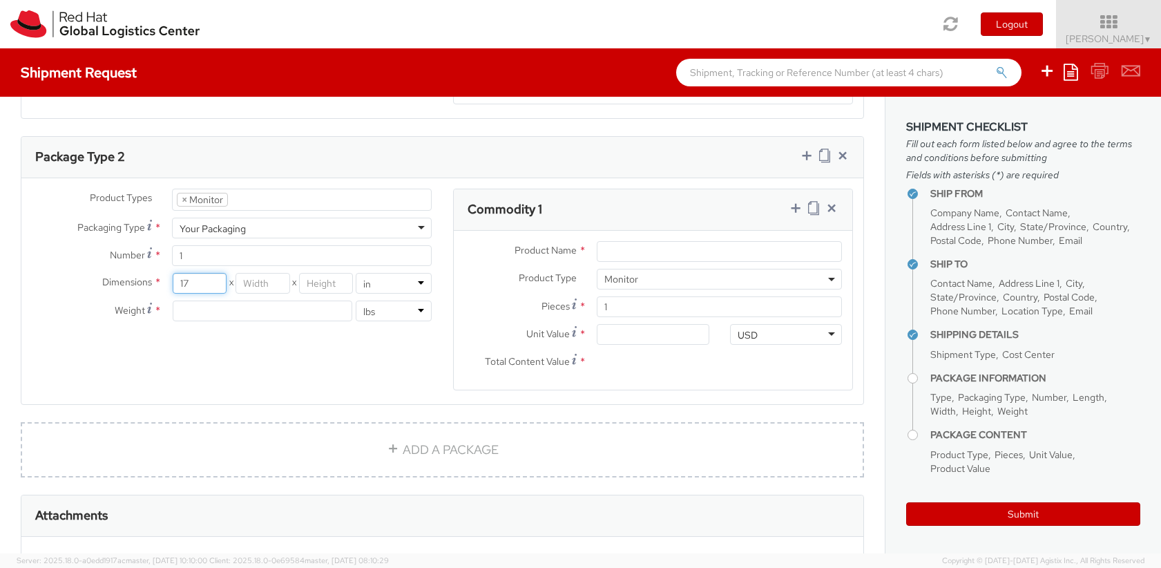
type input "17"
type input "5"
type input "13.5"
click at [180, 300] on input "number" at bounding box center [262, 310] width 179 height 21
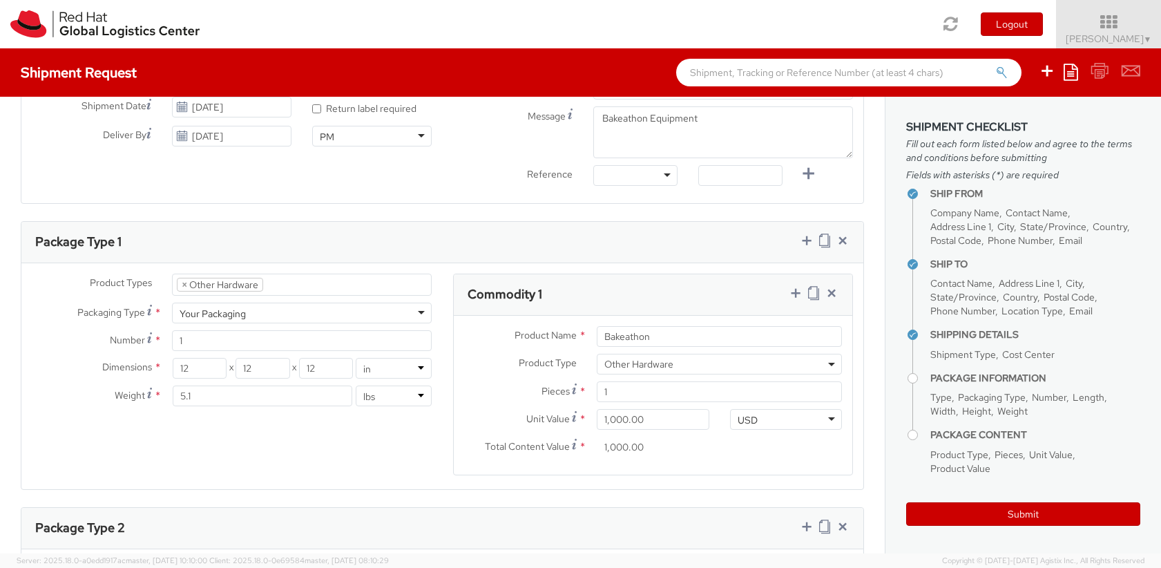
scroll to position [580, 0]
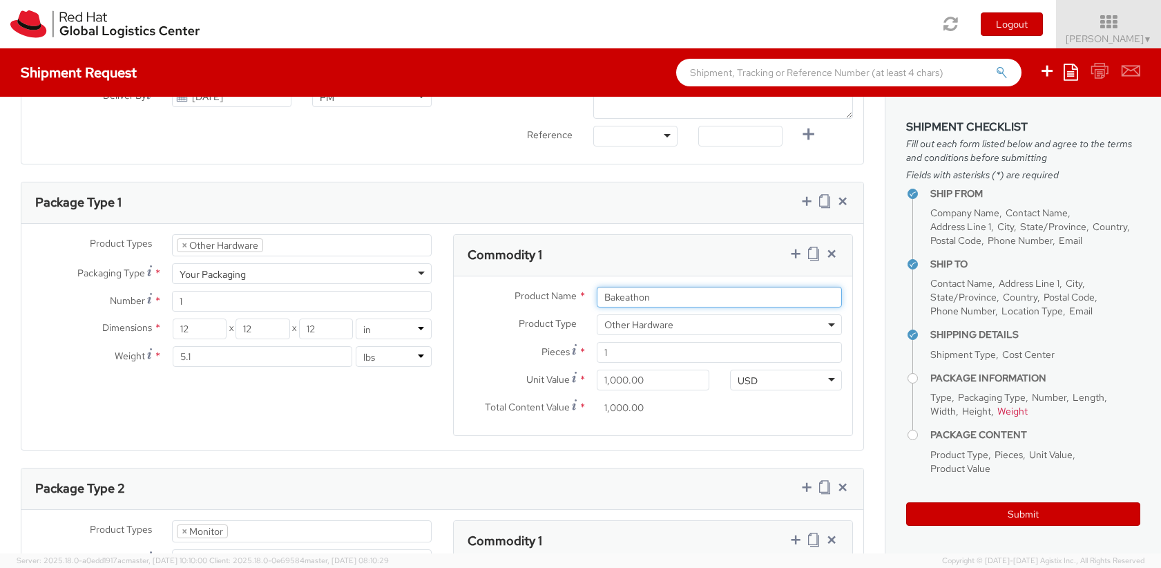
click at [663, 287] on input "Bakeathon" at bounding box center [719, 297] width 245 height 21
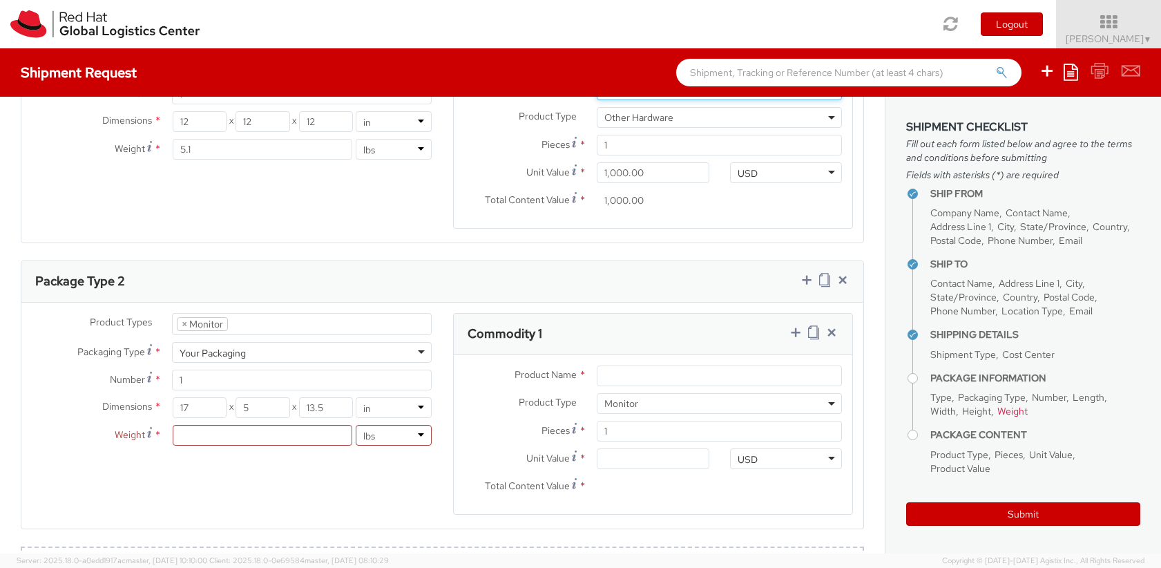
scroll to position [829, 0]
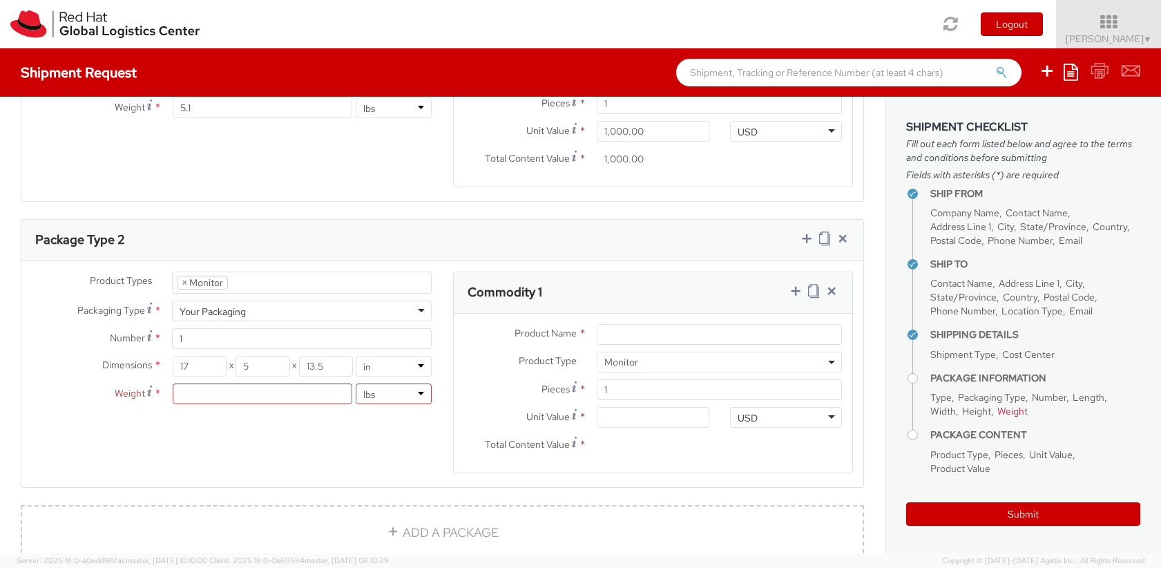
type input "Bakeathon server"
click at [633, 324] on input "Product Name *" at bounding box center [719, 334] width 245 height 21
click at [263, 383] on input "number" at bounding box center [262, 393] width 179 height 21
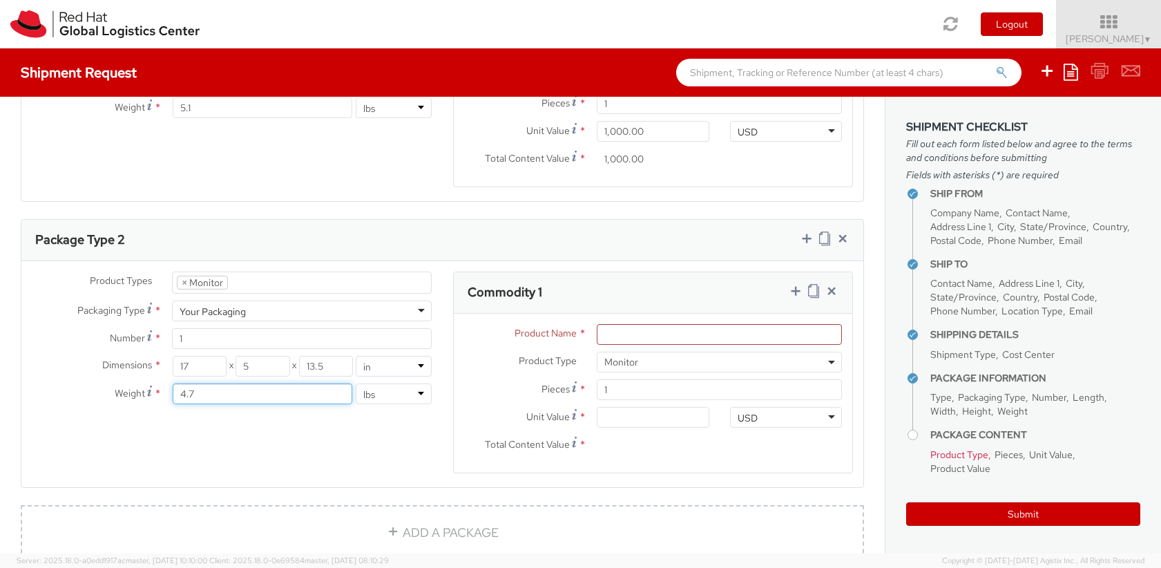
type input "4.7"
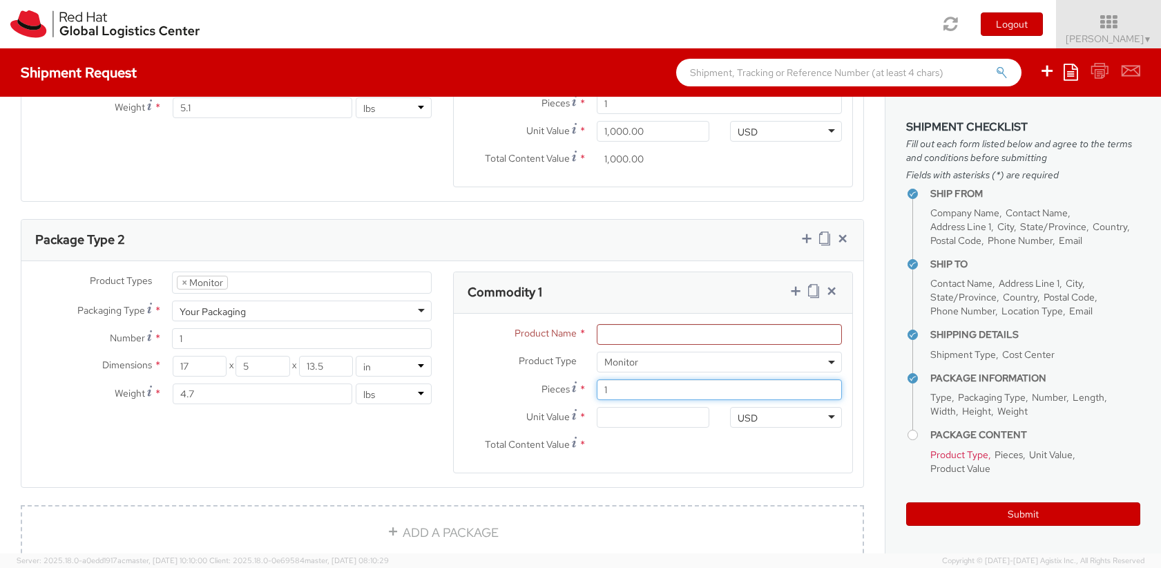
click at [700, 379] on input "1" at bounding box center [719, 389] width 245 height 21
click at [657, 407] on input "Unit Value *" at bounding box center [653, 417] width 113 height 21
type input "3.00"
type input "30.00"
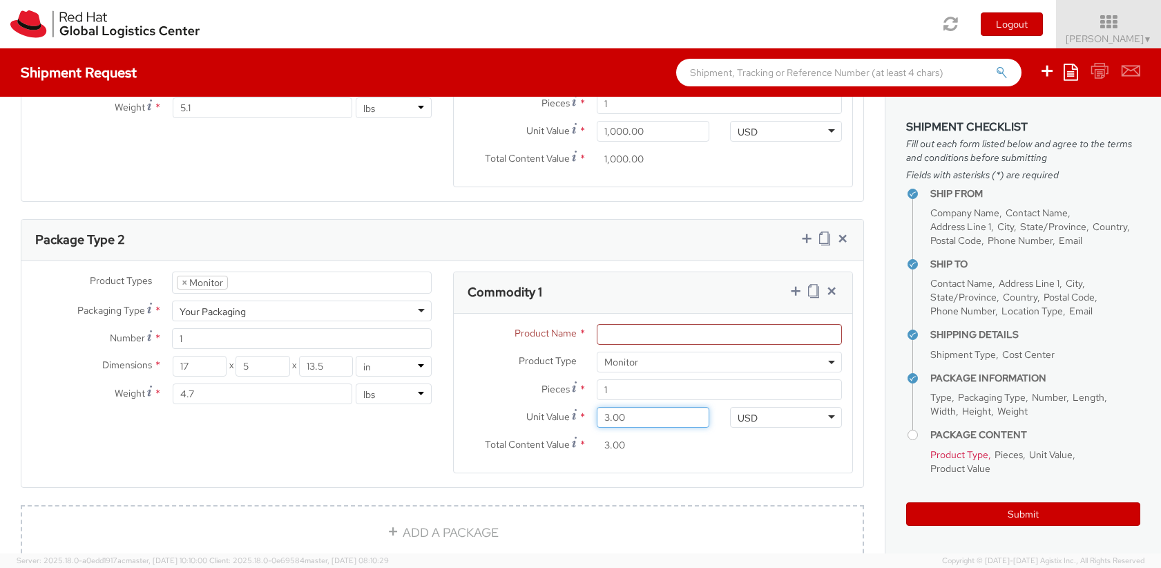
type input "30.00"
type input "300.00"
click at [665, 324] on input "Product Name *" at bounding box center [719, 334] width 245 height 21
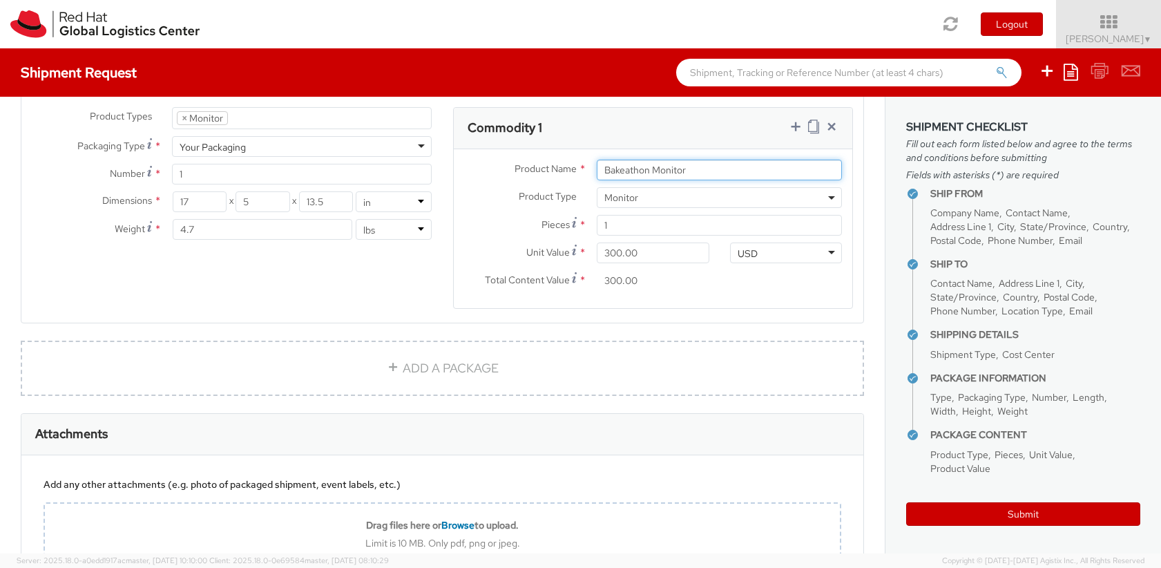
scroll to position [995, 0]
type input "Bakeathon Monitor"
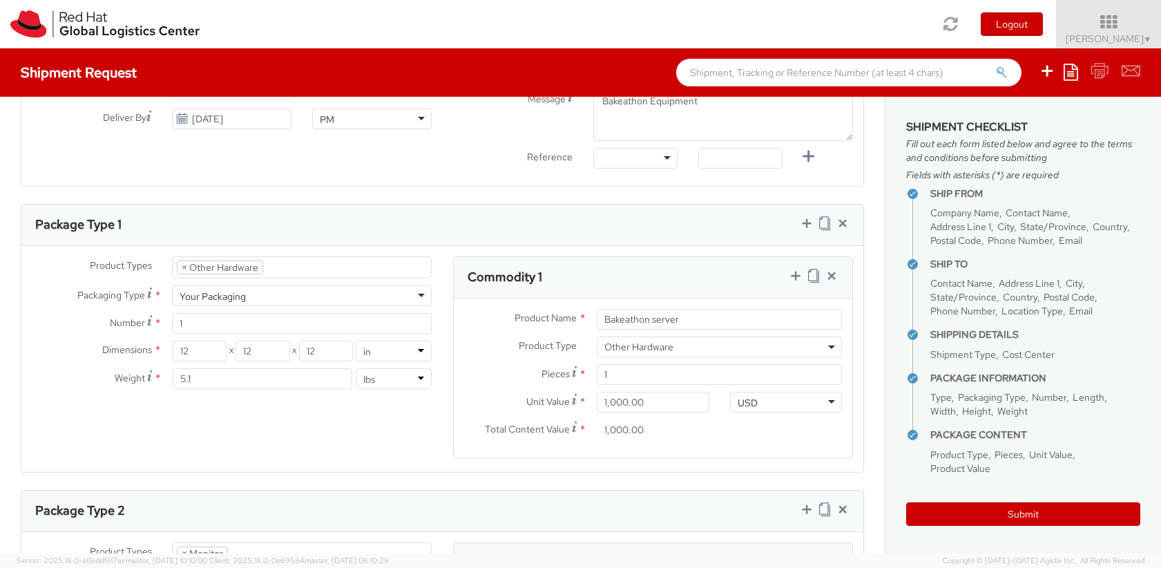
scroll to position [586, 0]
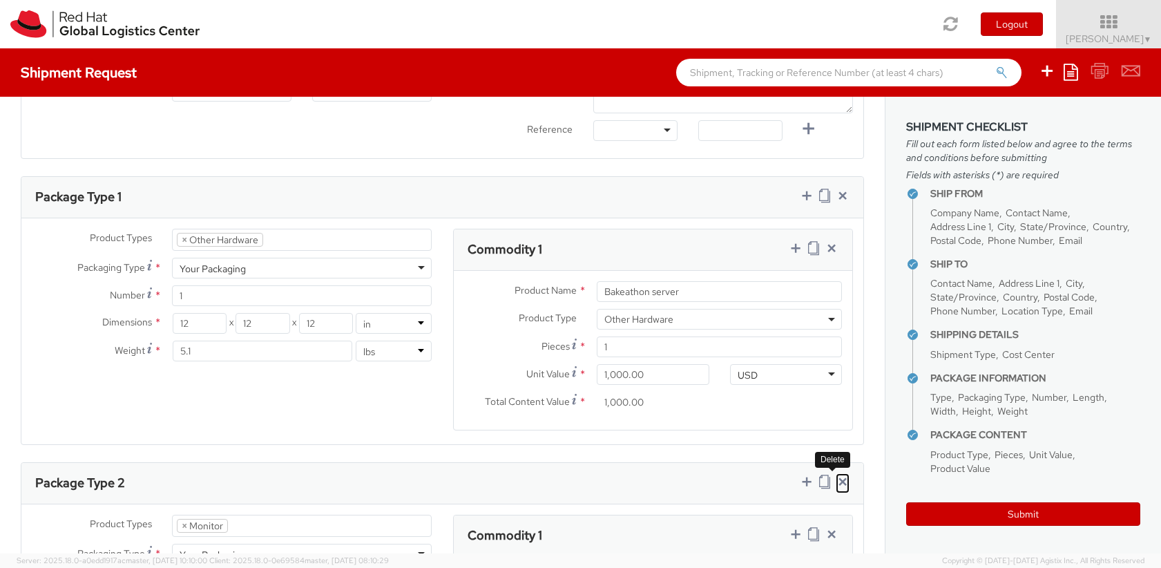
click at [836, 475] on icon at bounding box center [843, 482] width 14 height 14
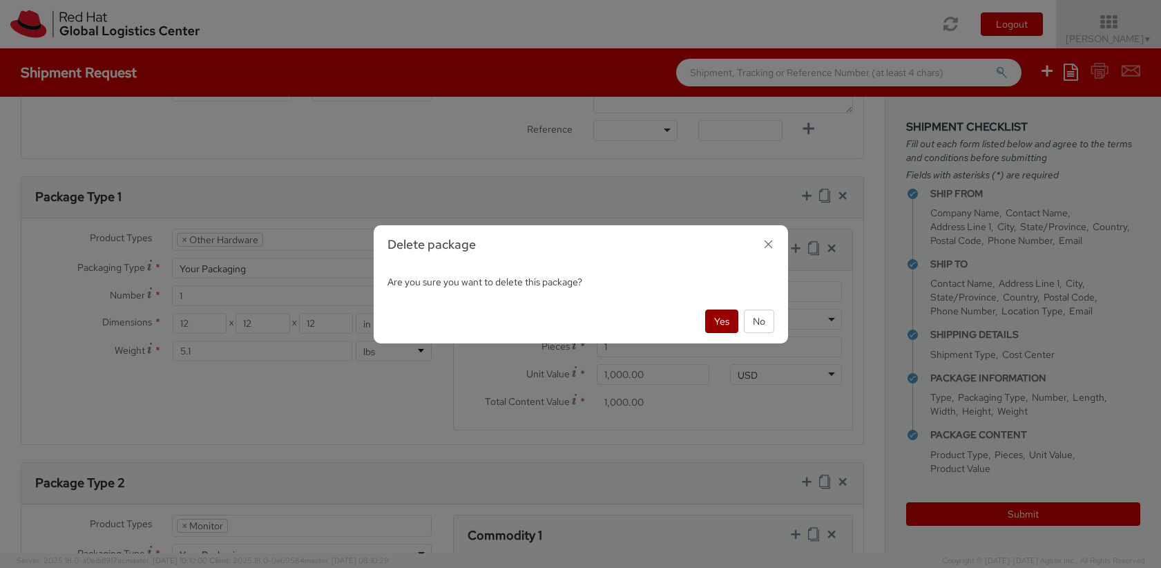
click at [718, 321] on button "Yes" at bounding box center [721, 320] width 33 height 23
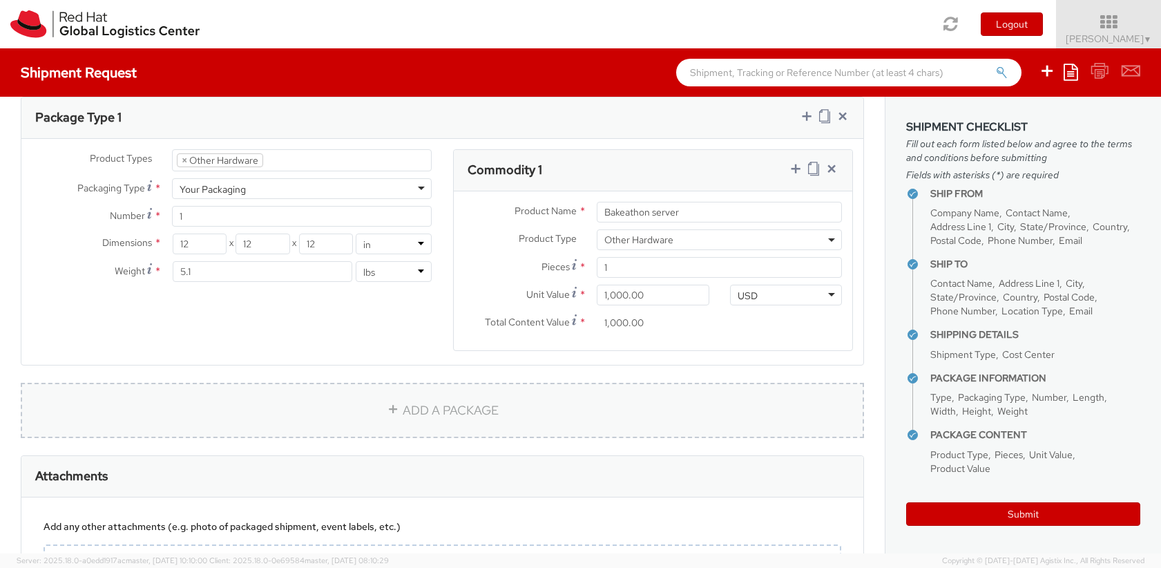
scroll to position [714, 0]
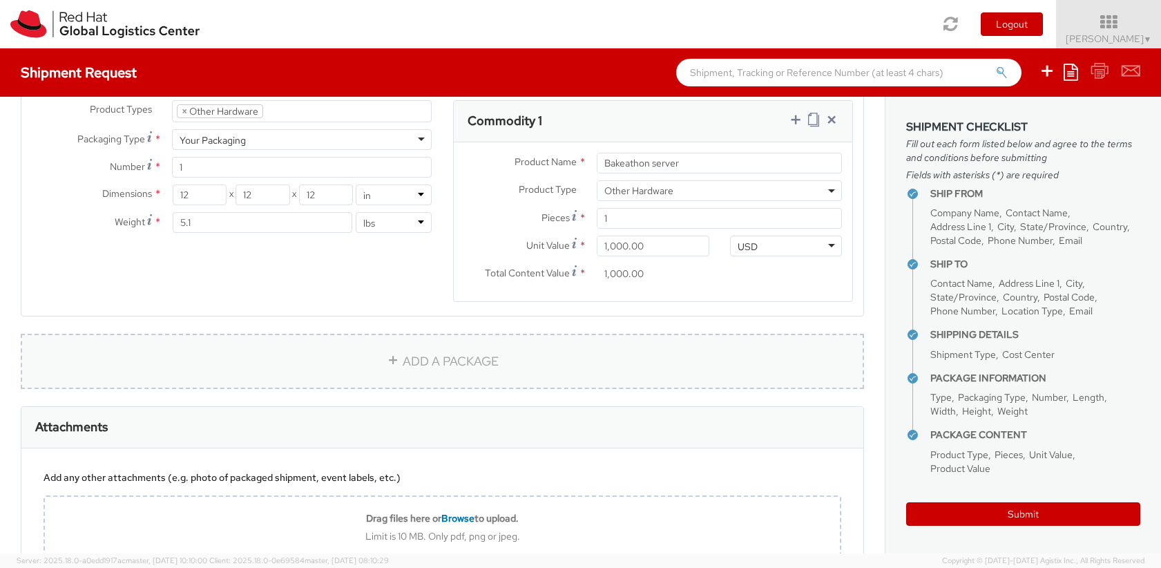
click at [455, 343] on link "ADD A PACKAGE" at bounding box center [442, 361] width 843 height 55
select select
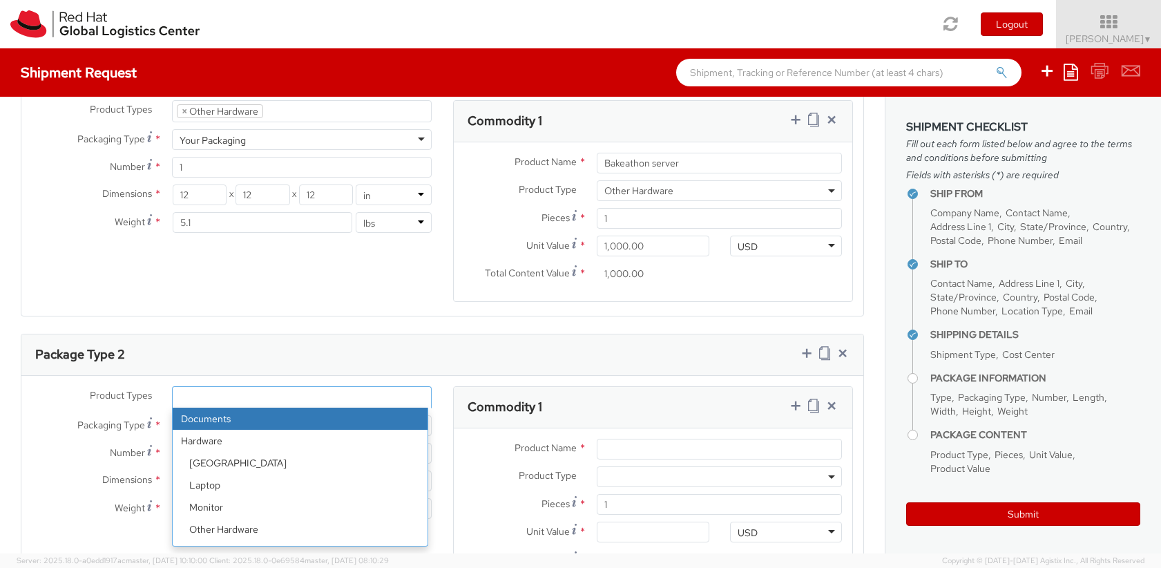
click at [330, 387] on ul at bounding box center [302, 397] width 258 height 21
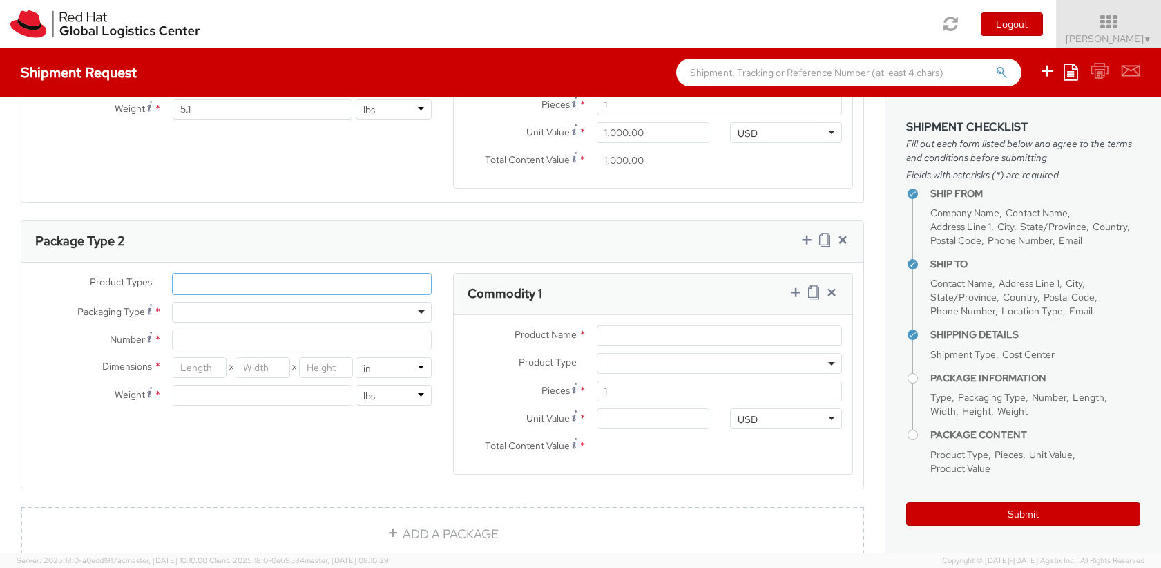
scroll to position [829, 0]
click at [269, 272] on ul at bounding box center [302, 282] width 258 height 21
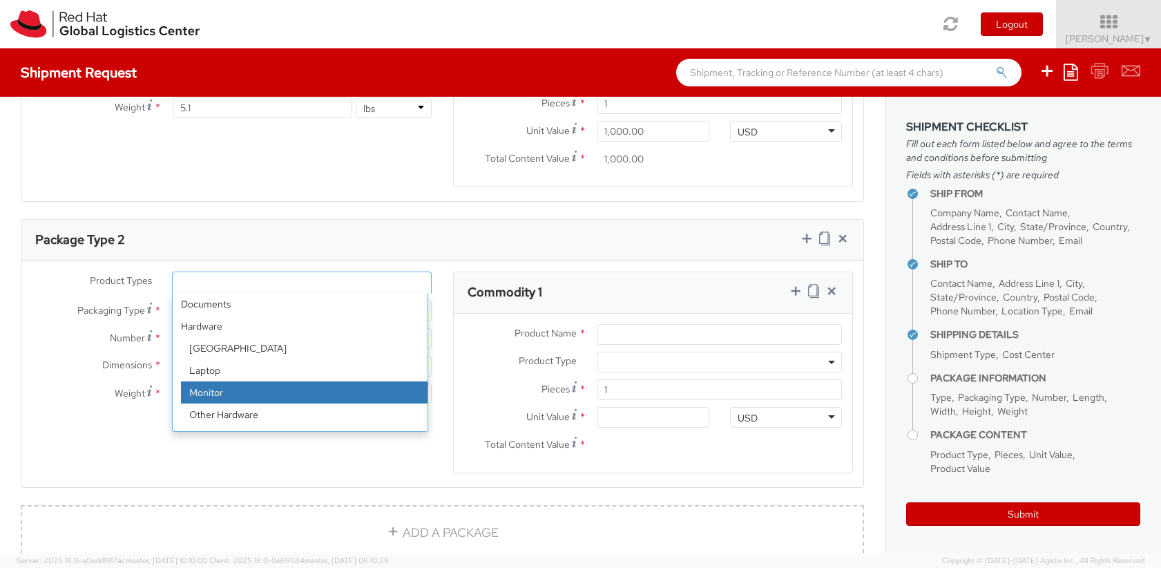
select select "MONITOR"
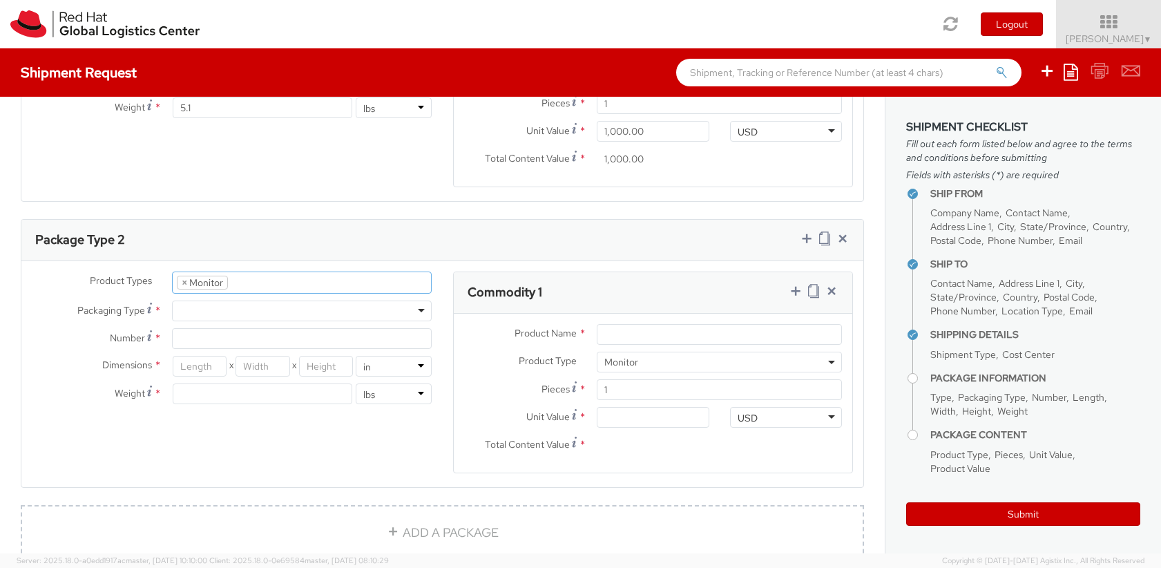
scroll to position [52, 0]
click at [412, 300] on div at bounding box center [302, 310] width 260 height 21
click at [353, 328] on input "Number *" at bounding box center [302, 338] width 260 height 21
type input "1"
click at [198, 356] on input "number" at bounding box center [200, 366] width 54 height 21
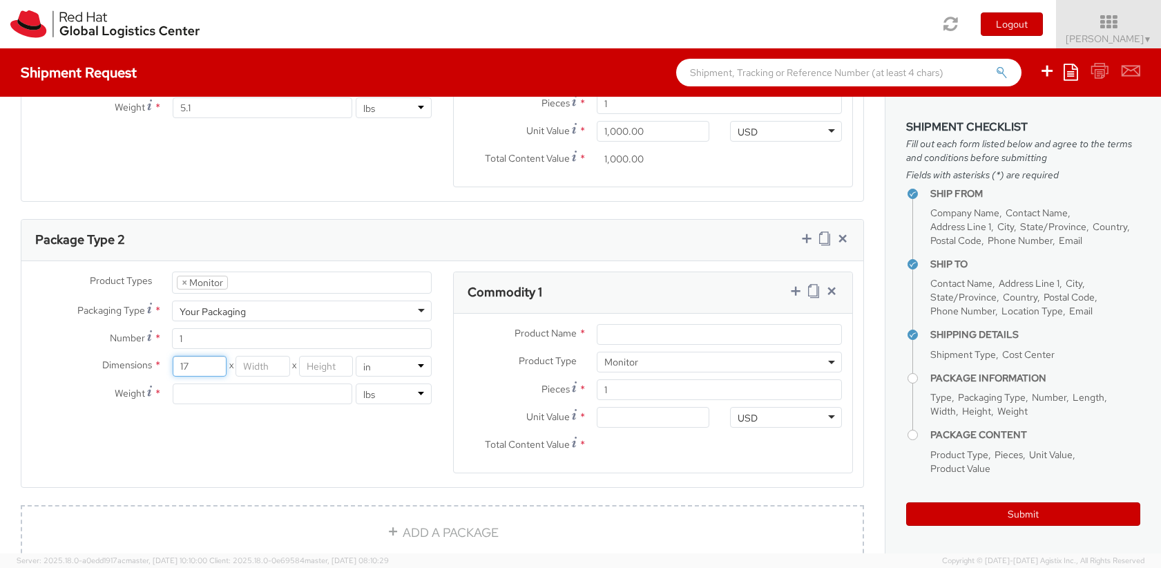
type input "17"
type input "5"
type input "13.5"
type input "4.7"
click at [633, 324] on input "Product Name *" at bounding box center [719, 334] width 245 height 21
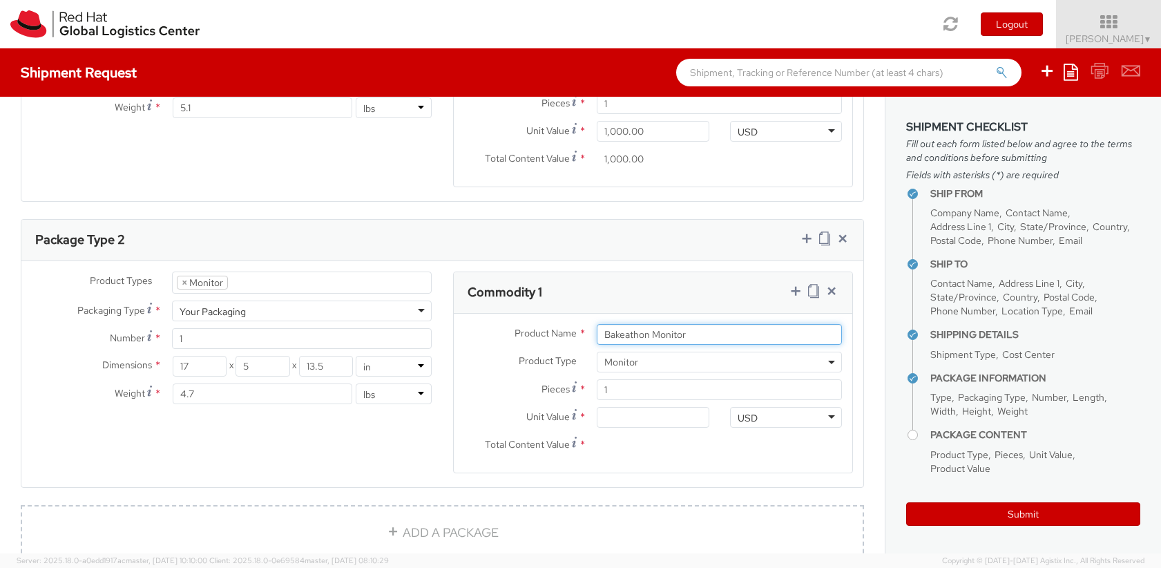
type input "Bakeathon Monitor"
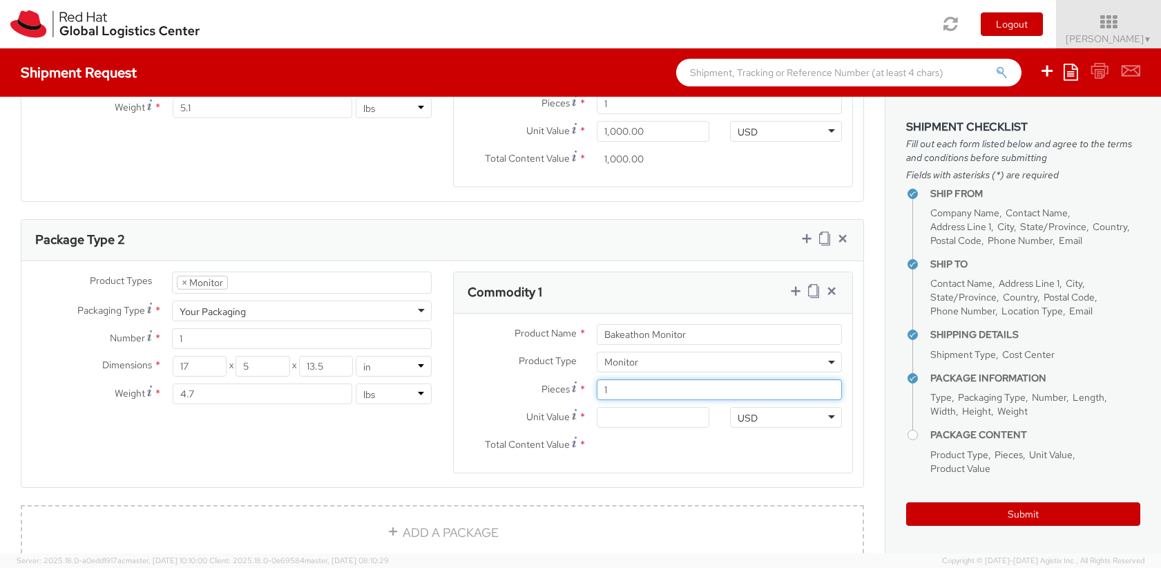
click at [644, 379] on input "1" at bounding box center [719, 389] width 245 height 21
click at [635, 407] on input "Unit Value *" at bounding box center [653, 417] width 113 height 21
type input "3.00"
type input "30.00"
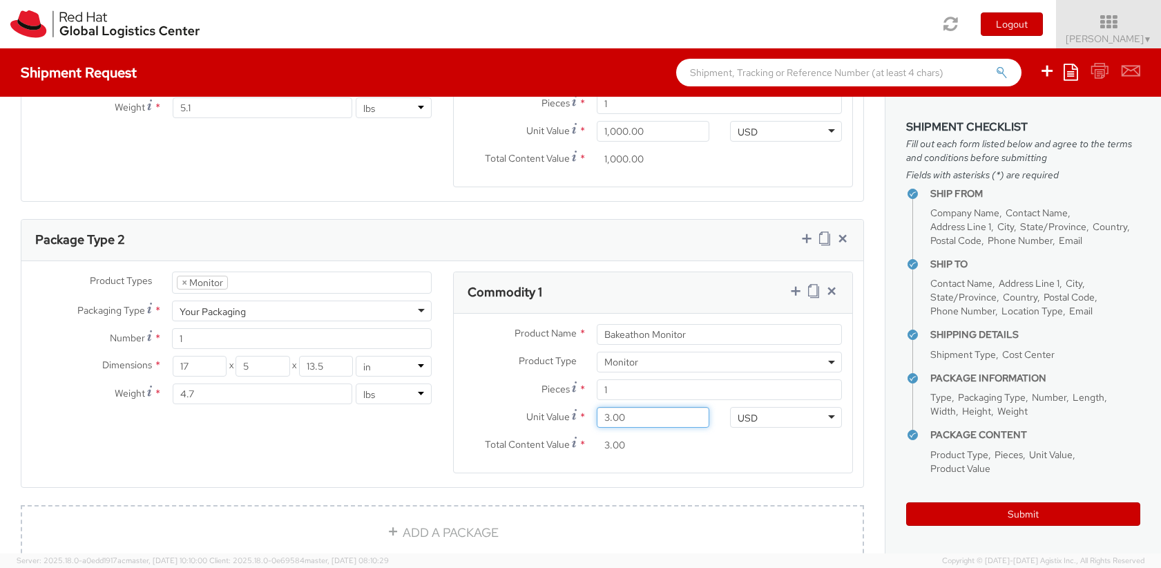
type input "30.00"
type input "300.00"
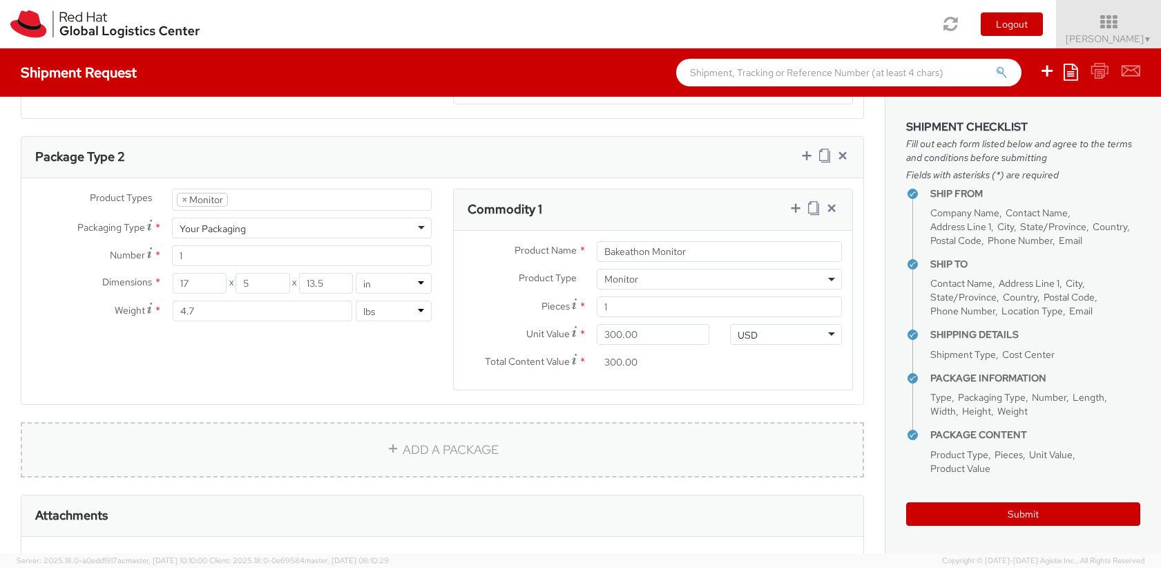
click at [605, 437] on link "ADD A PACKAGE" at bounding box center [442, 449] width 843 height 55
select select
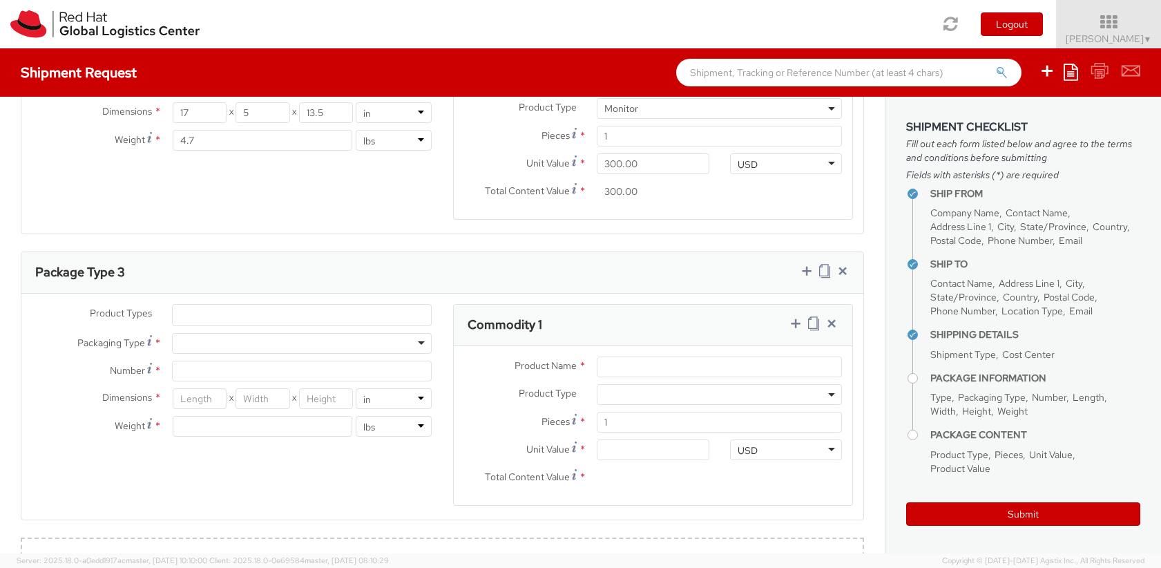
scroll to position [1160, 0]
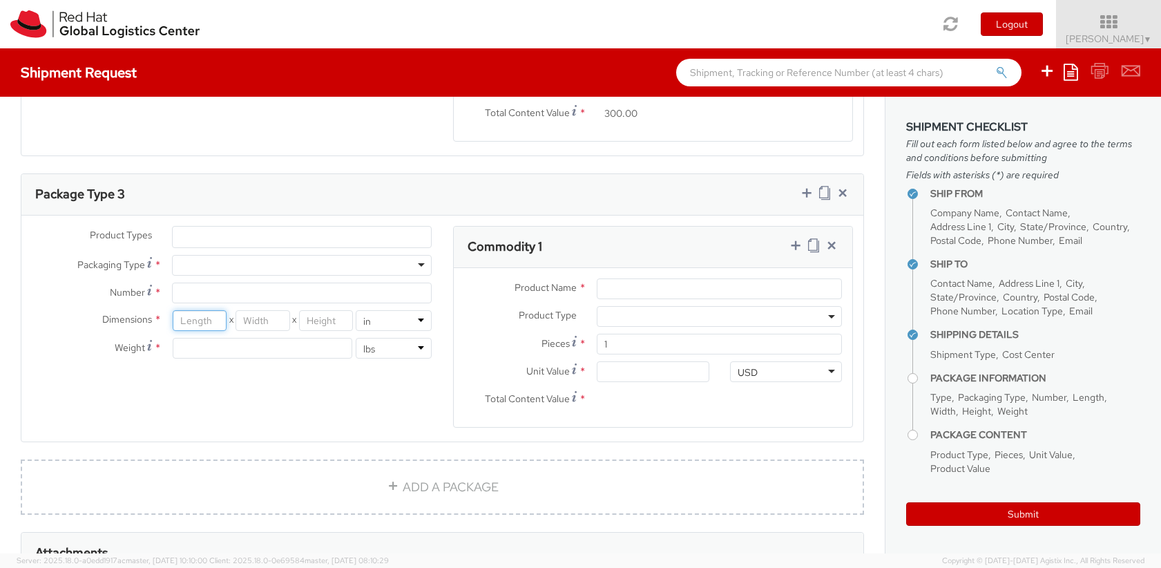
click at [210, 310] on input "number" at bounding box center [200, 320] width 54 height 21
type input "20"
type input "14"
type input "12"
click at [200, 338] on input "number" at bounding box center [262, 348] width 179 height 21
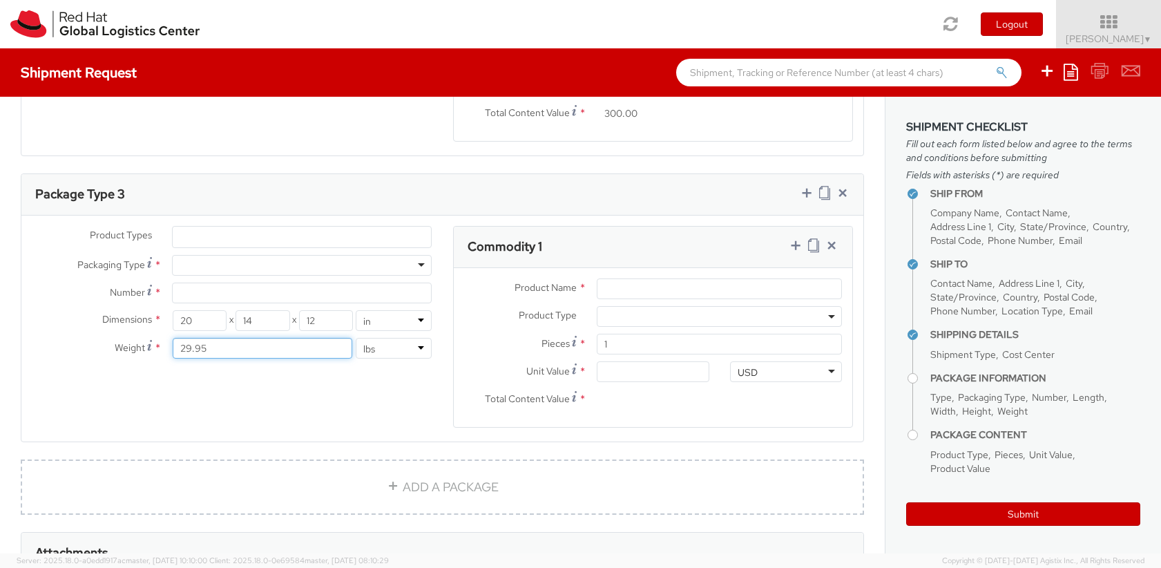
type input "29.95"
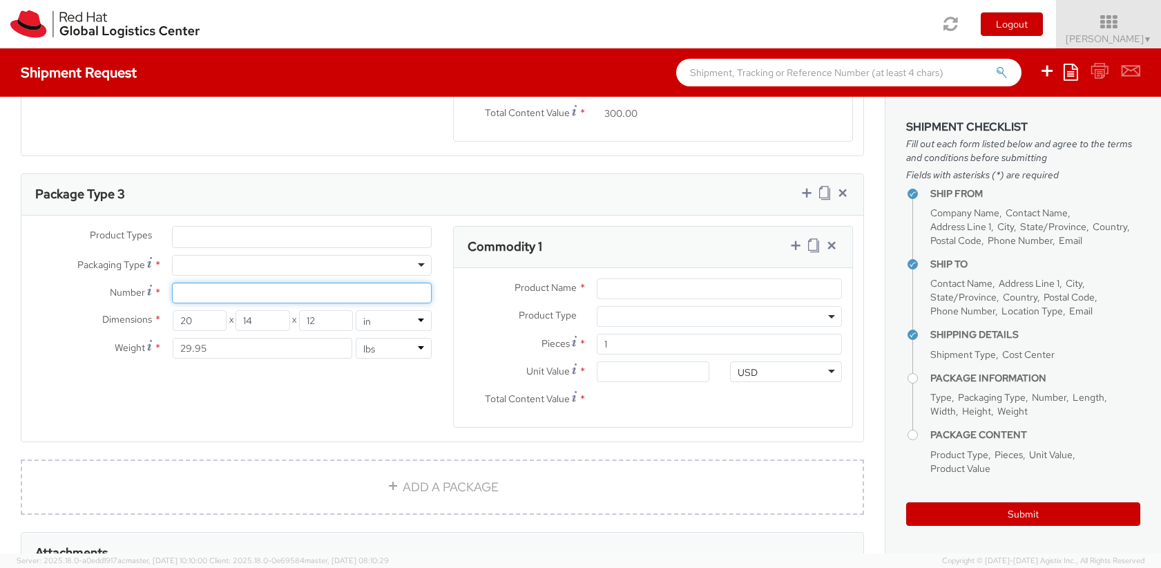
click at [203, 282] on input "Number *" at bounding box center [302, 292] width 260 height 21
type input "1"
click at [412, 255] on div at bounding box center [302, 265] width 260 height 21
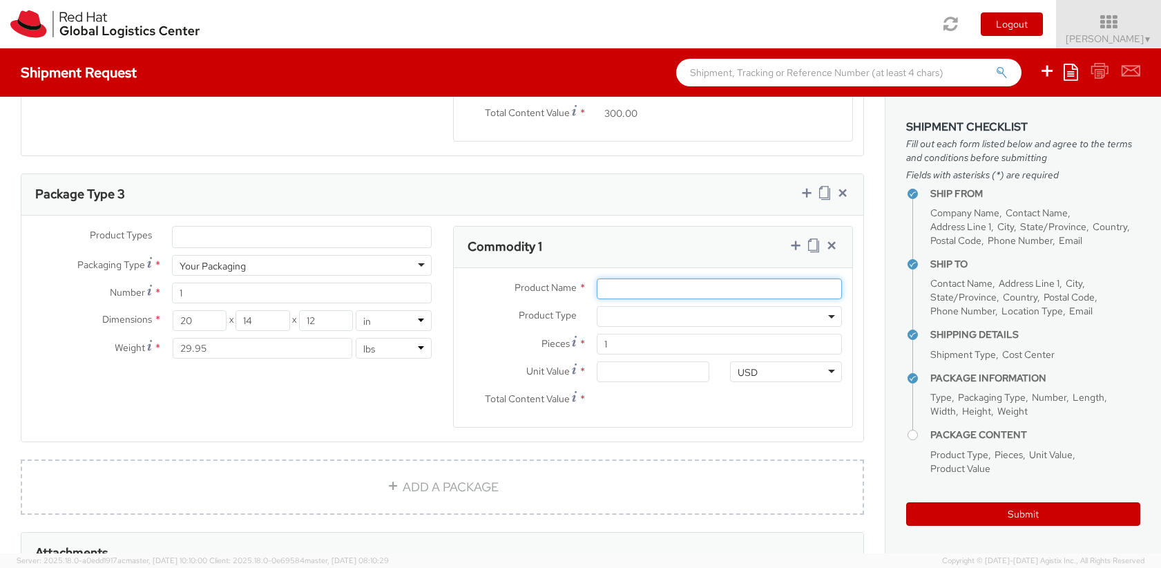
click at [620, 278] on input "Product Name *" at bounding box center [719, 288] width 245 height 21
type input "Bakeathon Switches"
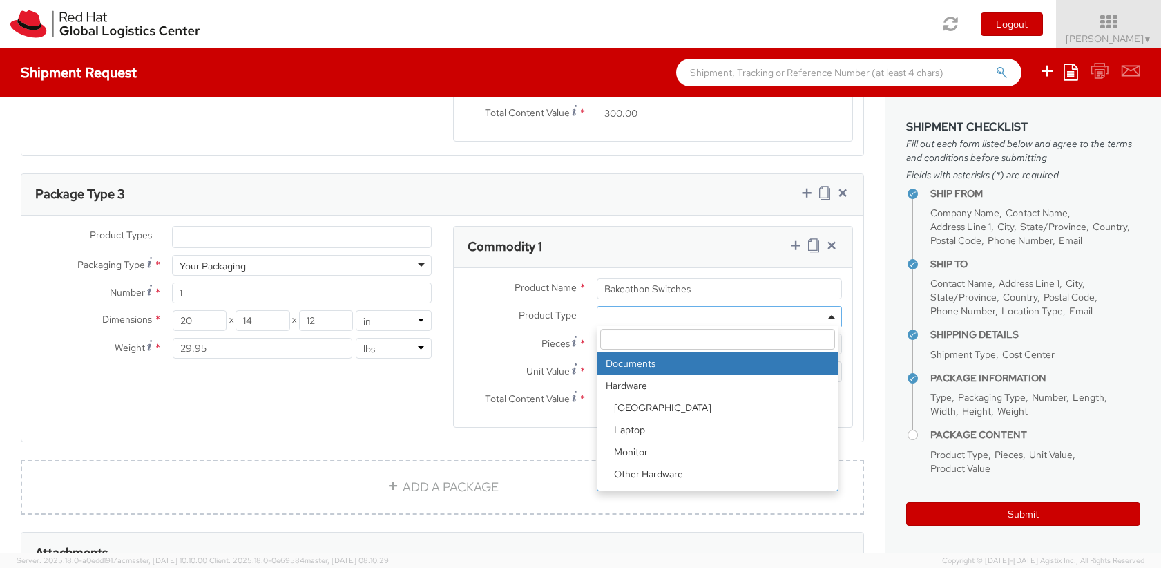
click at [828, 315] on b at bounding box center [831, 316] width 7 height 3
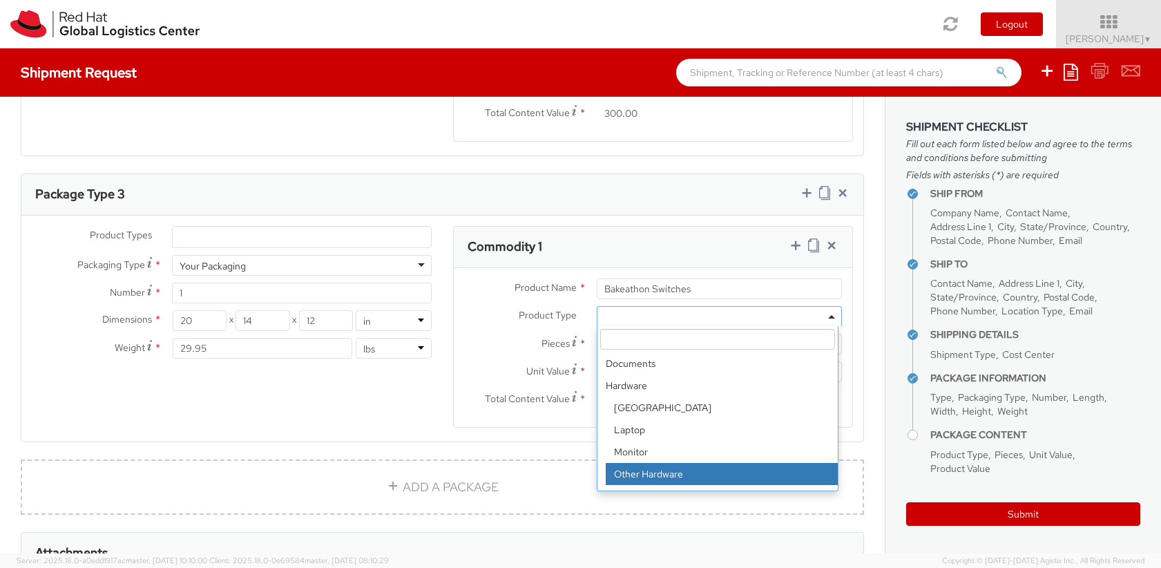
select select "HARD_OTHER"
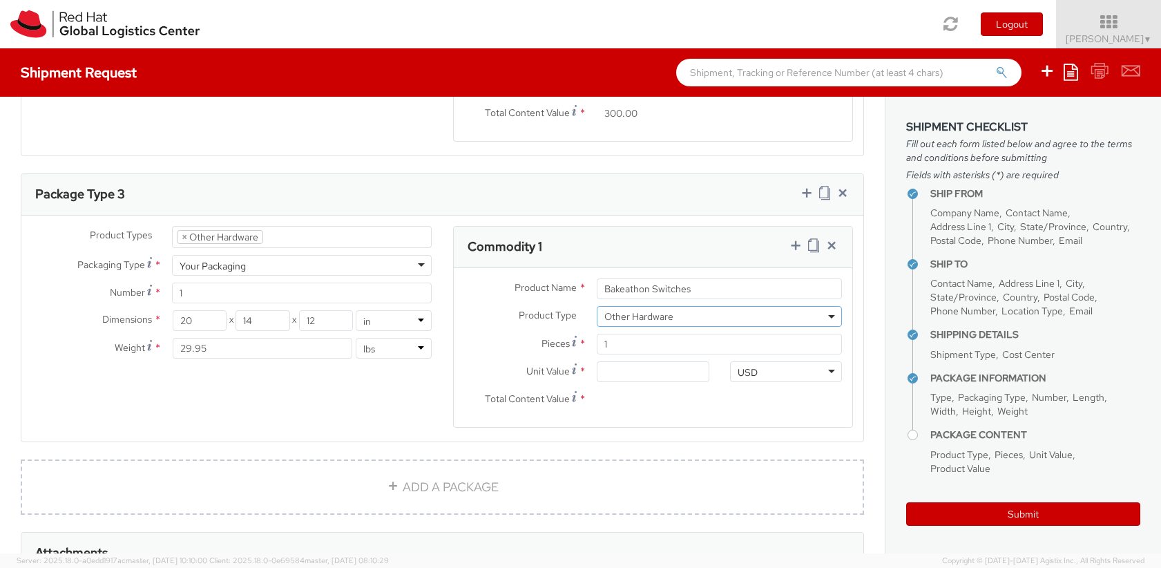
select select "HARD_OTHER"
click at [624, 334] on input "1" at bounding box center [719, 344] width 245 height 21
type input "0.00"
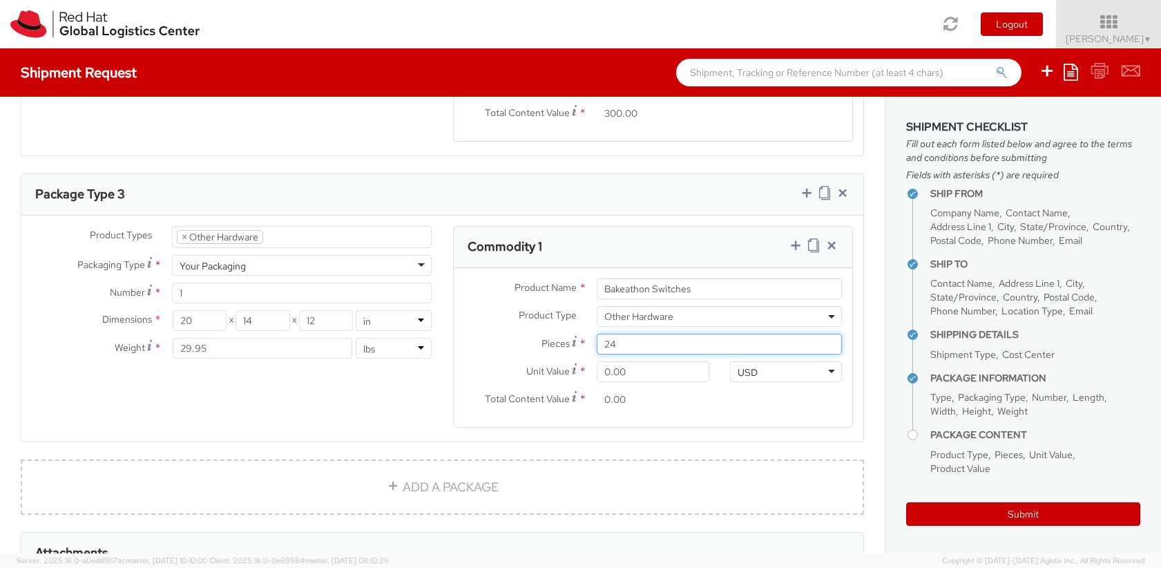
type input "24"
click at [604, 361] on input "0.00" at bounding box center [653, 371] width 113 height 21
type input "3.00"
type input "72.00"
type input "30.00"
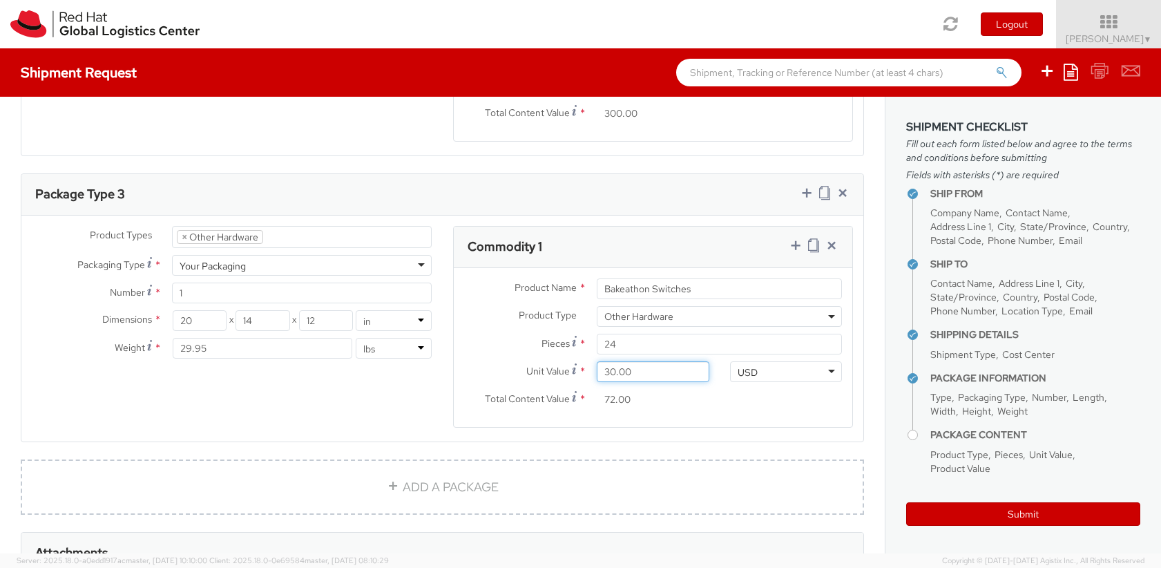
type input "720.00"
click at [484, 470] on link "ADD A PACKAGE" at bounding box center [442, 486] width 843 height 55
select select
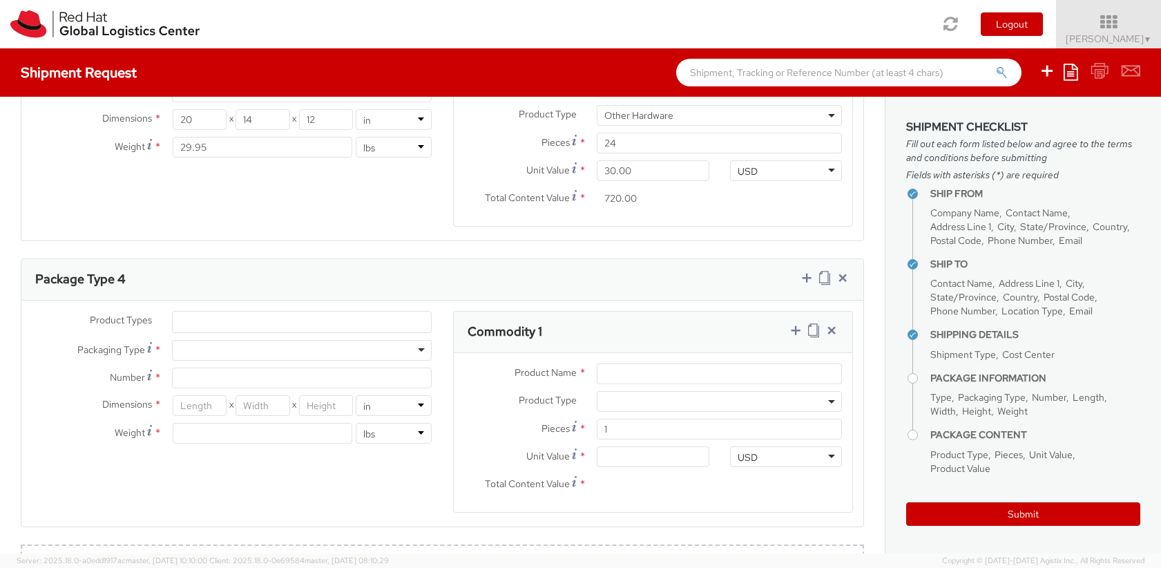
scroll to position [1409, 0]
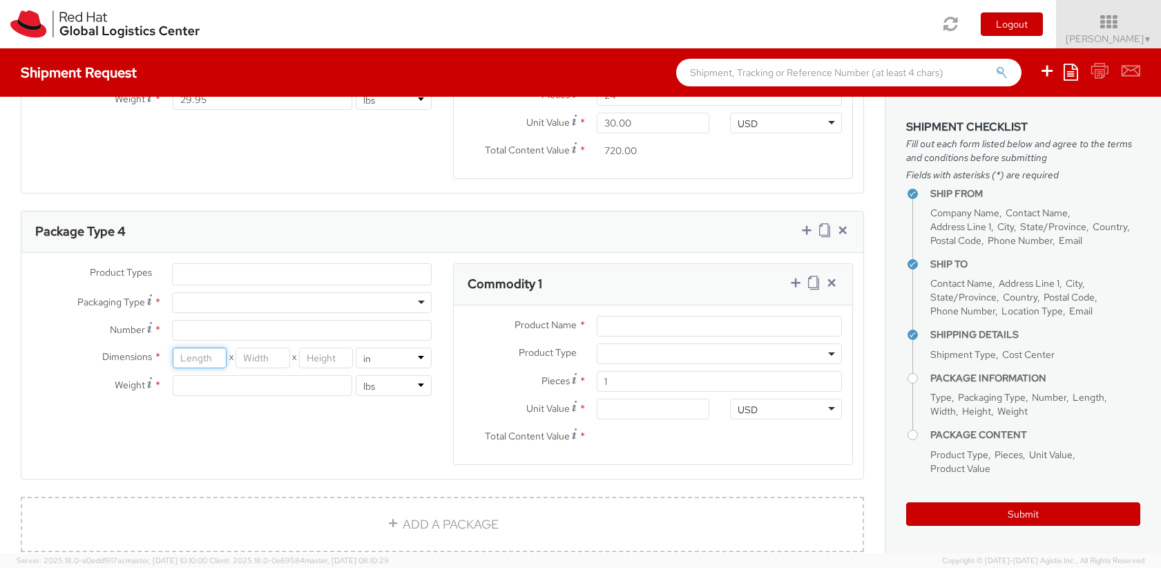
click at [191, 347] on input "number" at bounding box center [200, 357] width 54 height 21
type input "17"
type input "14"
type input "8.5"
click at [210, 375] on input "number" at bounding box center [262, 385] width 179 height 21
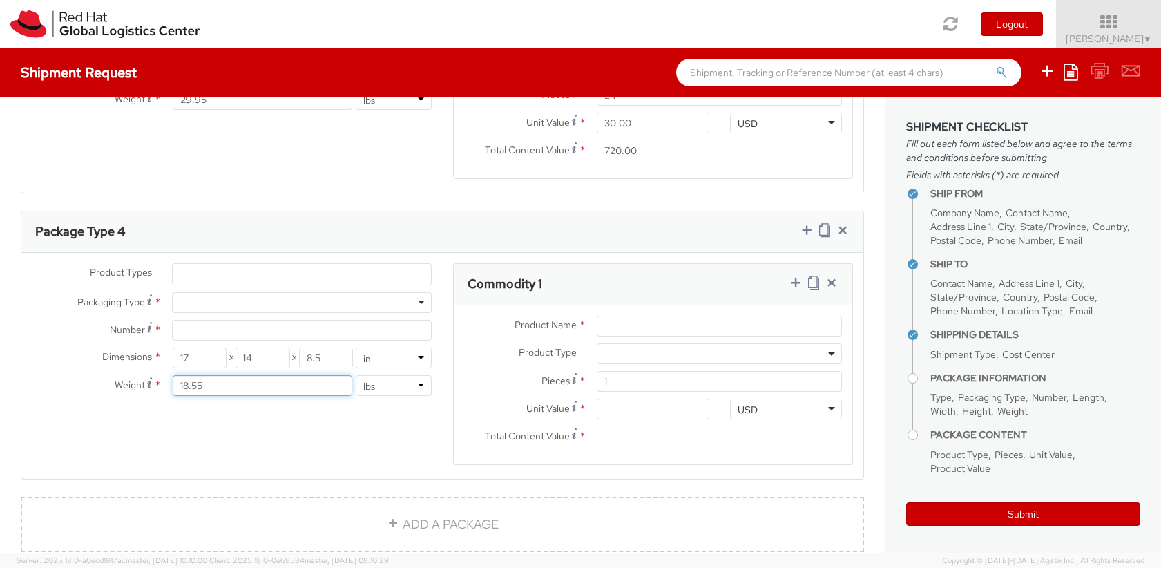
type input "18.55"
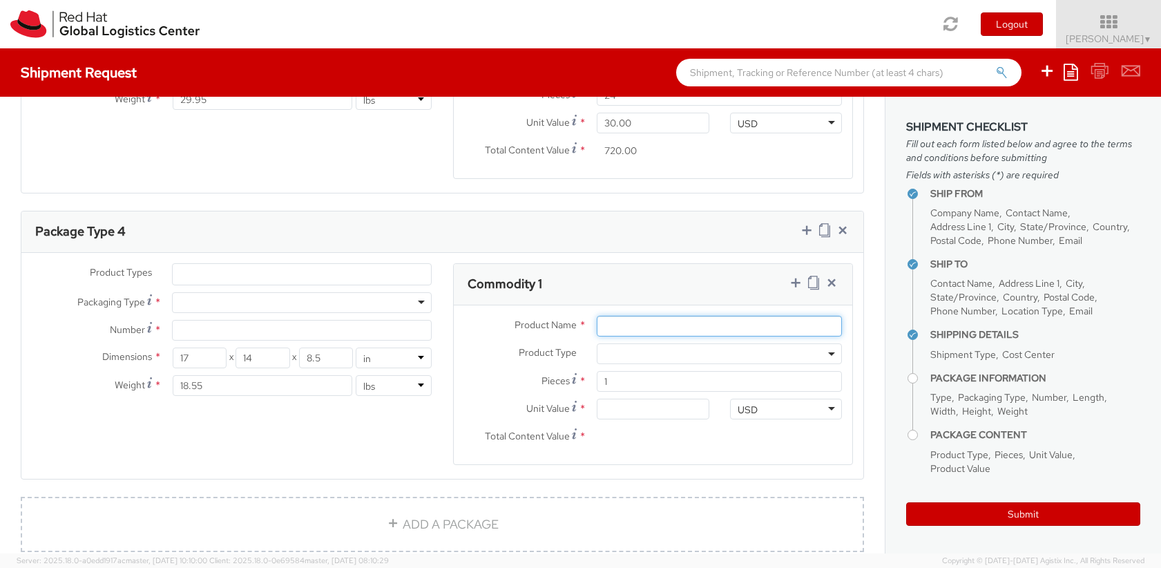
click at [613, 316] on input "Product Name *" at bounding box center [719, 326] width 245 height 21
type input "Bakeathon Ethernet Wires"
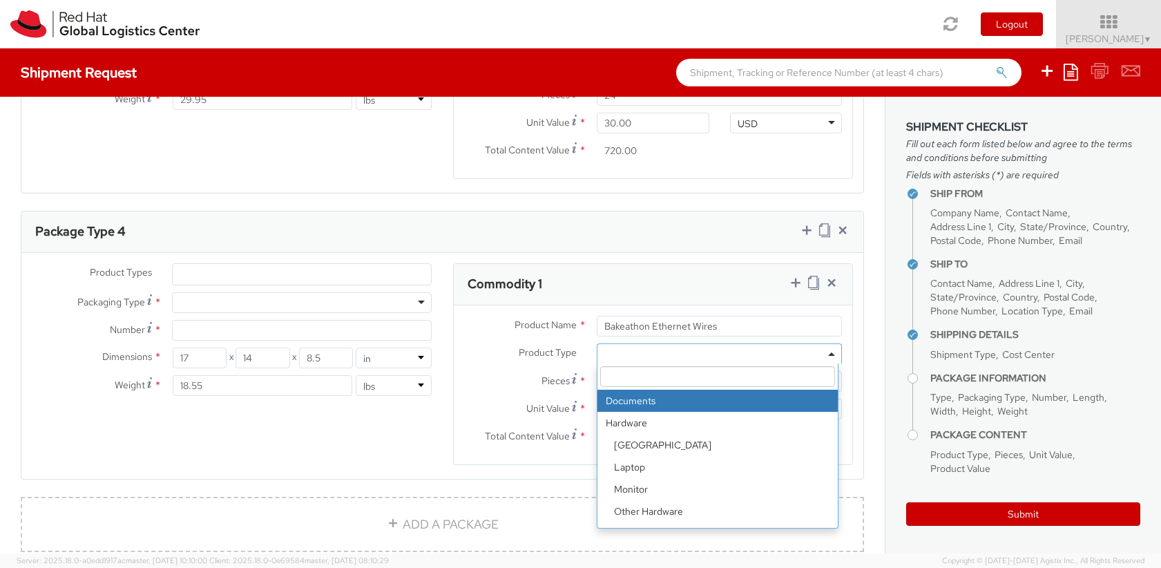
click at [825, 343] on span at bounding box center [719, 353] width 245 height 21
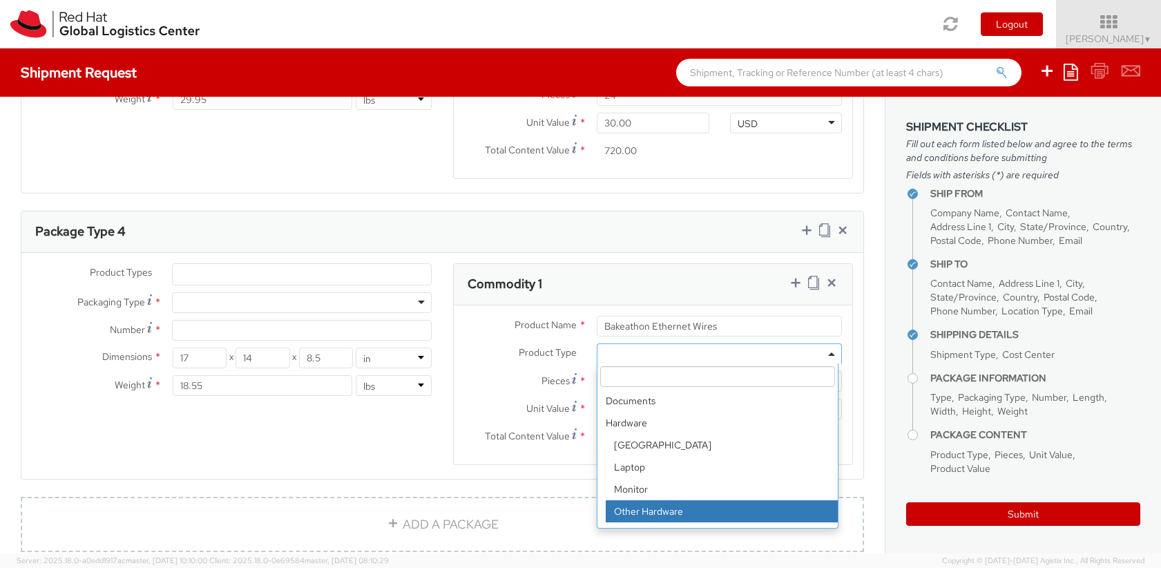
select select "HARD_OTHER"
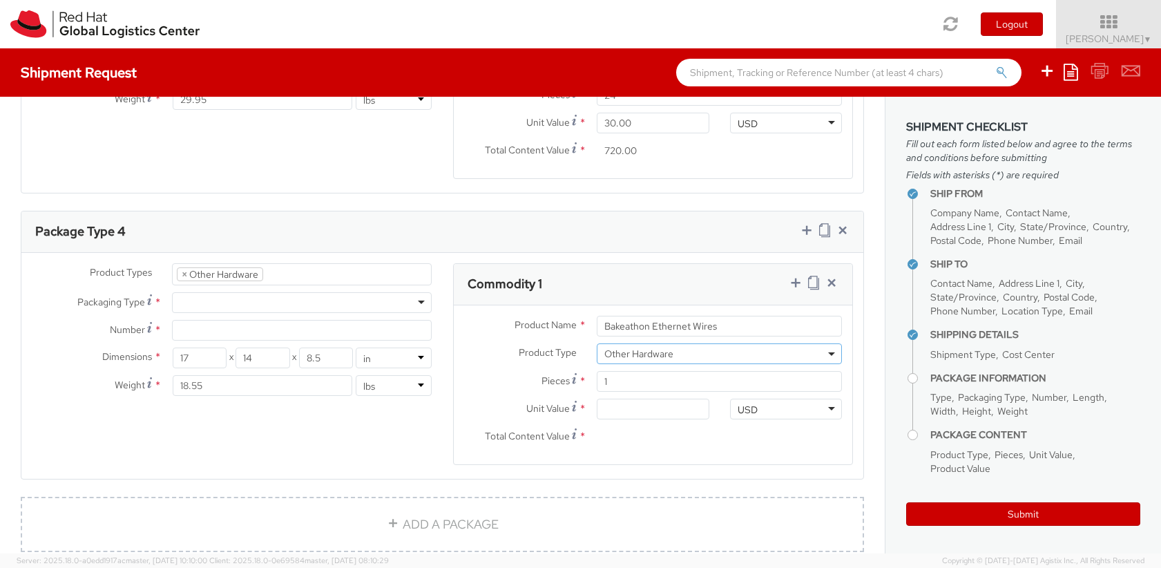
scroll to position [66, 0]
click at [637, 371] on input "1" at bounding box center [719, 381] width 245 height 21
click at [598, 399] on input "Unit Value *" at bounding box center [653, 409] width 113 height 21
type input "5.00"
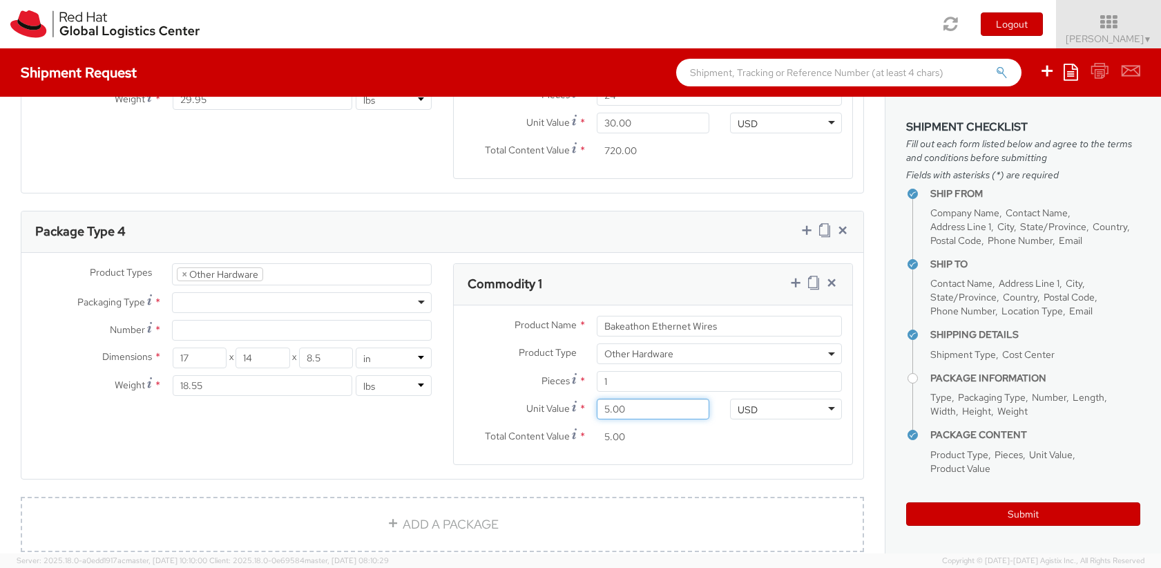
type input "50.00"
type input "500.00"
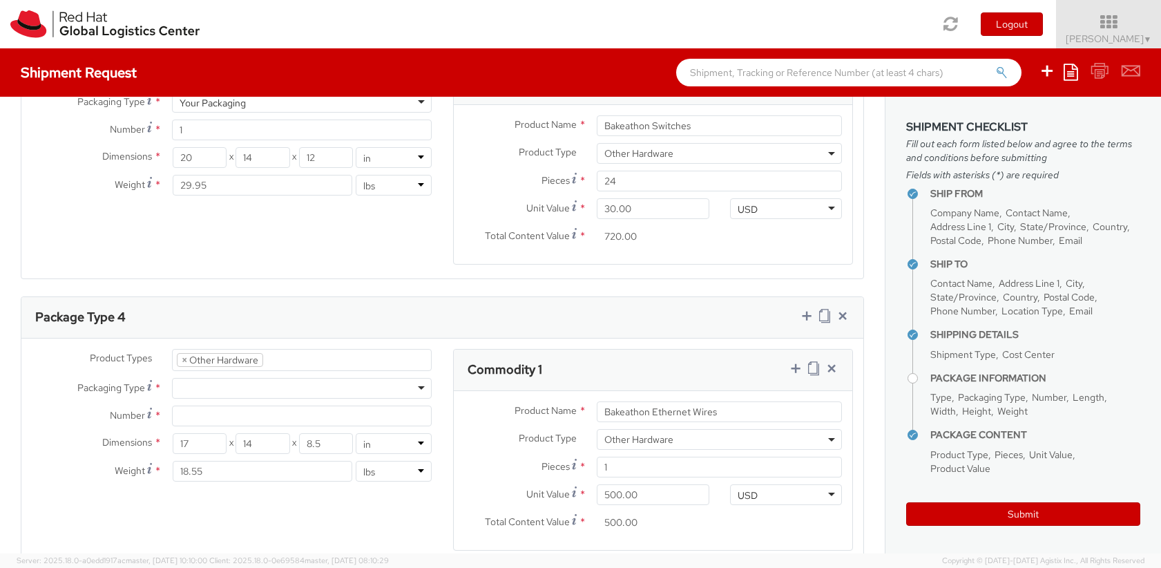
click at [418, 378] on div at bounding box center [302, 388] width 260 height 21
drag, startPoint x: 283, startPoint y: 412, endPoint x: 289, endPoint y: 406, distance: 8.3
click at [327, 405] on input "Number *" at bounding box center [302, 415] width 260 height 21
type input "1"
click at [348, 490] on div "Product Types * Documents Docking Station Laptop Monitor Other Hardware Server …" at bounding box center [442, 458] width 842 height 219
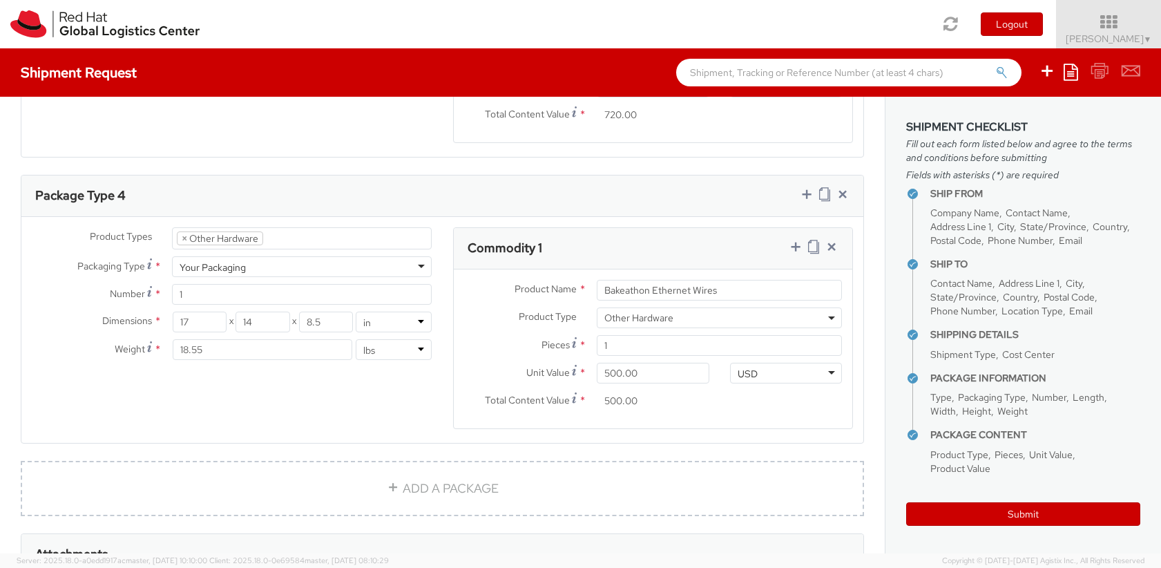
scroll to position [1489, 0]
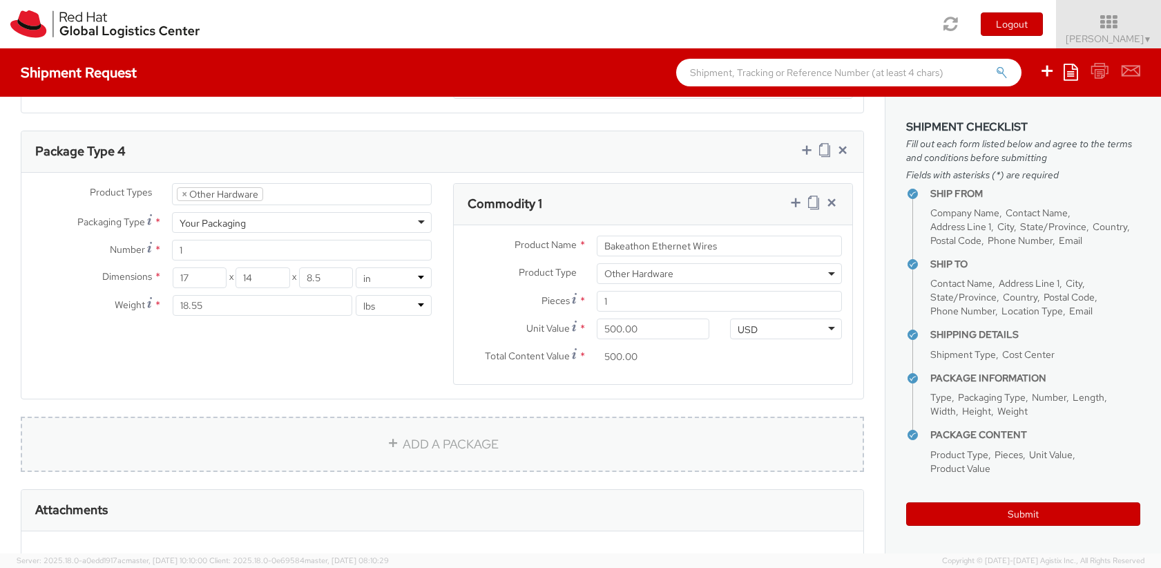
click at [360, 423] on link "ADD A PACKAGE" at bounding box center [442, 443] width 843 height 55
select select
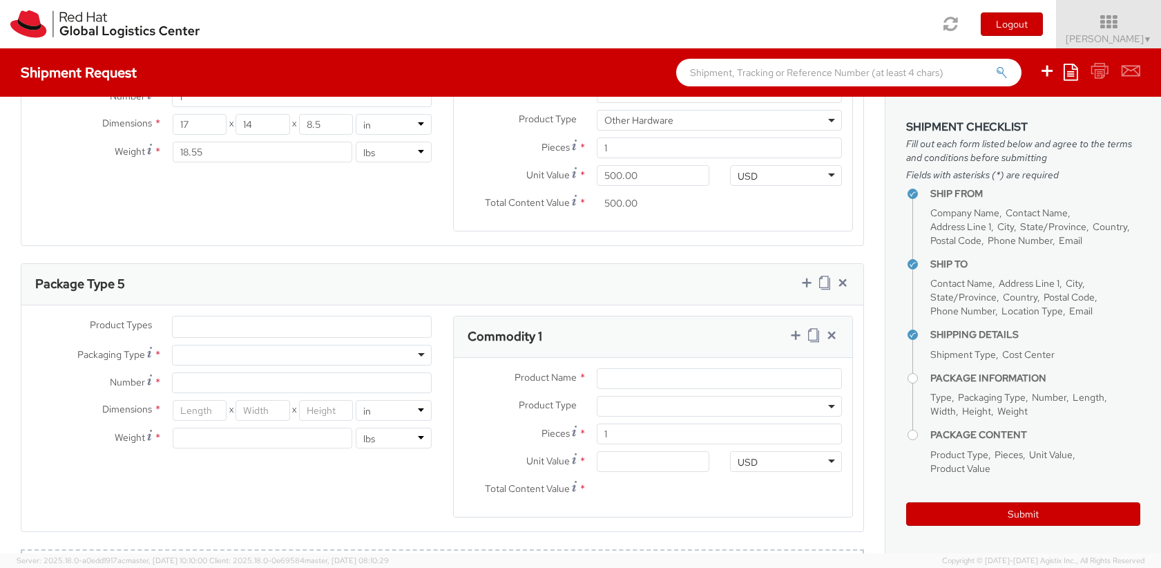
scroll to position [1738, 0]
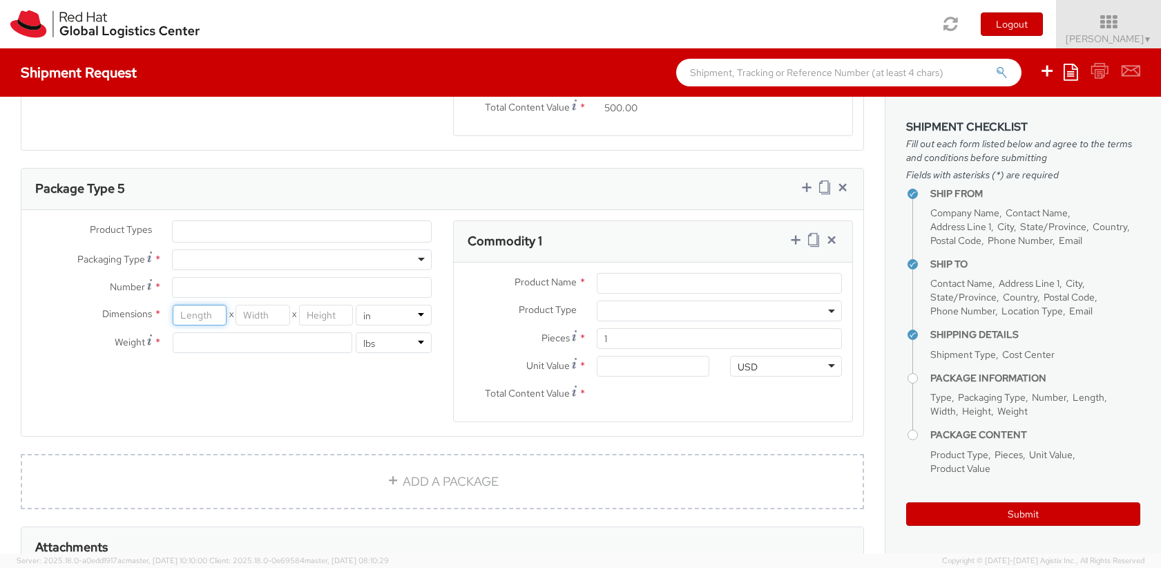
click at [194, 305] on input "number" at bounding box center [200, 315] width 54 height 21
type input "20"
type input "16"
type input "7.5"
click at [419, 249] on div at bounding box center [302, 259] width 260 height 21
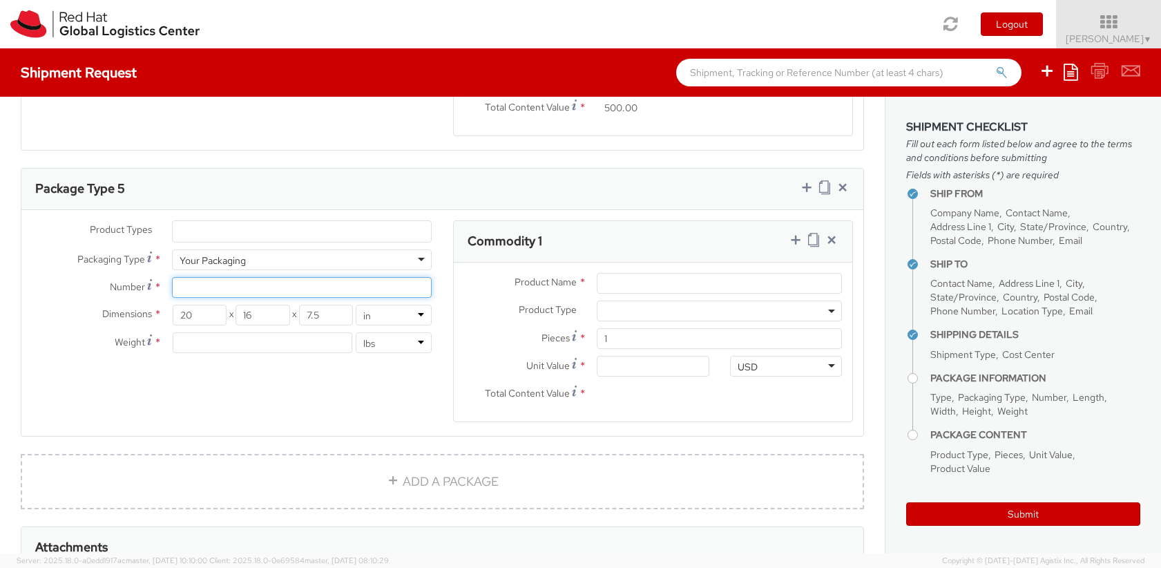
click at [289, 277] on input "Number *" at bounding box center [302, 287] width 260 height 21
type input "1"
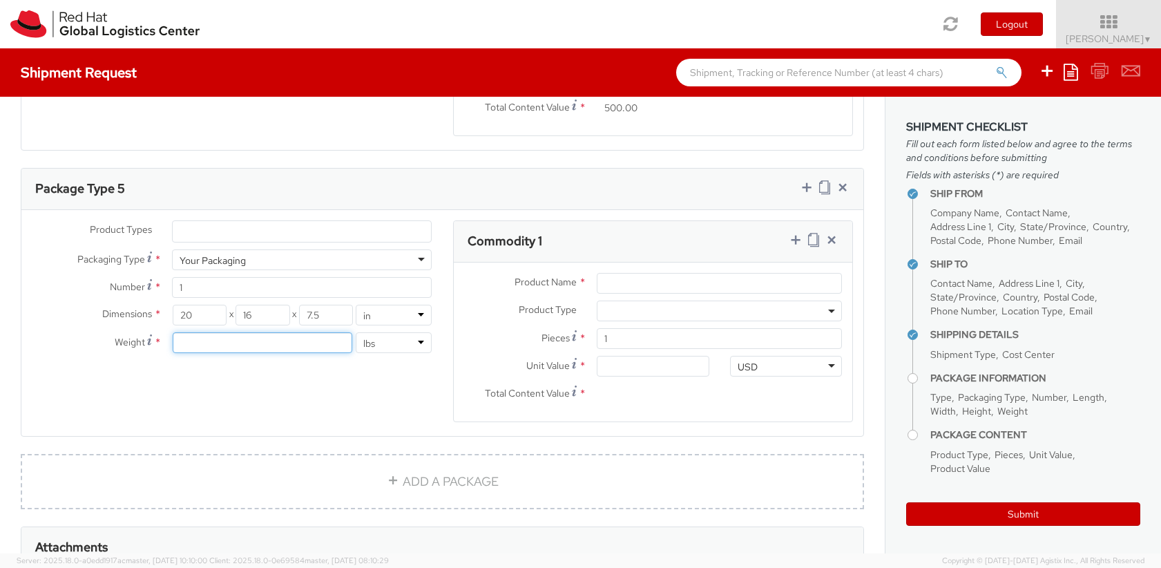
click at [261, 332] on input "number" at bounding box center [262, 342] width 179 height 21
type input "25.7"
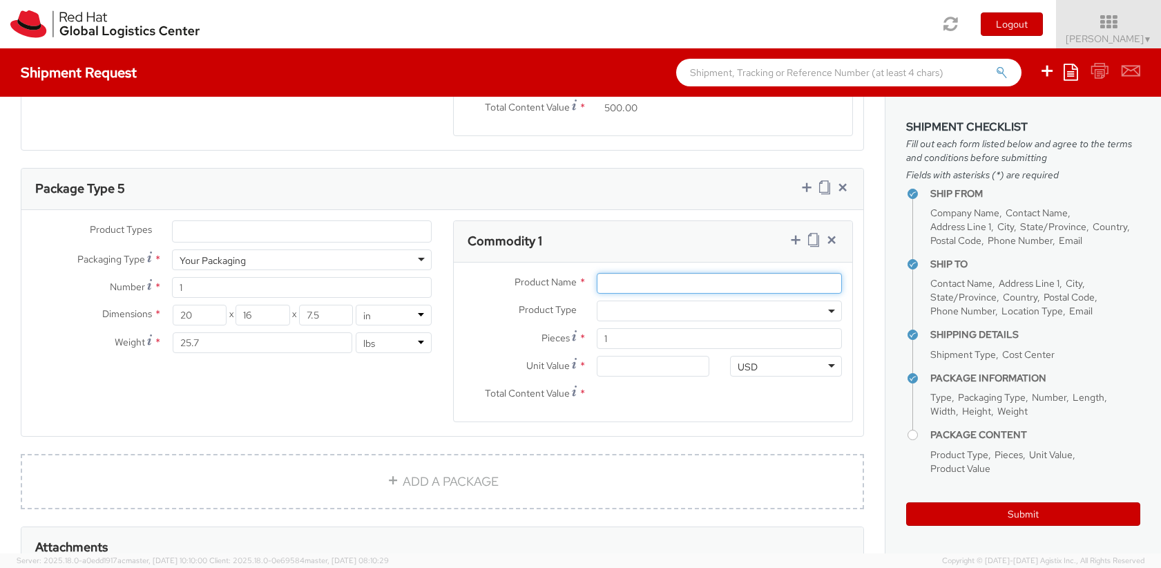
click at [682, 273] on input "Product Name *" at bounding box center [719, 283] width 245 height 21
type input "b"
type input "Backathon Power Cords"
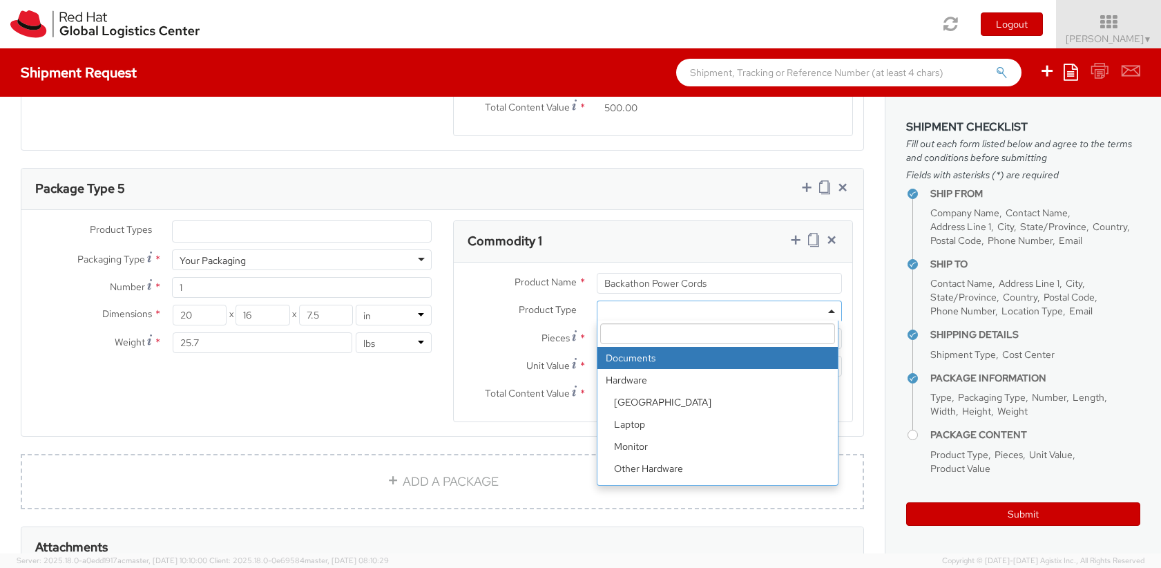
click at [818, 300] on span at bounding box center [719, 310] width 245 height 21
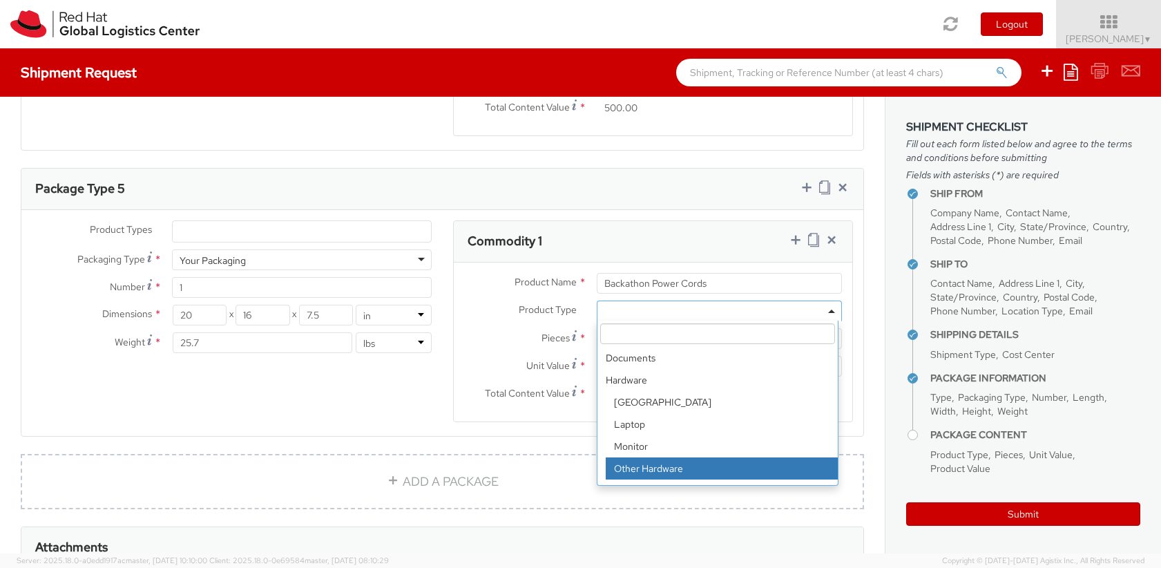
select select "HARD_OTHER"
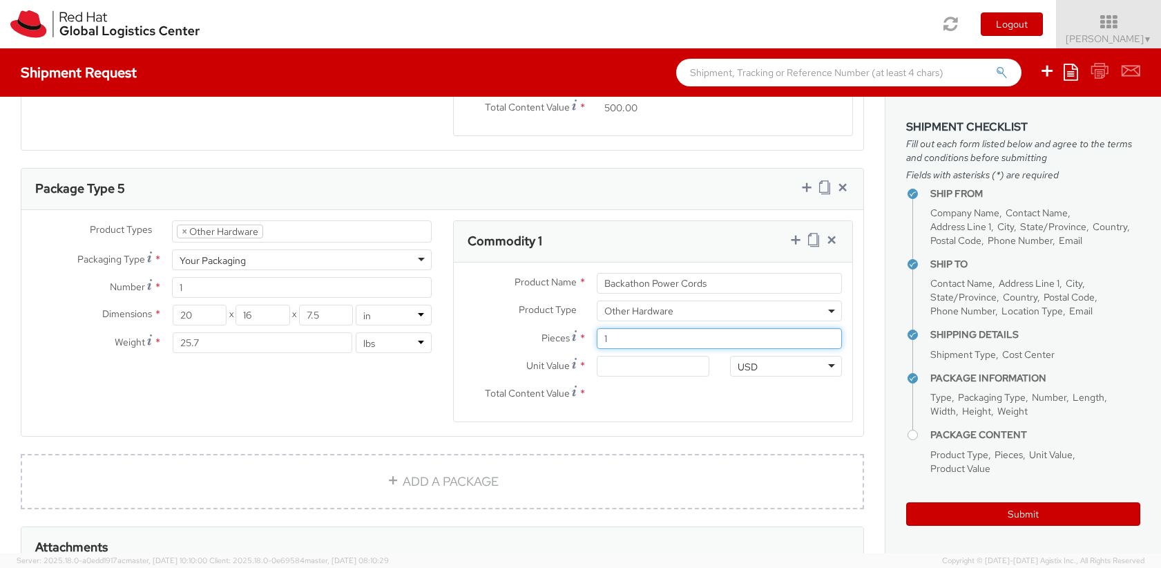
click at [618, 328] on input "1" at bounding box center [719, 338] width 245 height 21
click at [614, 356] on input "Unit Value *" at bounding box center [653, 366] width 113 height 21
type input "3.00"
type input "30.00"
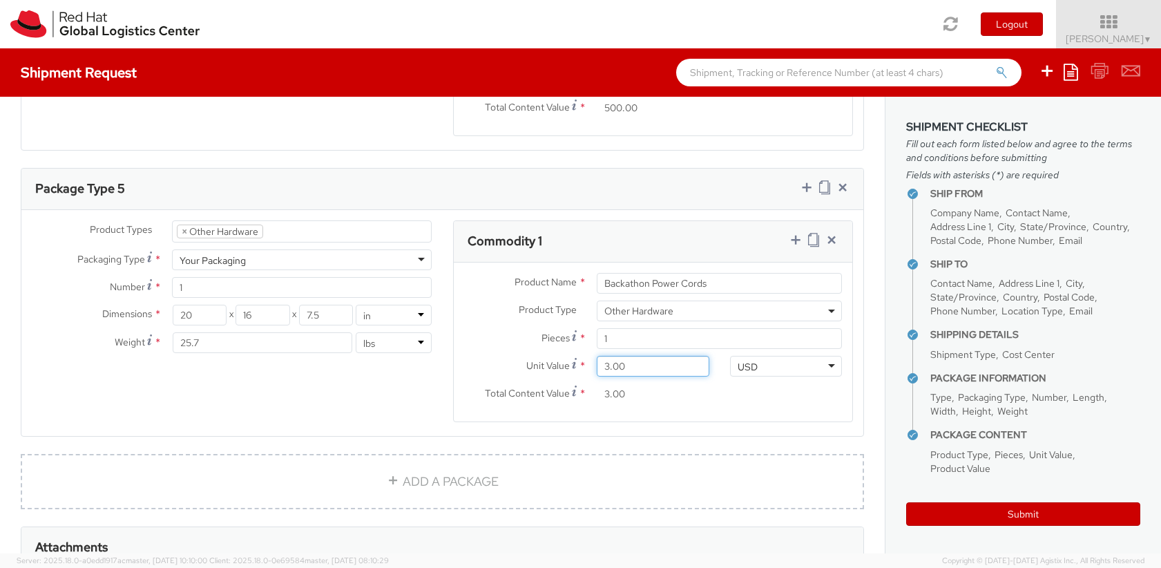
type input "30.00"
type input "300.00"
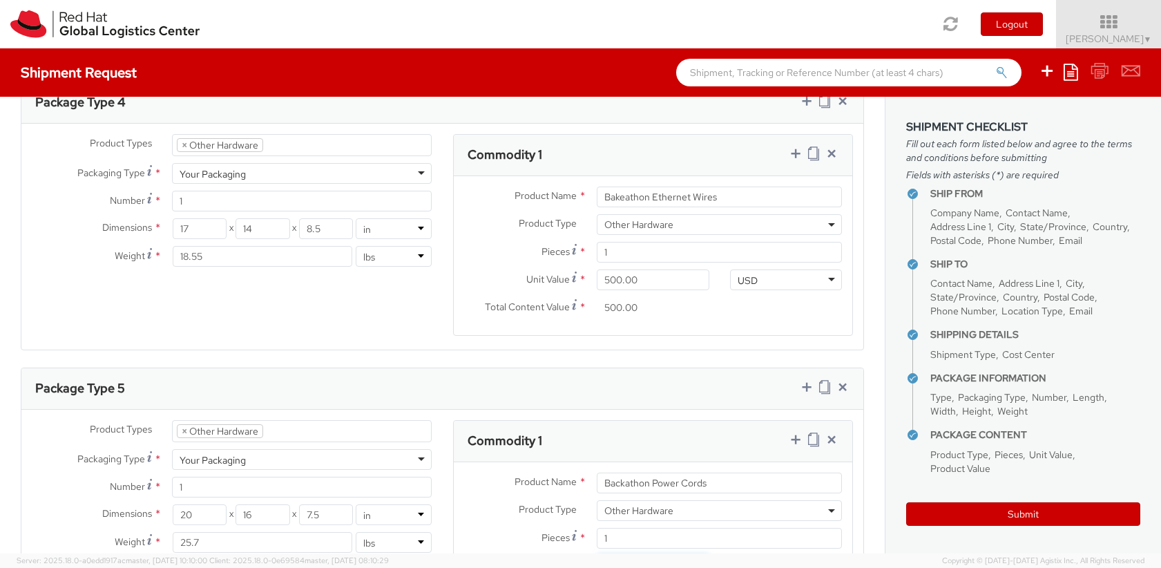
scroll to position [1575, 0]
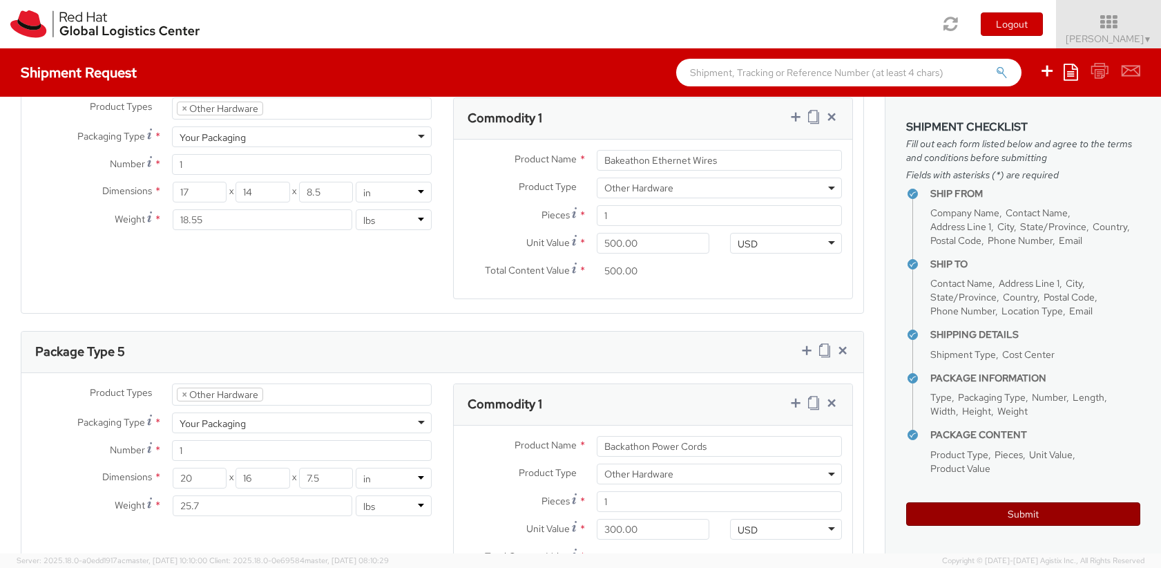
click at [990, 511] on button "Submit" at bounding box center [1023, 513] width 234 height 23
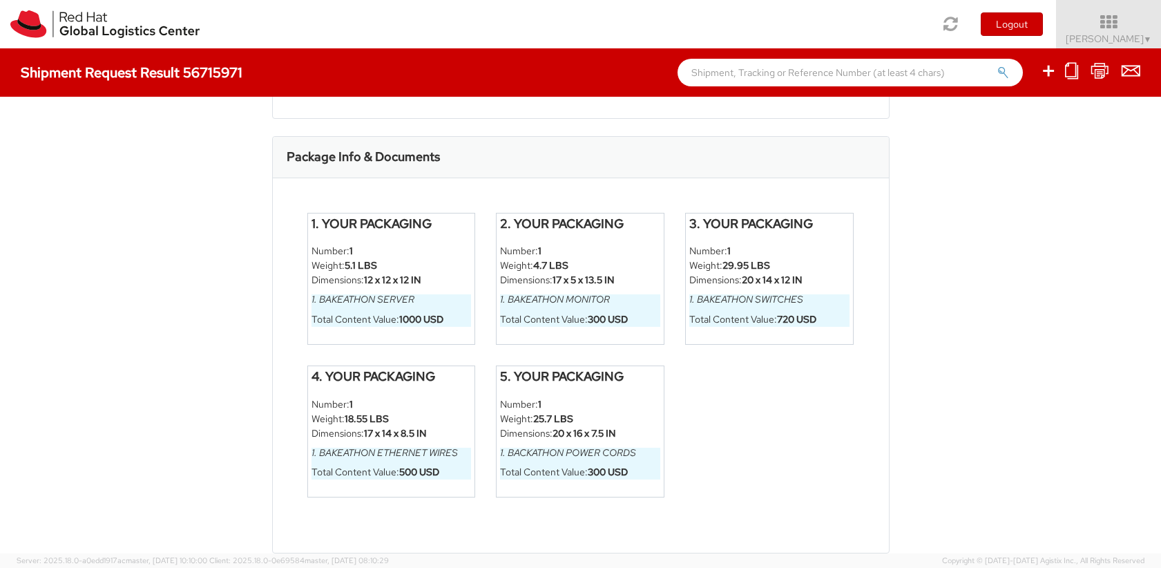
scroll to position [696, 0]
click at [1102, 70] on icon at bounding box center [1100, 70] width 19 height 17
click at [1102, 73] on icon at bounding box center [1100, 70] width 19 height 17
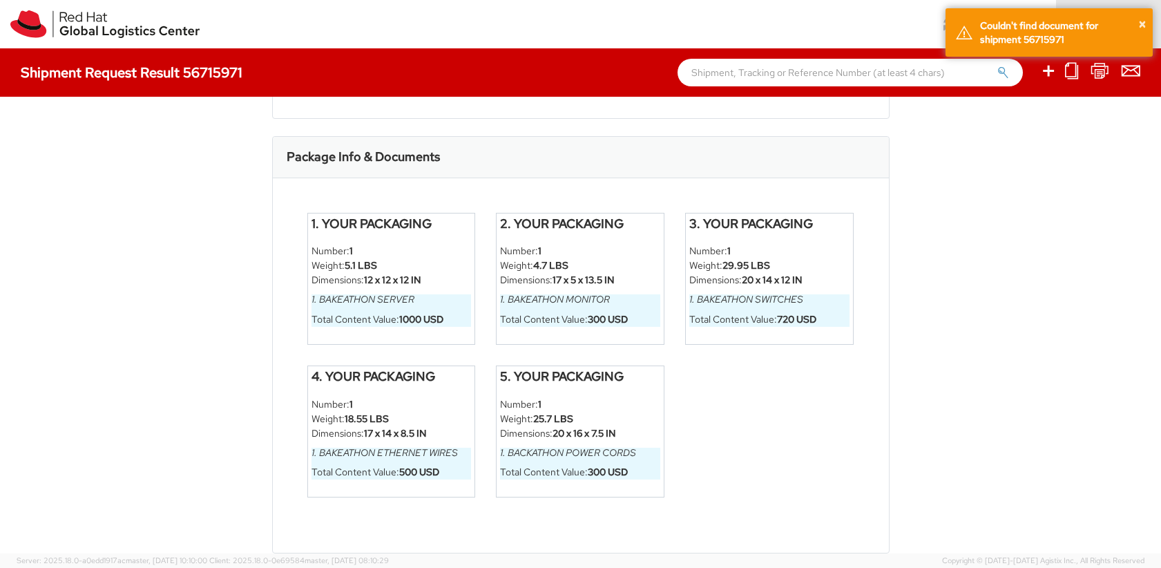
click at [1031, 166] on div "Shipment 56715971 Request Information Request Details Shipment Type: Business D…" at bounding box center [580, 325] width 1161 height 457
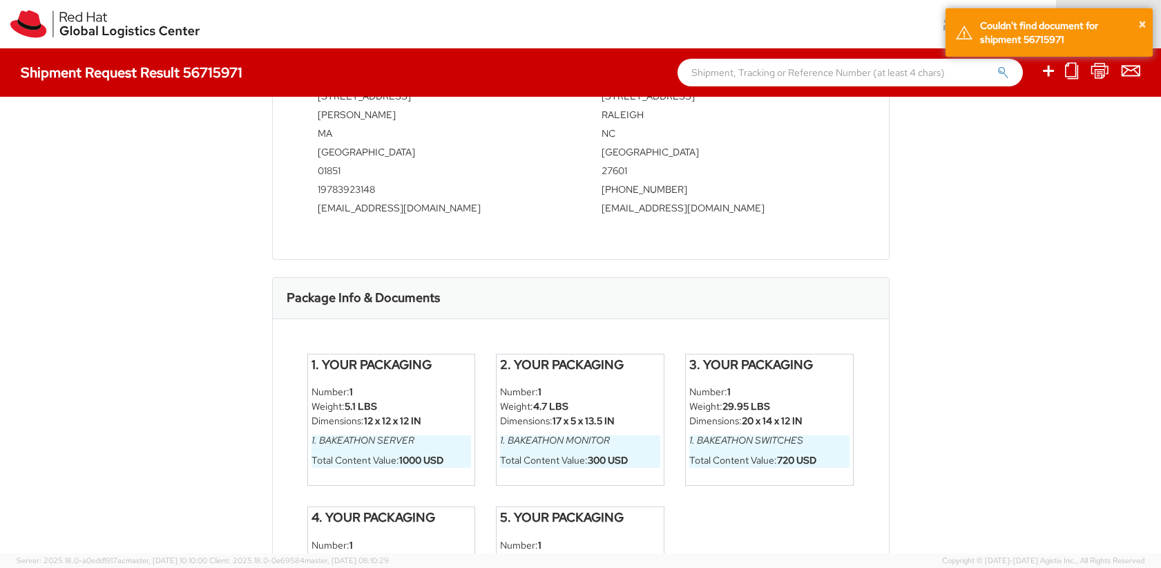
scroll to position [530, 0]
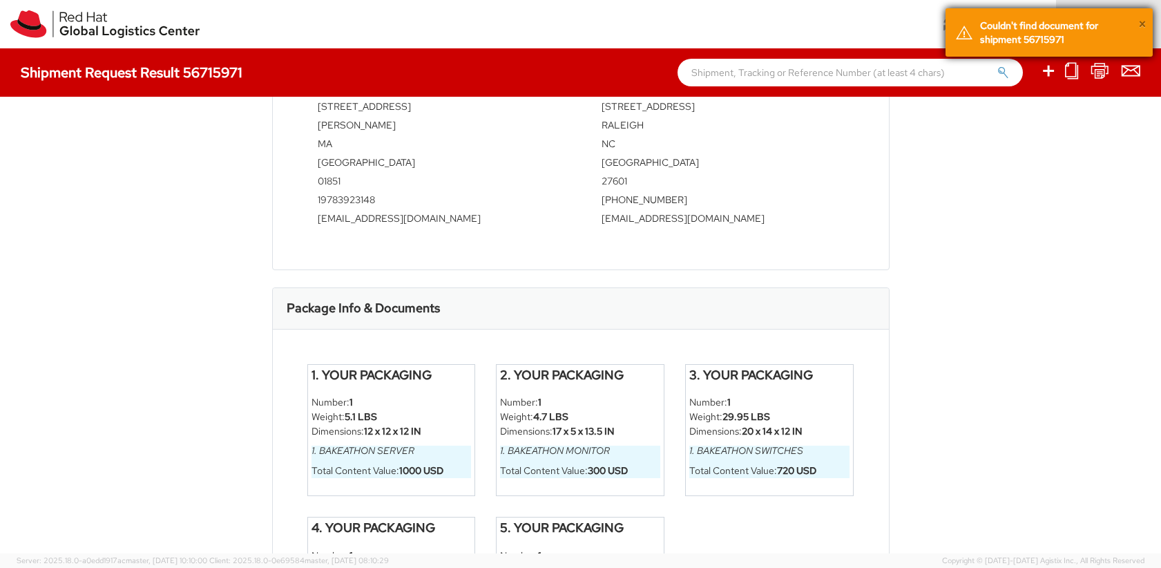
click at [1138, 25] on button "×" at bounding box center [1142, 25] width 8 height 20
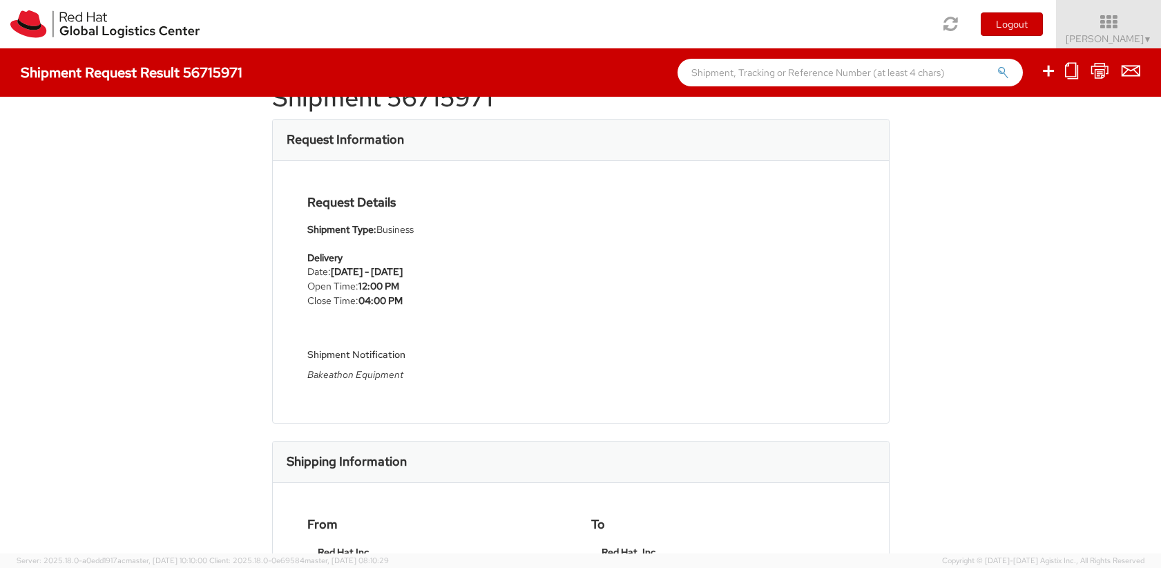
scroll to position [0, 0]
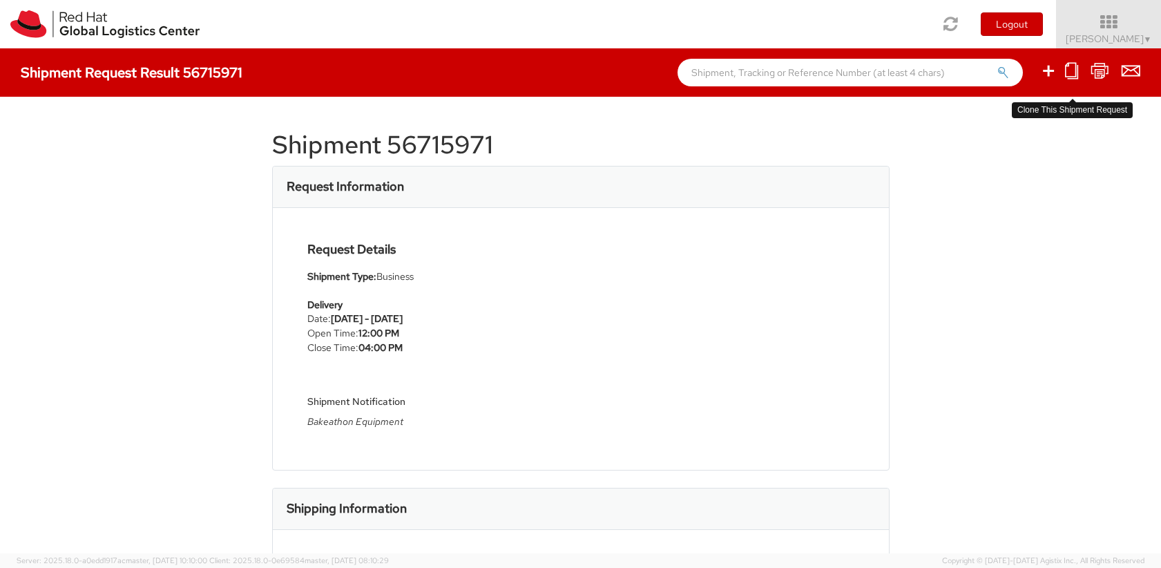
click at [1070, 75] on icon at bounding box center [1071, 70] width 13 height 17
select select
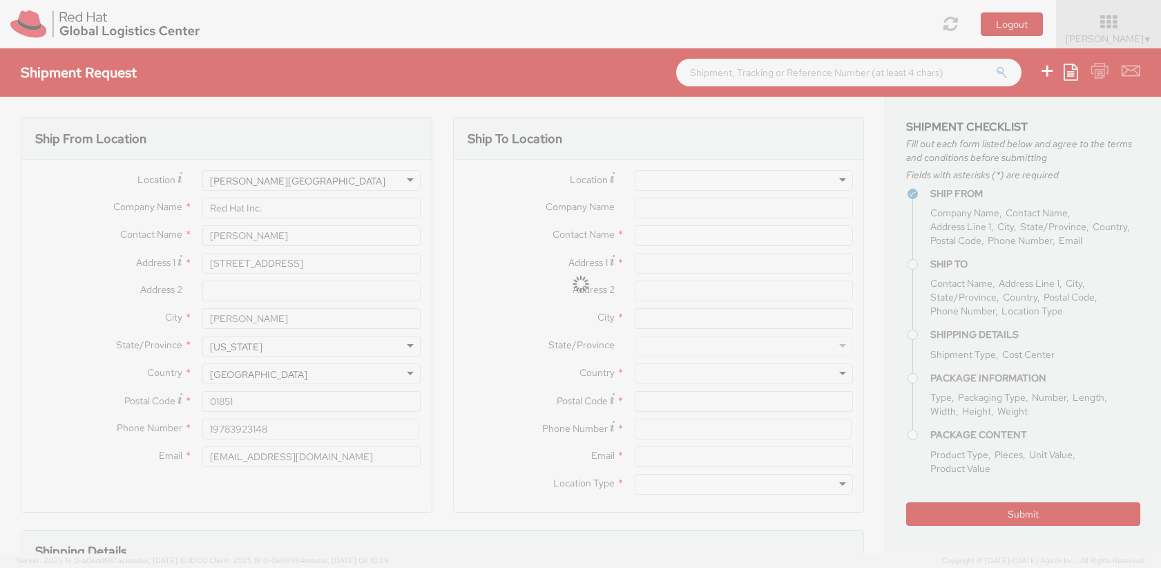
select select "700"
type input "Red Hat, Inc."
type input "Scott Mayhew"
type input "100 East Davie Street"
type input "RALEIGH"
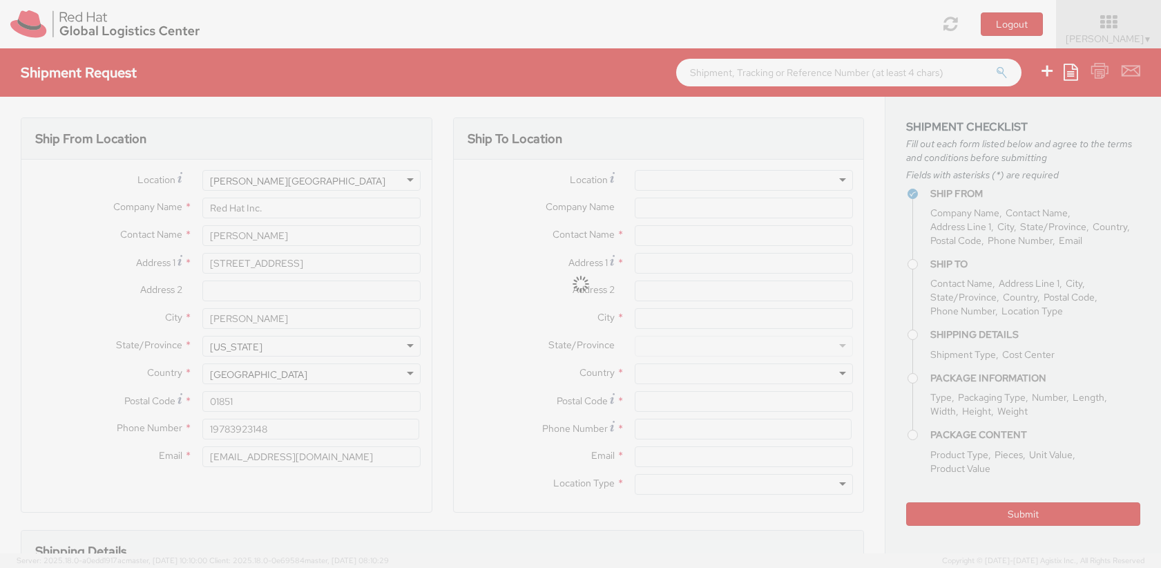
type input "27601"
type input "919-754-4950"
type input "smayhew@redhat.com"
type input "09/18/2025"
type textarea "Bakeathon Equipment"
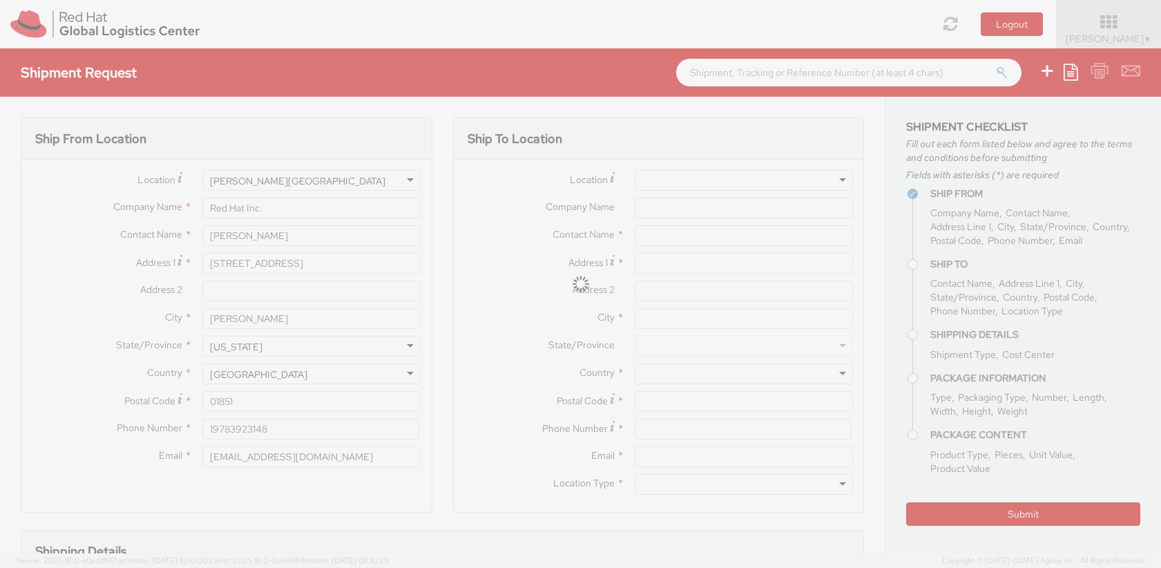
select select "HARD_OTHER"
type input "1"
type input "12"
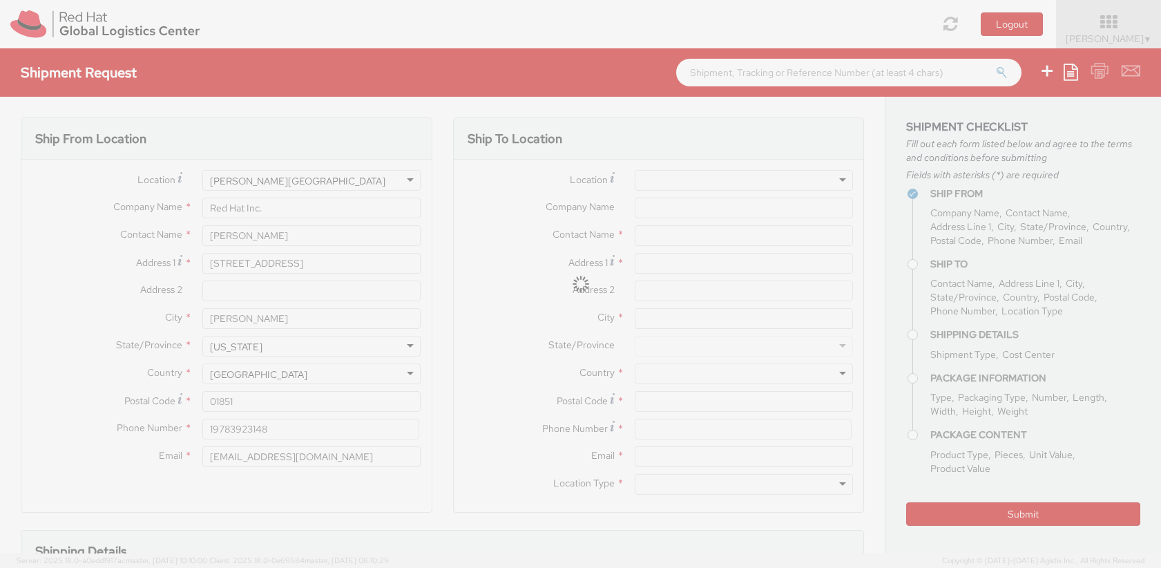
type input "5.1"
type input "Bakeathon server"
select select "HARD_OTHER"
type input "1,000.00"
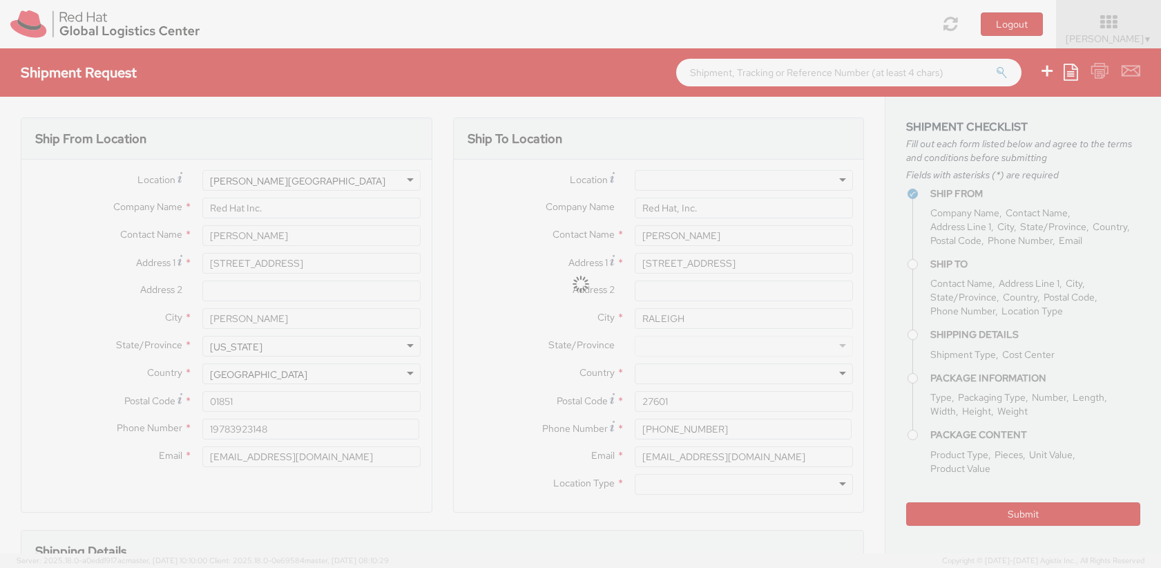
select select
select select "MONITOR"
select select
select select "HARD_OTHER"
select select
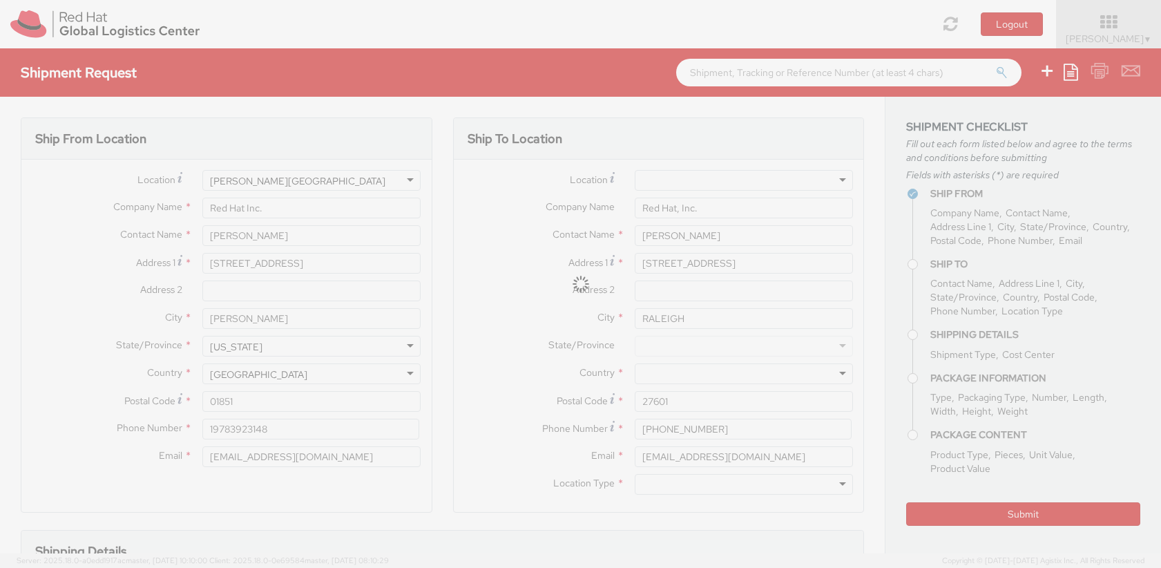
select select "HARD_OTHER"
select select
select select "HARD_OTHER"
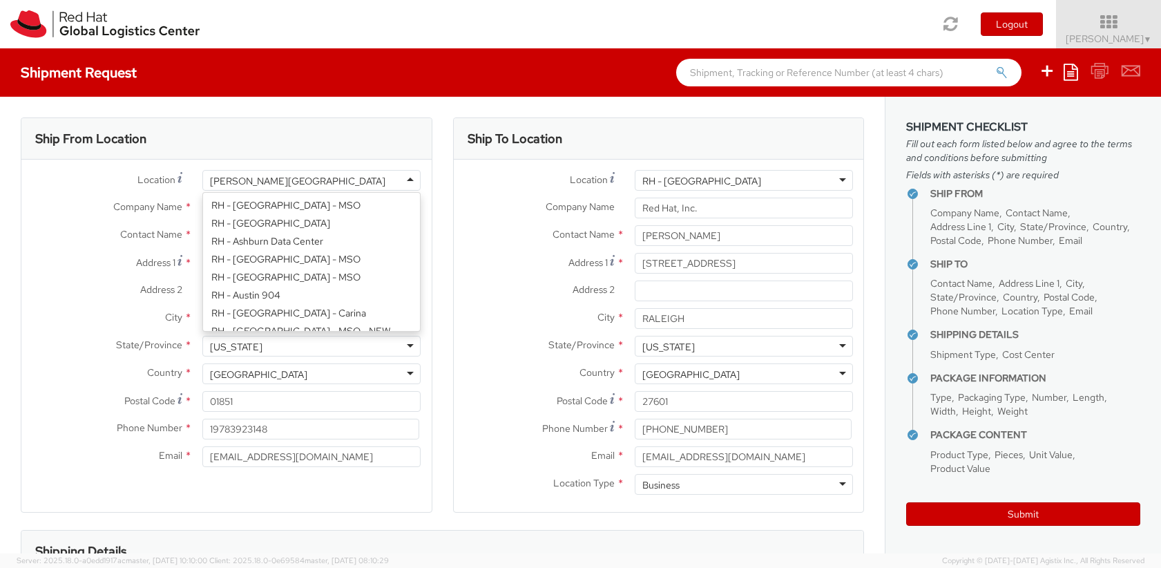
scroll to position [1129, 0]
click at [405, 182] on div "RH - Lowell" at bounding box center [311, 180] width 218 height 21
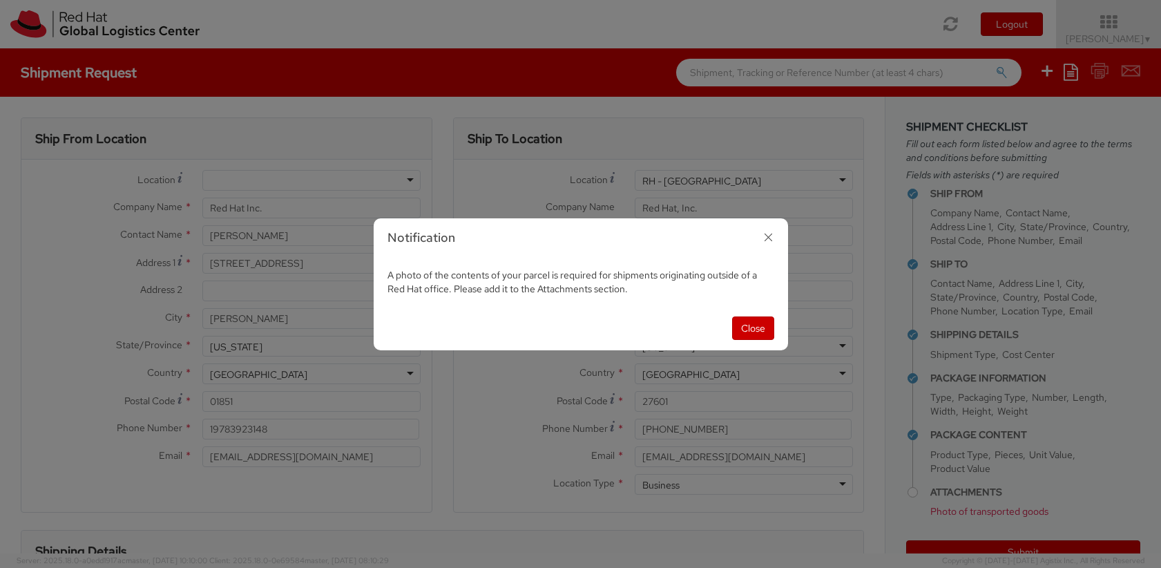
click at [767, 241] on icon "button" at bounding box center [768, 237] width 20 height 20
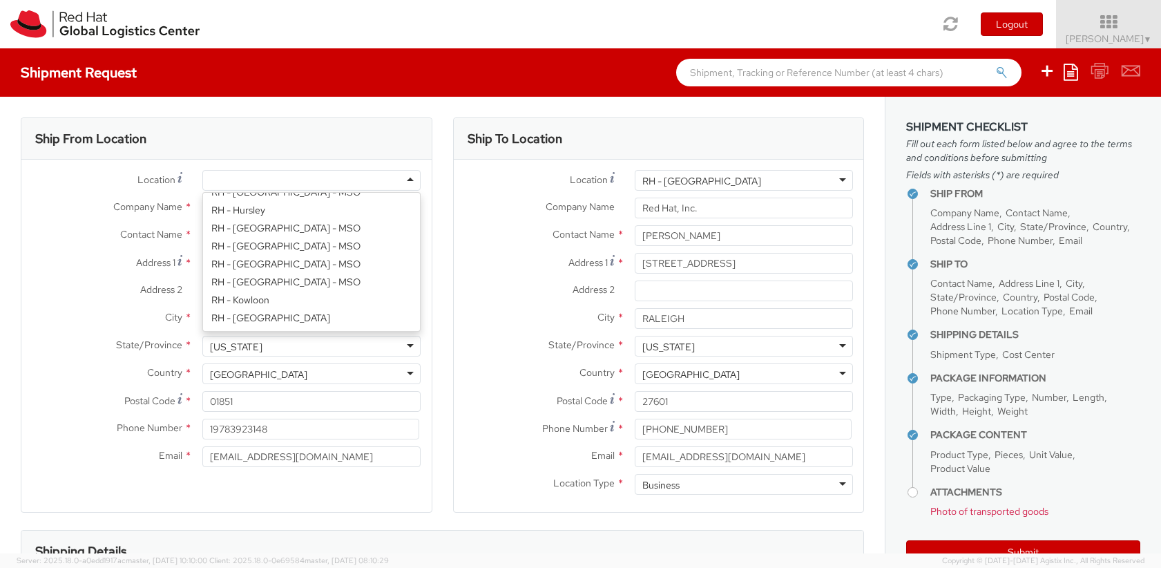
scroll to position [3, 0]
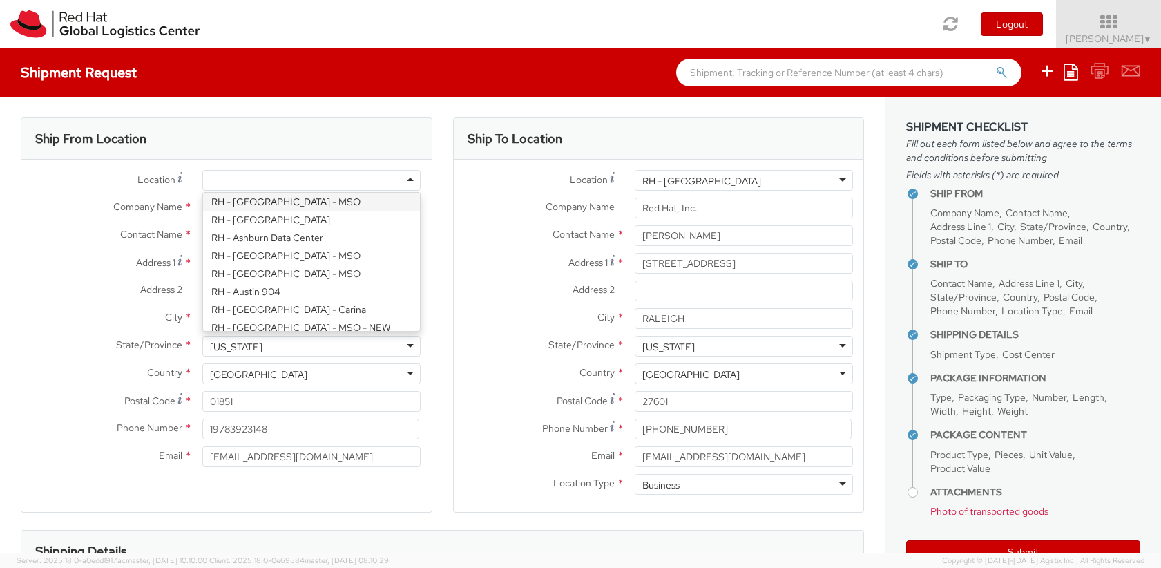
click at [303, 182] on div at bounding box center [311, 180] width 218 height 21
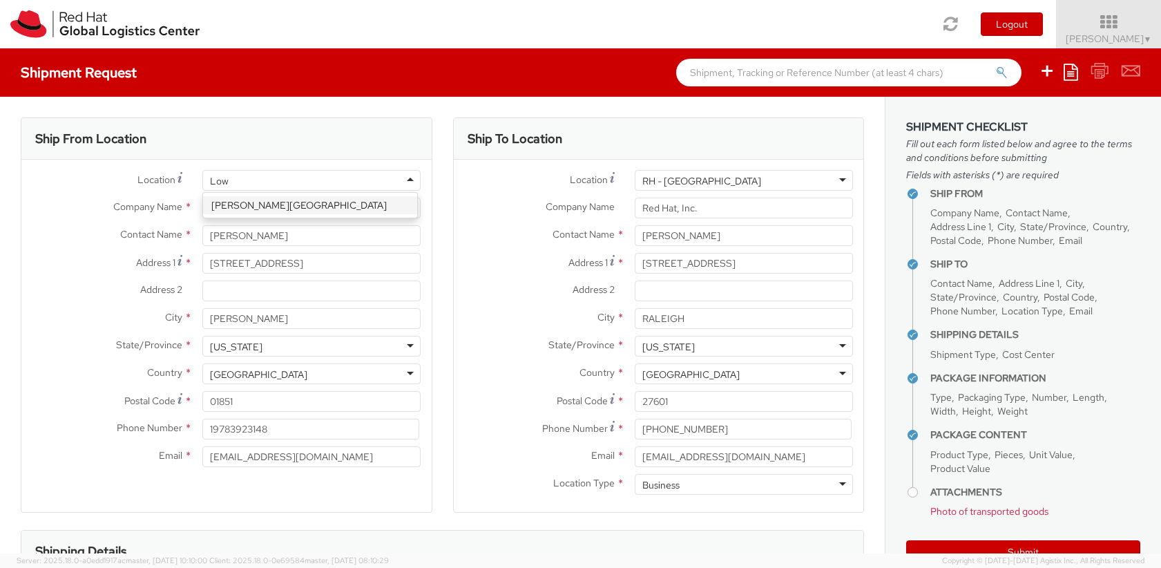
scroll to position [0, 0]
click at [275, 182] on div at bounding box center [311, 180] width 218 height 21
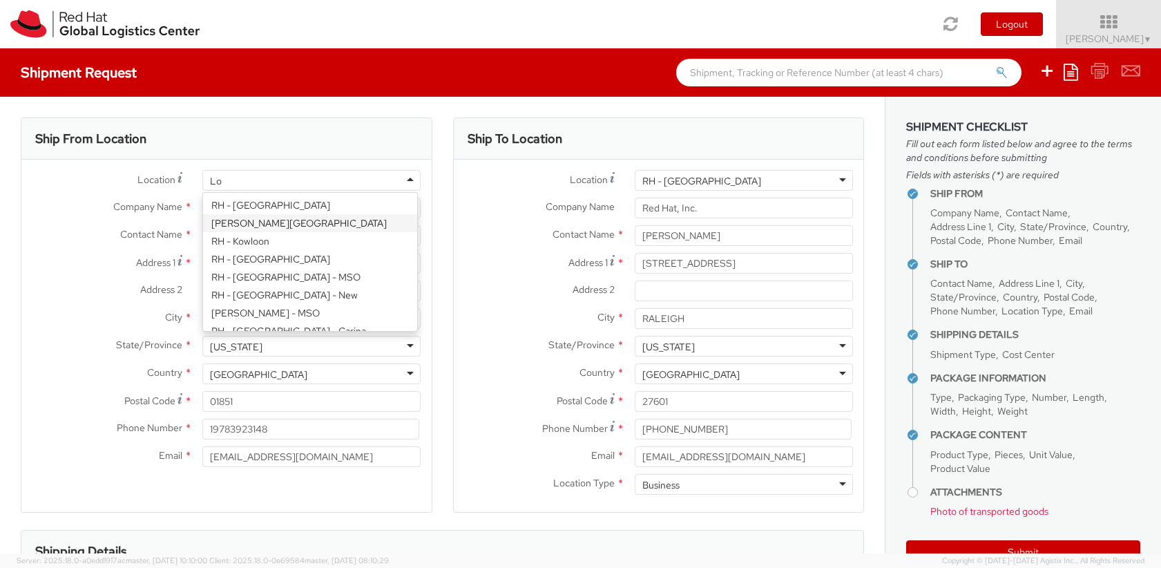
type input "L"
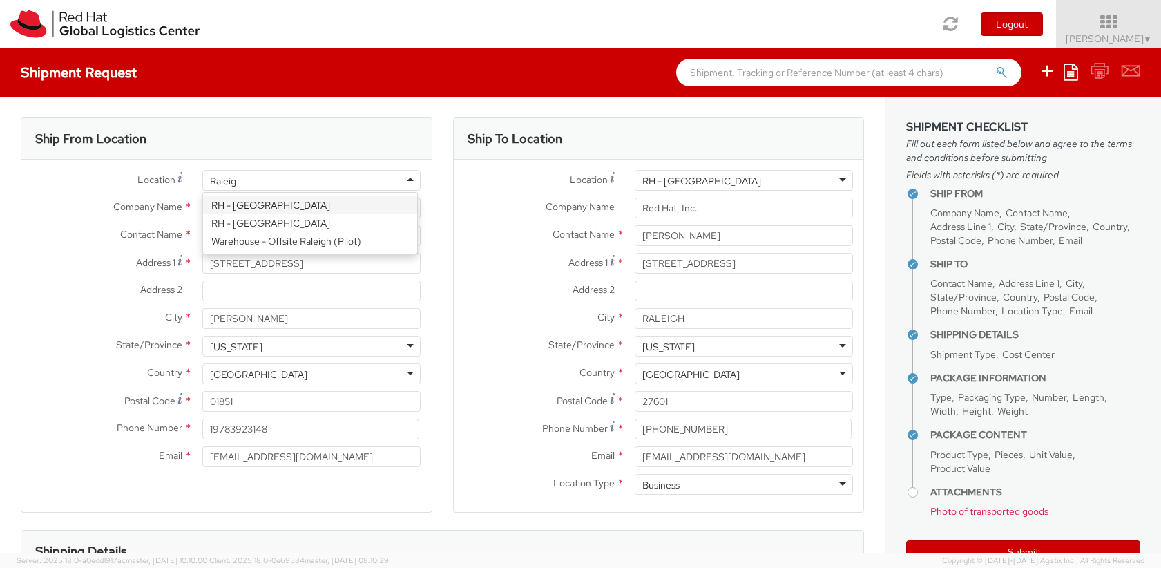
type input "Raleigh"
type input "Red Hat, Inc."
type input "100 East Davie Street"
type input "RALEIGH"
type input "27601"
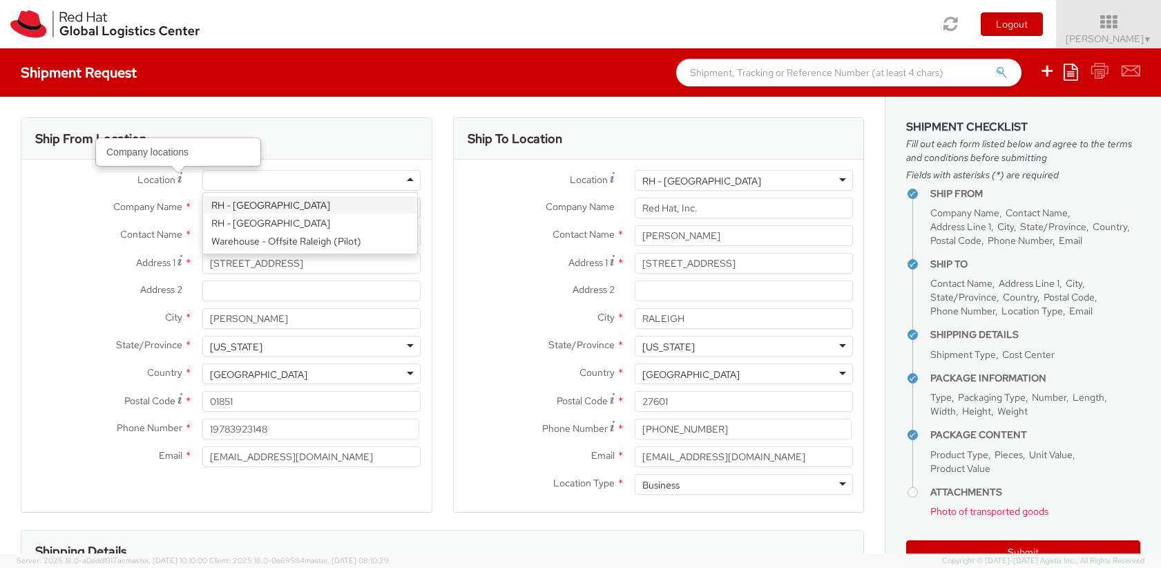
type input "919-754-4950"
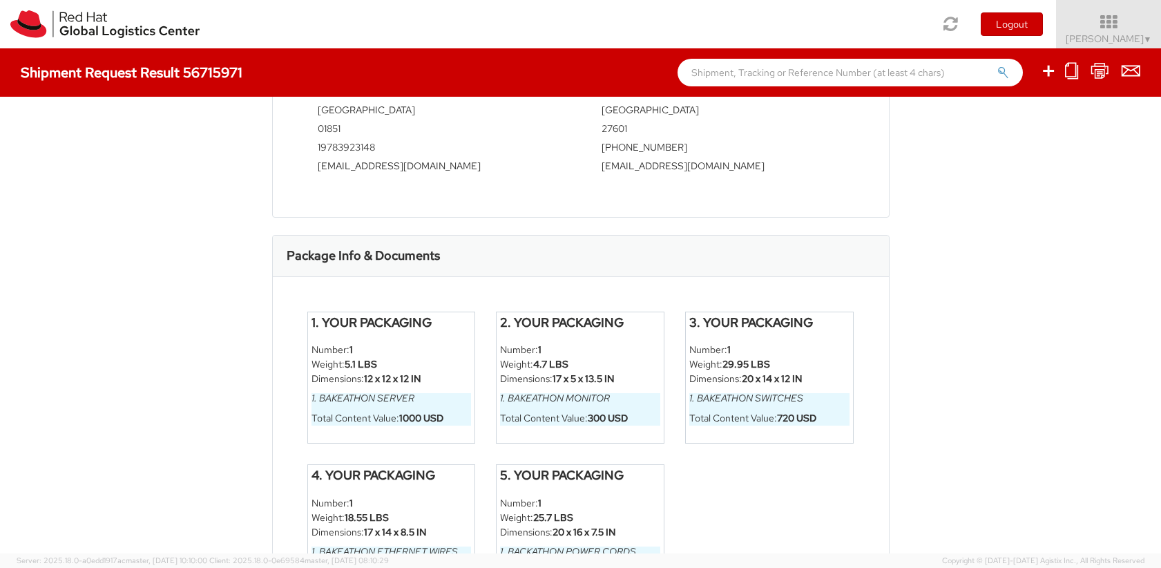
scroll to position [696, 0]
